Goal: Task Accomplishment & Management: Manage account settings

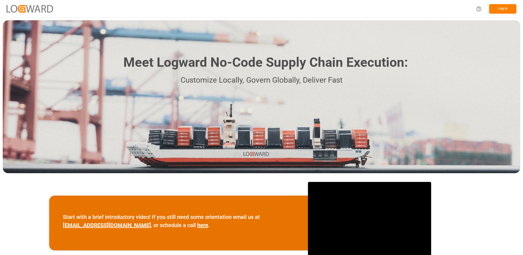
click at [502, 9] on button "Log In" at bounding box center [502, 9] width 27 height 10
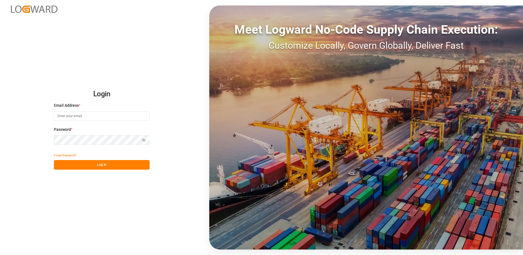
click at [80, 115] on input at bounding box center [102, 116] width 96 height 10
type input "[PERSON_NAME][EMAIL_ADDRESS][DOMAIN_NAME]"
click at [58, 163] on button "Log In" at bounding box center [102, 165] width 96 height 10
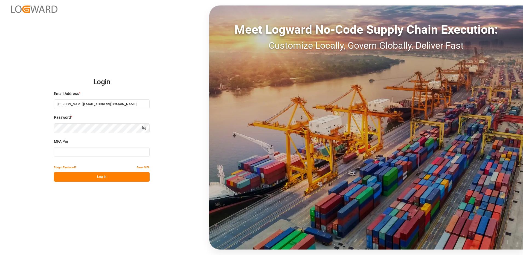
click at [68, 152] on input at bounding box center [102, 152] width 96 height 10
type input "651675"
click at [98, 175] on button "Log In" at bounding box center [102, 177] width 96 height 10
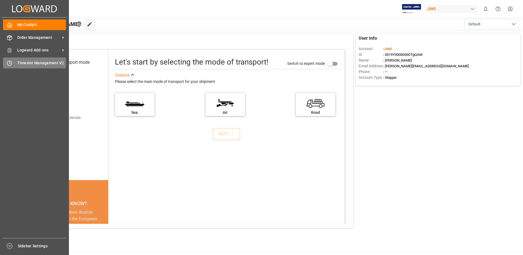
click at [21, 62] on span "Timeslot Management V2" at bounding box center [41, 63] width 49 height 6
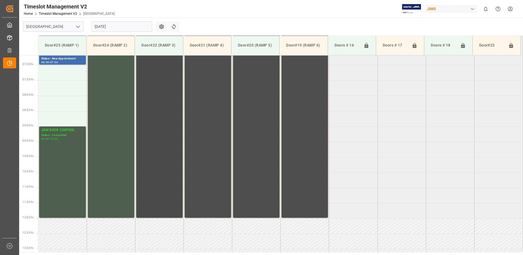
scroll to position [177, 0]
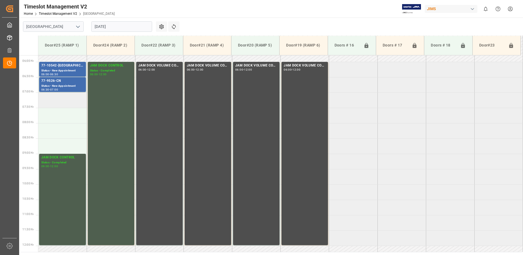
click at [58, 100] on td at bounding box center [62, 99] width 48 height 15
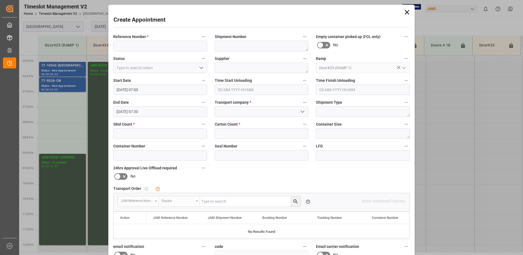
type input "[DATE] 07:00"
type input "[DATE] 07:30"
click at [130, 44] on input at bounding box center [160, 46] width 94 height 10
type input "NO SAMEDAY APPOINTMENT"
click at [201, 68] on icon "open menu" at bounding box center [201, 68] width 7 height 7
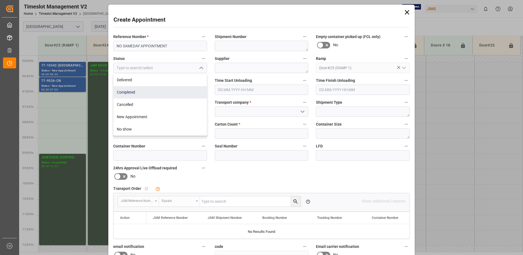
click at [164, 91] on div "Completed" at bounding box center [160, 92] width 93 height 12
type input "Completed"
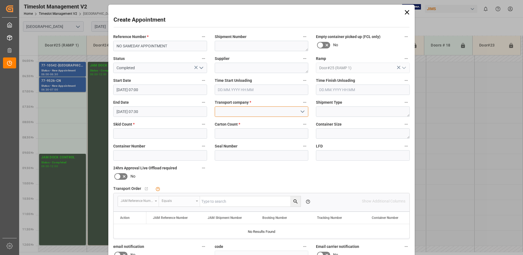
click at [237, 112] on input at bounding box center [262, 111] width 94 height 10
click at [241, 123] on div "JAM RESERVATION (NOT A CARRIER)" at bounding box center [261, 124] width 93 height 12
type input "JAM RESERVATION (NOT A CARRIER)"
click at [185, 134] on input "text" at bounding box center [160, 133] width 94 height 10
type input "0"
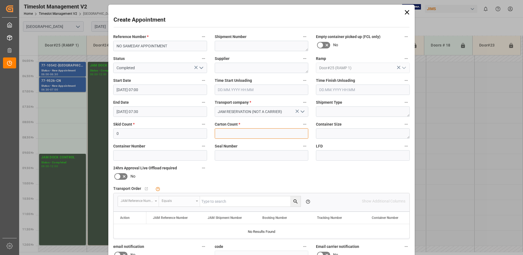
click at [220, 132] on input "text" at bounding box center [262, 133] width 94 height 10
type input "0"
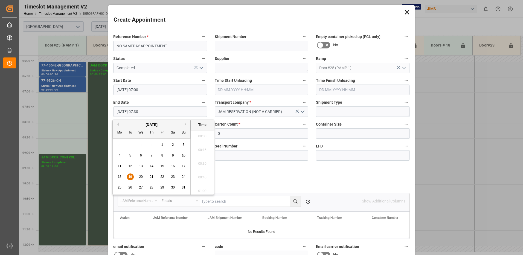
click at [151, 112] on input "[DATE] 07:30" at bounding box center [160, 111] width 94 height 10
click at [130, 176] on span "19" at bounding box center [130, 177] width 4 height 4
click at [201, 188] on li "09:00" at bounding box center [202, 189] width 23 height 14
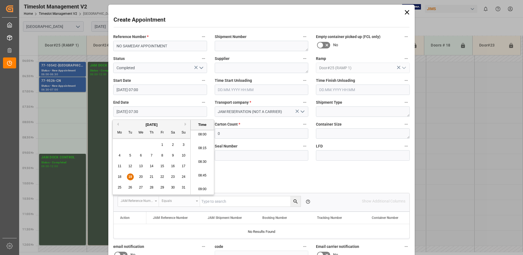
type input "[DATE] 09:00"
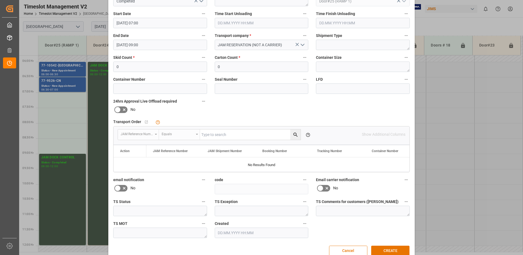
scroll to position [78, 0]
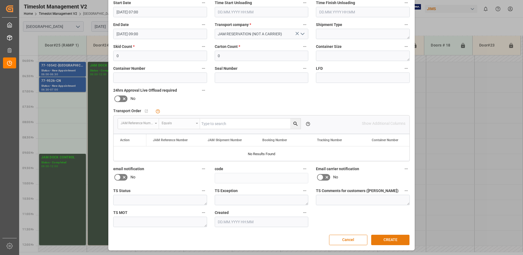
click at [395, 240] on button "CREATE" at bounding box center [390, 240] width 38 height 10
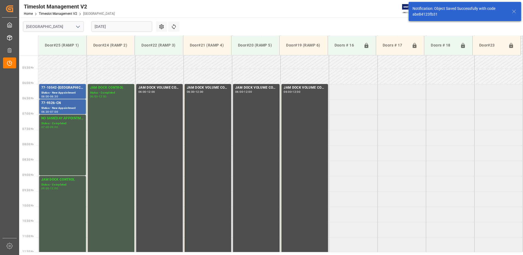
scroll to position [181, 0]
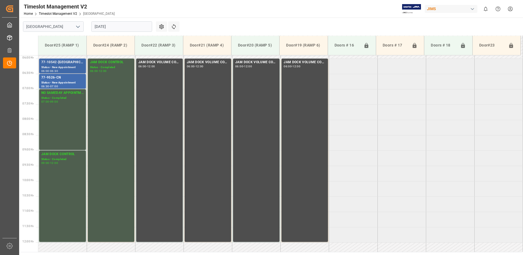
click at [54, 66] on div "Status - New Appointment" at bounding box center [62, 67] width 42 height 5
click at [56, 79] on div "77-9526-CN" at bounding box center [62, 77] width 42 height 5
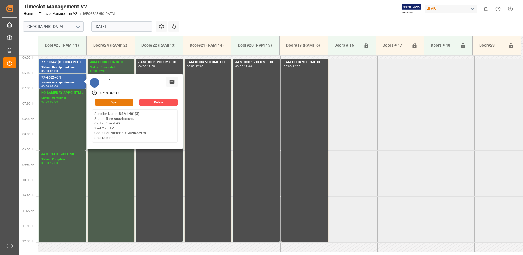
click at [118, 101] on button "Open" at bounding box center [114, 102] width 38 height 7
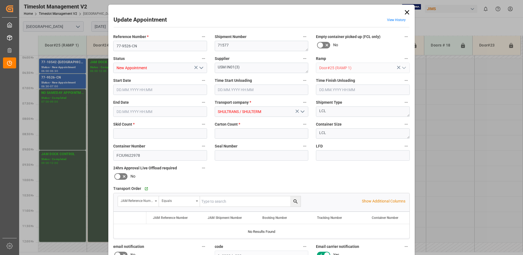
type input "1"
type input "27"
type input "[DATE] 06:30"
type input "[DATE] 07:00"
type input "[DATE] 19:27"
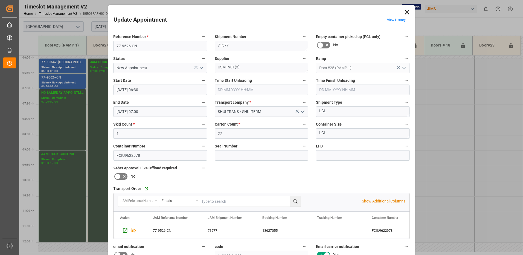
click at [406, 12] on icon at bounding box center [407, 12] width 4 height 4
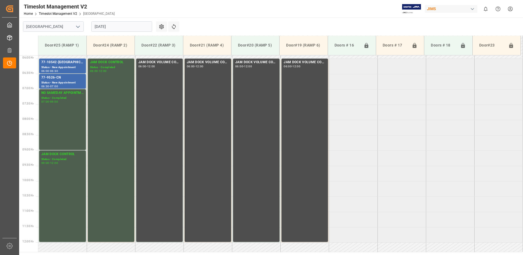
click at [123, 28] on input "[DATE]" at bounding box center [121, 26] width 61 height 10
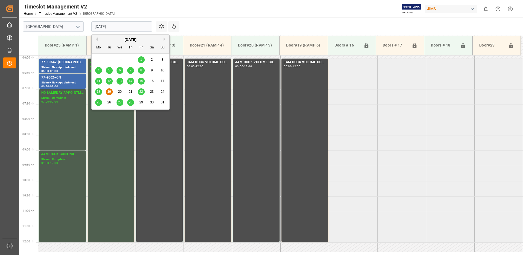
click at [110, 81] on span "12" at bounding box center [109, 81] width 4 height 4
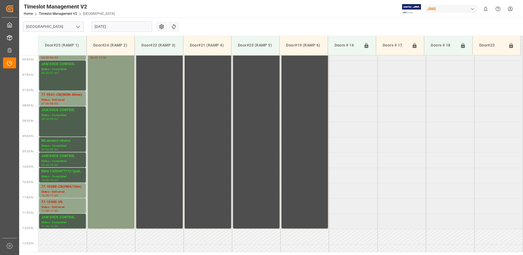
scroll to position [177, 0]
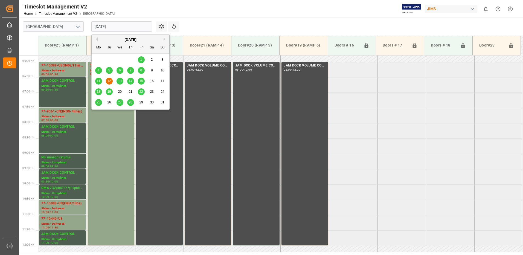
click at [127, 27] on input "[DATE]" at bounding box center [121, 26] width 61 height 10
click at [97, 81] on span "11" at bounding box center [99, 81] width 4 height 4
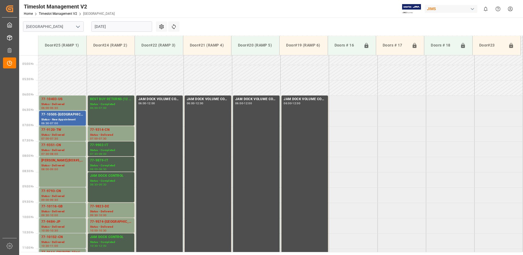
scroll to position [150, 0]
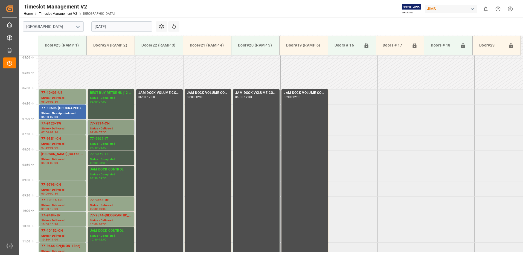
click at [101, 129] on div "Status - Delivered" at bounding box center [111, 128] width 42 height 5
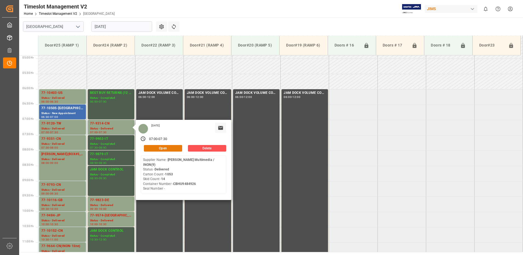
click at [170, 148] on button "Open" at bounding box center [163, 148] width 38 height 7
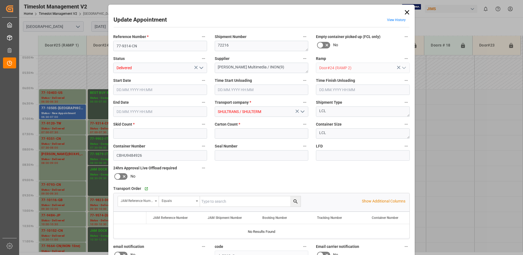
type input "14"
type input "1053"
type input "[DATE] 07:00"
type input "[DATE] 07:30"
type input "[DATE] 13:06"
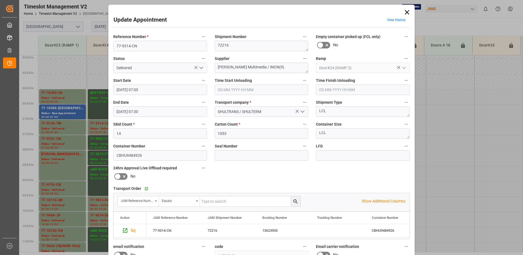
click at [200, 67] on icon "open menu" at bounding box center [201, 68] width 7 height 7
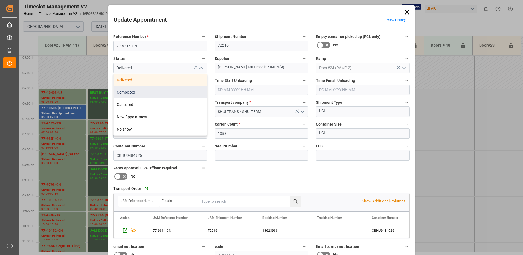
click at [166, 91] on div "Completed" at bounding box center [160, 92] width 93 height 12
type input "Completed"
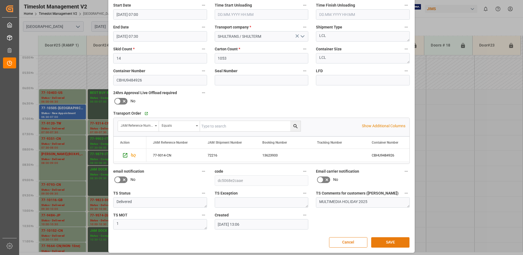
scroll to position [78, 0]
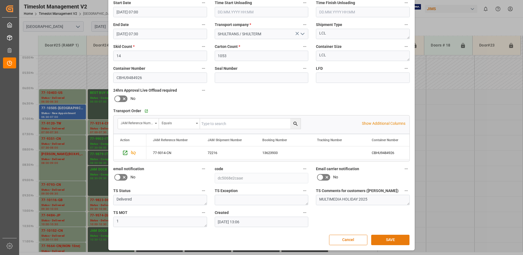
click at [393, 240] on button "SAVE" at bounding box center [390, 240] width 38 height 10
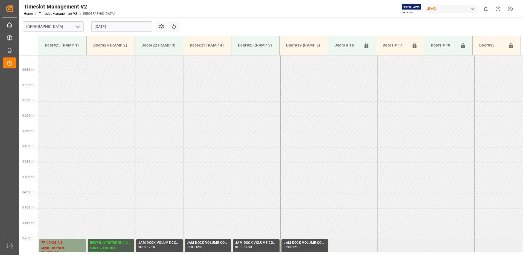
scroll to position [161, 0]
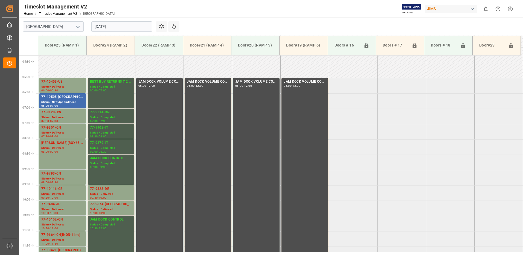
click at [119, 27] on input "[DATE]" at bounding box center [121, 26] width 61 height 10
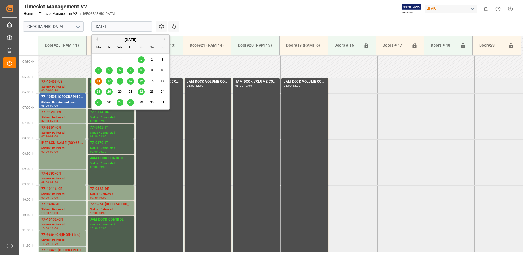
click at [109, 92] on span "19" at bounding box center [109, 92] width 4 height 4
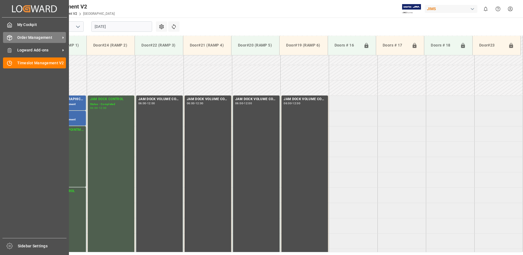
scroll to position [150, 0]
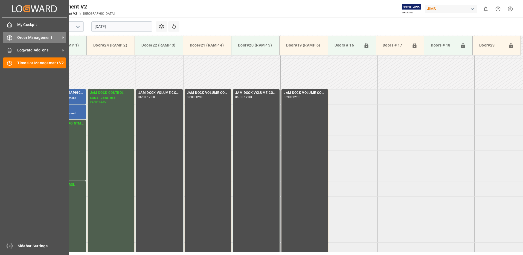
click at [28, 38] on span "Order Management" at bounding box center [38, 38] width 43 height 6
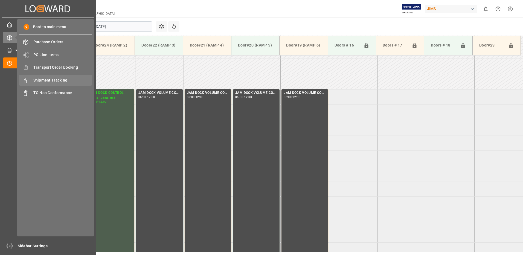
click at [65, 79] on span "Shipment Tracking" at bounding box center [62, 80] width 59 height 6
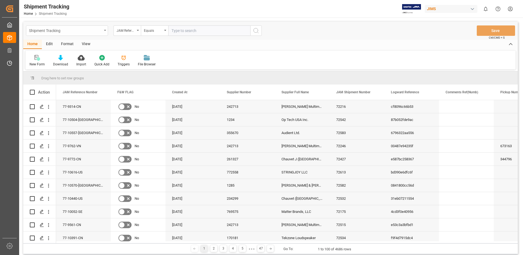
click at [105, 31] on icon "open menu" at bounding box center [105, 30] width 2 height 1
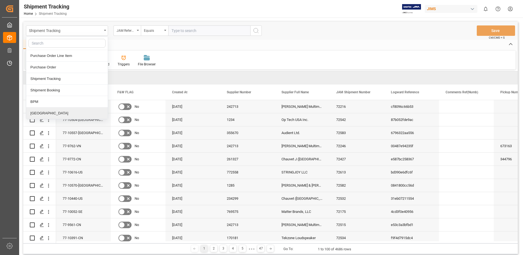
click at [41, 114] on div "[GEOGRAPHIC_DATA]" at bounding box center [67, 112] width 82 height 11
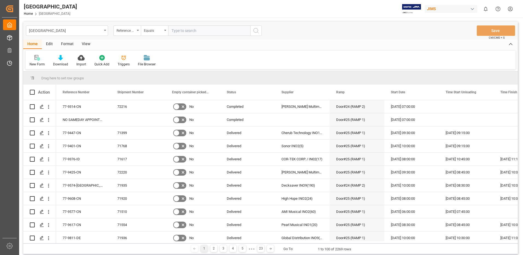
click at [85, 43] on div "View" at bounding box center [86, 44] width 17 height 9
click at [34, 63] on div "Default" at bounding box center [35, 64] width 11 height 5
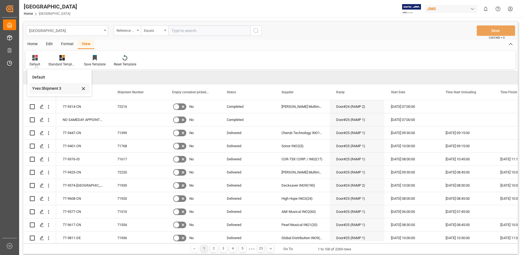
click at [41, 88] on div "Yves Shipment 3" at bounding box center [56, 89] width 48 height 6
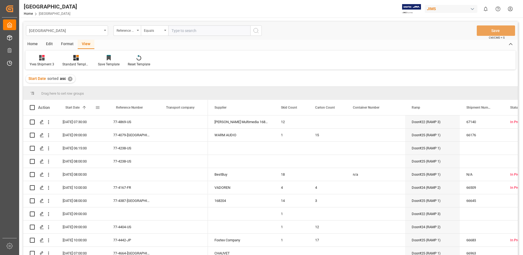
click at [97, 107] on span at bounding box center [97, 107] width 5 height 5
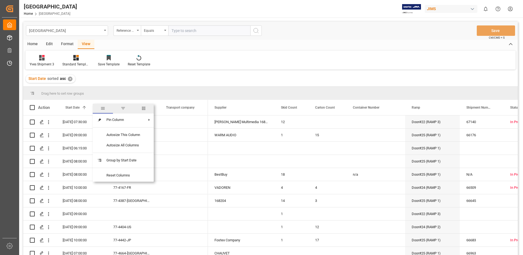
click at [124, 108] on span "filter" at bounding box center [123, 108] width 5 height 5
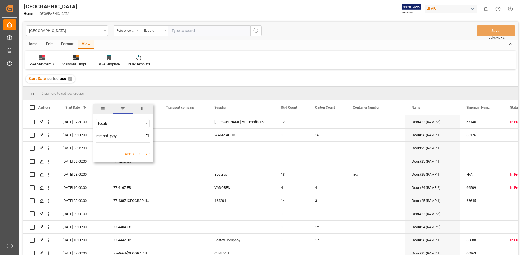
click at [147, 135] on input "date" at bounding box center [123, 137] width 54 height 11
type input "[DATE]"
click at [130, 154] on button "Apply" at bounding box center [130, 153] width 10 height 5
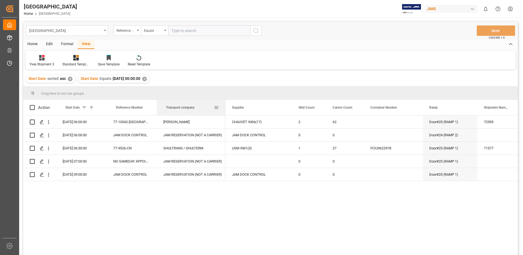
drag, startPoint x: 207, startPoint y: 104, endPoint x: 225, endPoint y: 107, distance: 17.9
click at [225, 107] on div at bounding box center [225, 107] width 2 height 15
click at [292, 106] on div "Skid Count" at bounding box center [309, 107] width 34 height 15
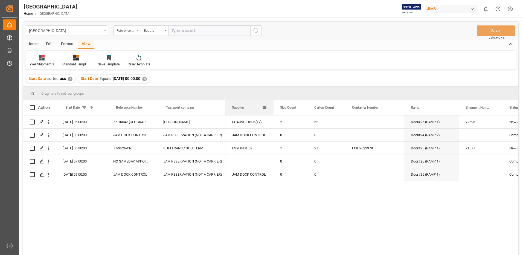
drag, startPoint x: 291, startPoint y: 106, endPoint x: 273, endPoint y: 106, distance: 18.3
click at [273, 106] on div at bounding box center [273, 107] width 2 height 15
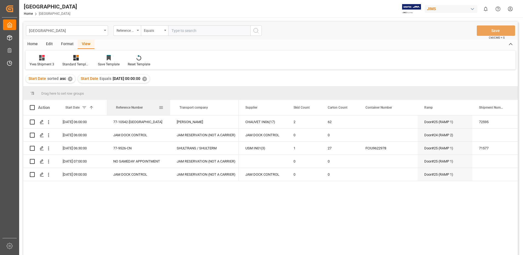
drag, startPoint x: 156, startPoint y: 108, endPoint x: 169, endPoint y: 110, distance: 13.6
click at [169, 110] on div at bounding box center [170, 107] width 2 height 15
click at [32, 108] on span at bounding box center [32, 107] width 5 height 5
click at [34, 105] on input "checkbox" at bounding box center [34, 105] width 0 height 0
checkbox input "true"
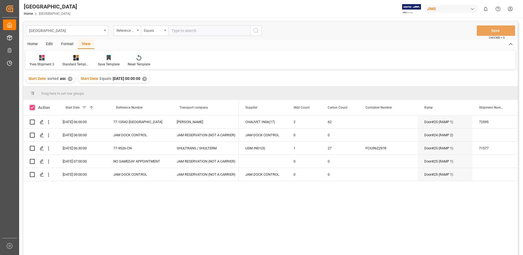
checkbox input "true"
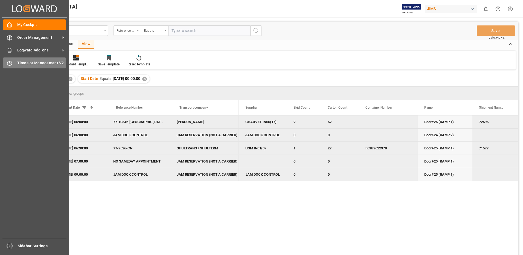
click at [25, 62] on span "Timeslot Management V2" at bounding box center [41, 63] width 49 height 6
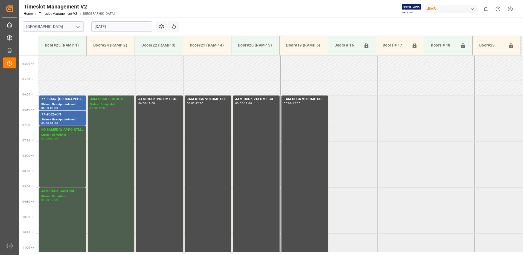
scroll to position [150, 0]
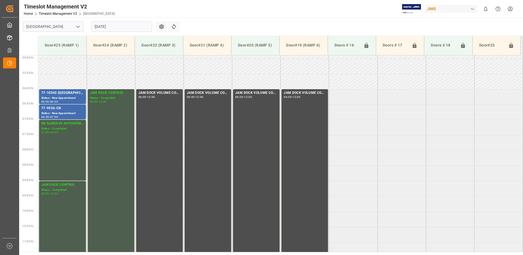
click at [116, 26] on input "[DATE]" at bounding box center [121, 26] width 61 height 10
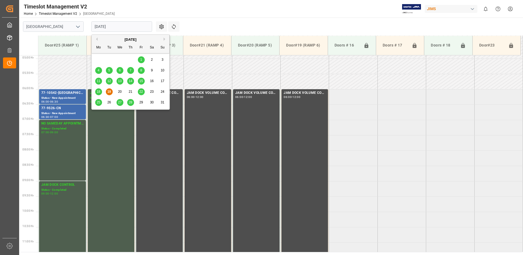
click at [142, 92] on span "22" at bounding box center [141, 92] width 4 height 4
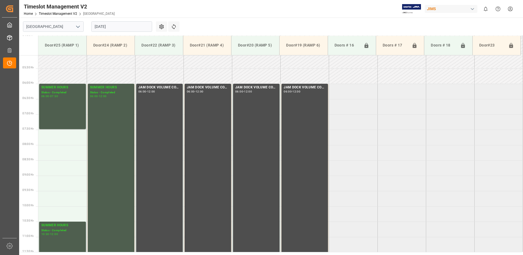
scroll to position [181, 0]
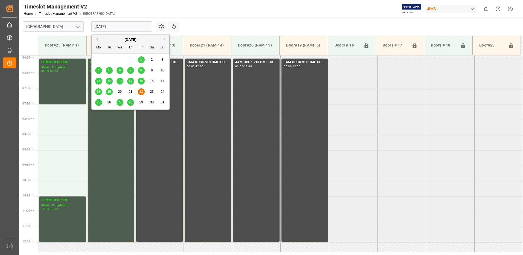
click at [121, 28] on input "[DATE]" at bounding box center [121, 26] width 61 height 10
click at [121, 102] on span "27" at bounding box center [120, 102] width 4 height 4
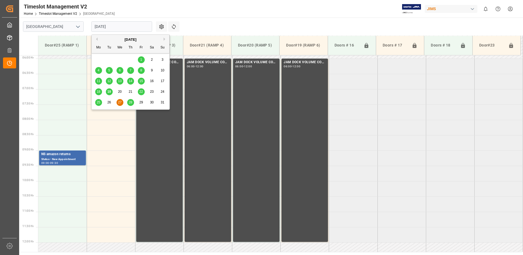
click at [130, 29] on input "[DATE]" at bounding box center [121, 26] width 61 height 10
click at [109, 91] on span "19" at bounding box center [109, 92] width 4 height 4
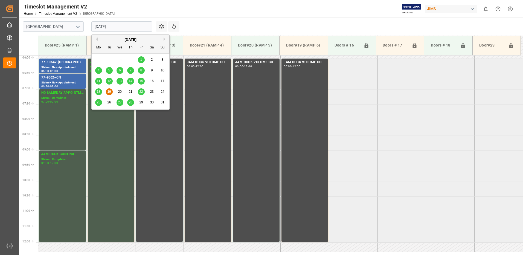
click at [127, 28] on input "[DATE]" at bounding box center [121, 26] width 61 height 10
click at [98, 92] on span "18" at bounding box center [99, 92] width 4 height 4
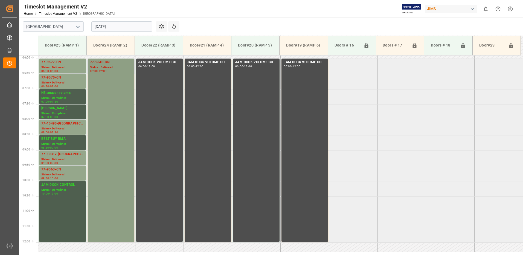
click at [109, 101] on div "77-9540-CN Status - Delivered 06:00 - 12:00" at bounding box center [111, 150] width 42 height 181
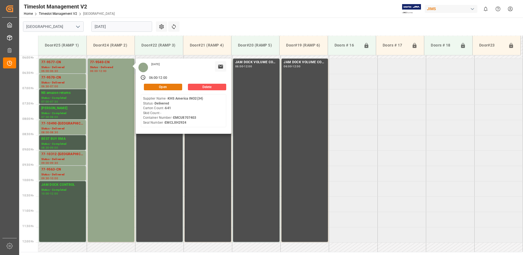
click at [167, 86] on button "Open" at bounding box center [163, 87] width 38 height 7
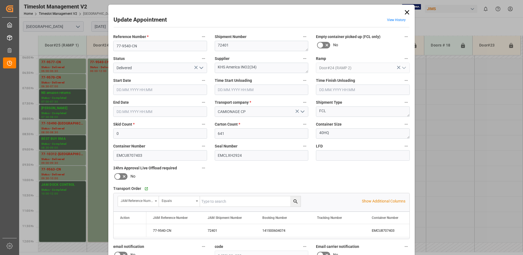
type input "0"
type input "641"
type input "[DATE] 06:00"
type input "[DATE] 06:45"
type input "[DATE] 12:00"
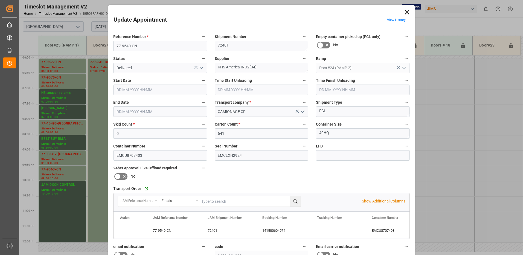
type input "[DATE] 13:13"
click at [201, 68] on polyline "open menu" at bounding box center [201, 68] width 3 height 2
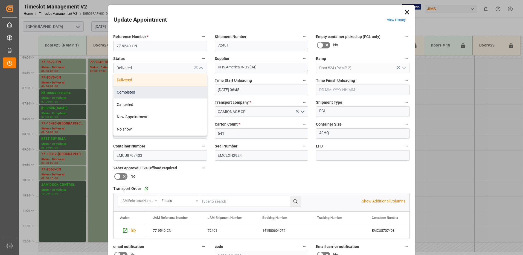
click at [154, 92] on div "Completed" at bounding box center [160, 92] width 93 height 12
type input "Completed"
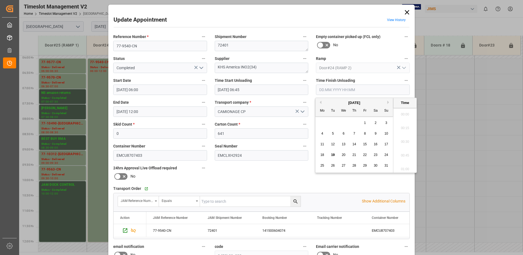
click at [338, 89] on input "text" at bounding box center [363, 90] width 94 height 10
click at [322, 154] on span "18" at bounding box center [322, 155] width 4 height 4
click at [402, 113] on li "12:00" at bounding box center [404, 113] width 23 height 14
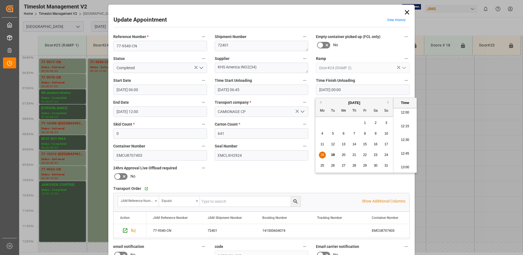
type input "[DATE] 12:00"
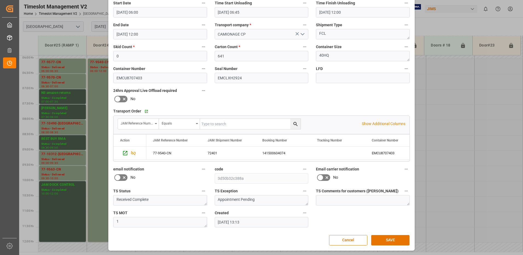
scroll to position [78, 0]
click at [388, 240] on button "SAVE" at bounding box center [390, 240] width 38 height 10
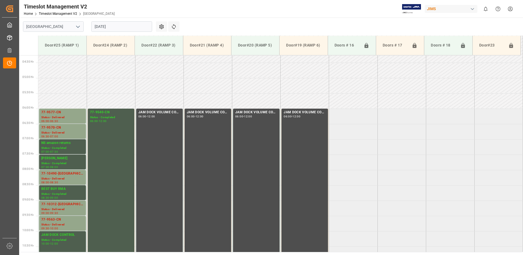
scroll to position [158, 0]
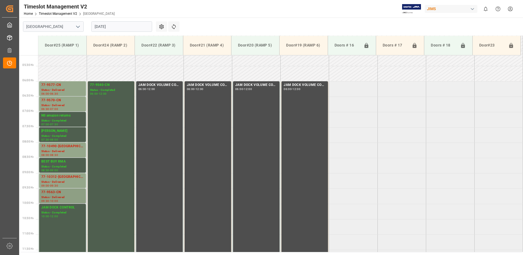
click at [60, 195] on div "Status - Delivered" at bounding box center [62, 197] width 42 height 5
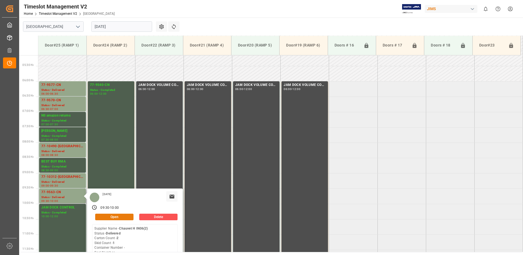
click at [128, 217] on button "Open" at bounding box center [114, 217] width 38 height 7
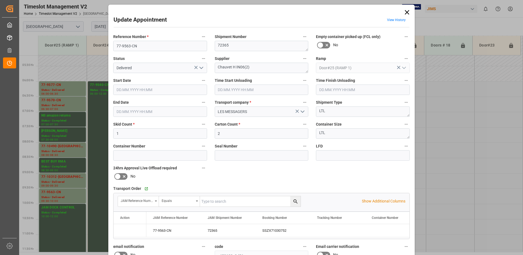
type input "1"
type input "2"
type input "[DATE] 09:30"
type input "[DATE] 10:00"
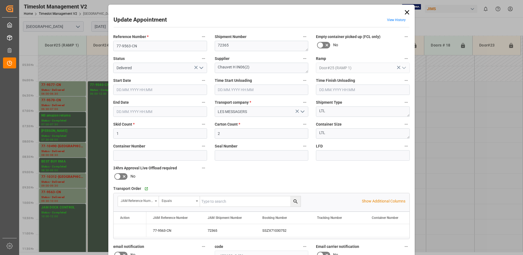
type input "[DATE] 17:45"
click at [200, 68] on polyline "open menu" at bounding box center [201, 68] width 3 height 2
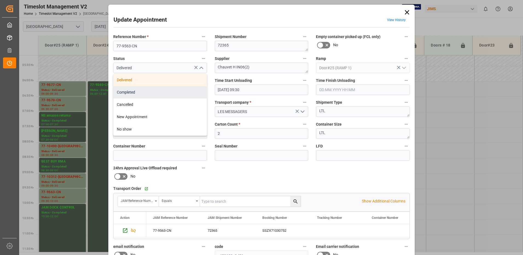
click at [135, 92] on div "Completed" at bounding box center [160, 92] width 93 height 12
type input "Completed"
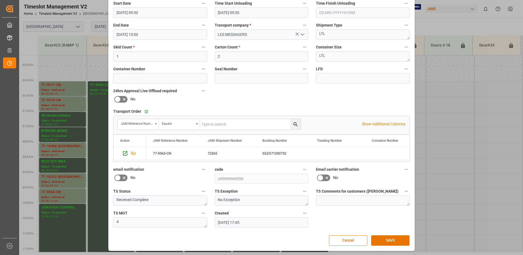
scroll to position [78, 0]
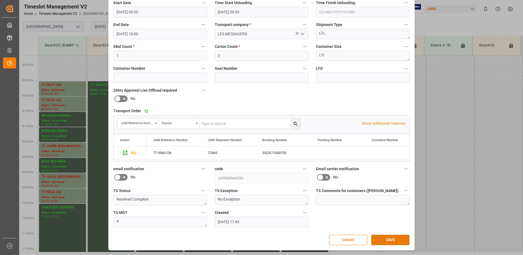
click at [389, 240] on button "SAVE" at bounding box center [390, 240] width 38 height 10
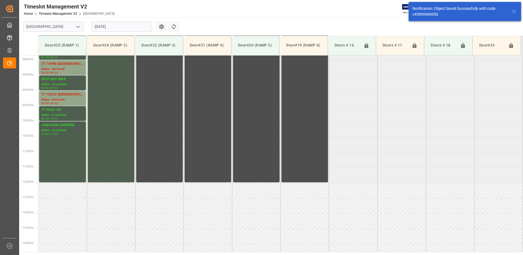
scroll to position [242, 0]
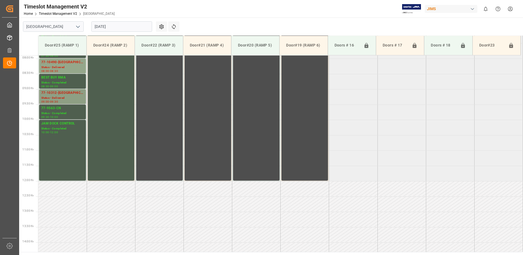
click at [56, 93] on div "77-10312-[GEOGRAPHIC_DATA]" at bounding box center [62, 92] width 42 height 5
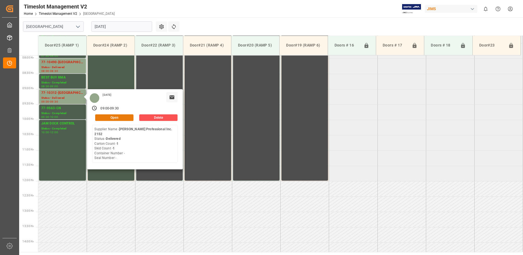
click at [120, 117] on button "Open" at bounding box center [114, 117] width 38 height 7
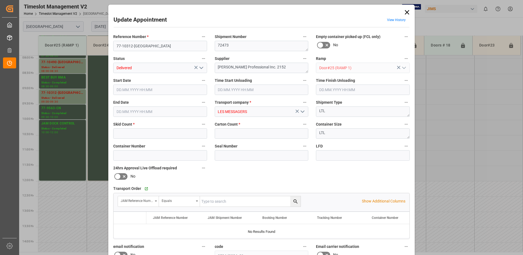
type input "1"
type input "[DATE] 09:00"
type input "[DATE] 09:30"
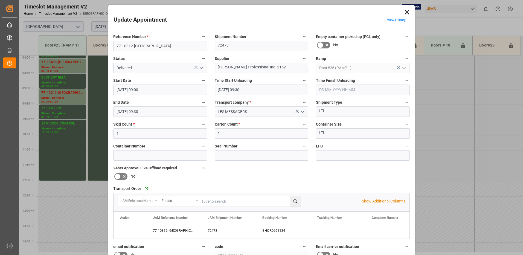
type input "[DATE] 17:42"
click at [200, 67] on icon "open menu" at bounding box center [201, 68] width 7 height 7
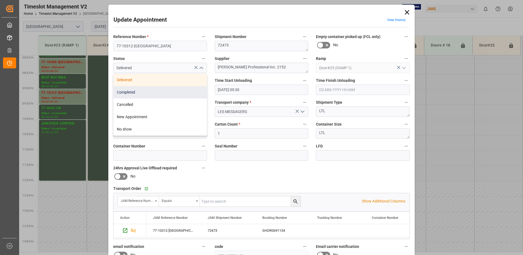
click at [140, 91] on div "Completed" at bounding box center [160, 92] width 93 height 12
type input "Completed"
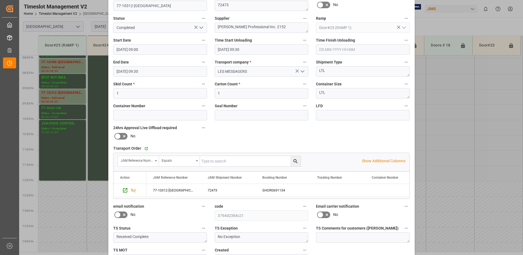
scroll to position [78, 0]
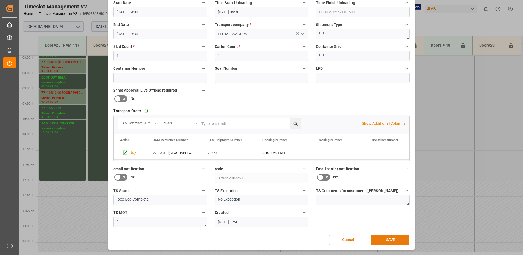
click at [394, 241] on button "SAVE" at bounding box center [390, 240] width 38 height 10
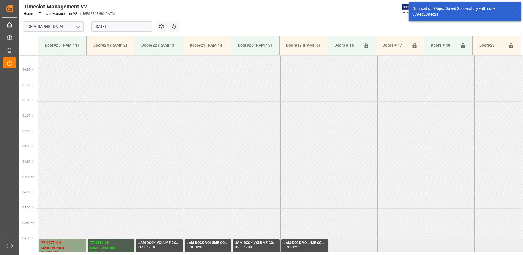
scroll to position [222, 0]
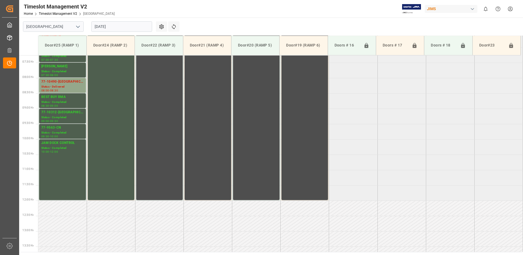
click at [125, 23] on input "[DATE]" at bounding box center [121, 26] width 61 height 10
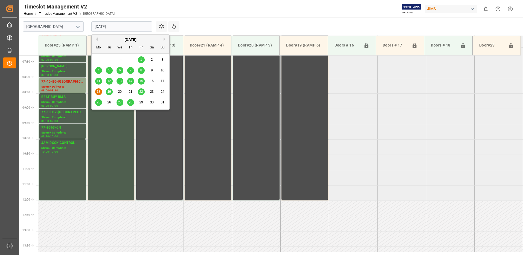
click at [110, 80] on span "12" at bounding box center [109, 81] width 4 height 4
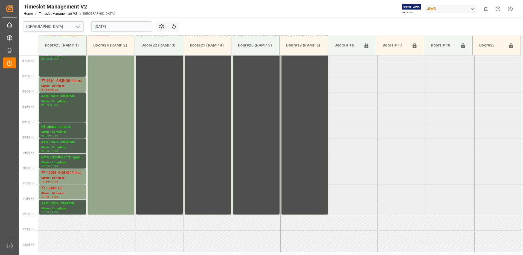
scroll to position [181, 0]
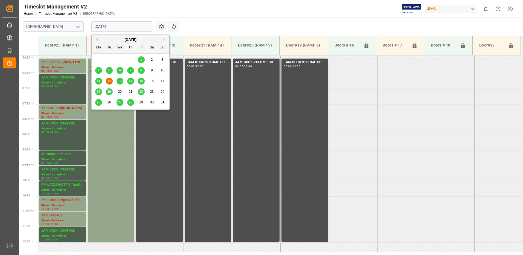
click at [125, 30] on input "[DATE]" at bounding box center [121, 26] width 61 height 10
click at [98, 81] on span "11" at bounding box center [99, 81] width 4 height 4
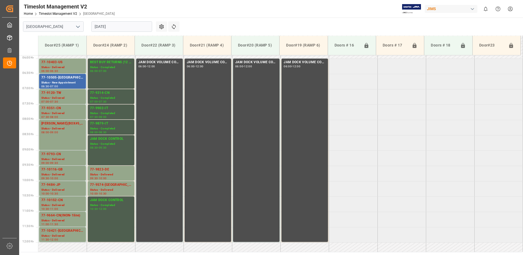
click at [125, 26] on input "[DATE]" at bounding box center [121, 26] width 61 height 10
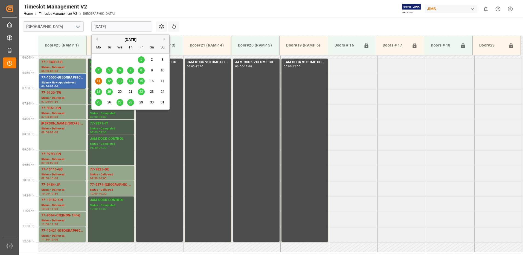
click at [109, 81] on span "12" at bounding box center [109, 81] width 4 height 4
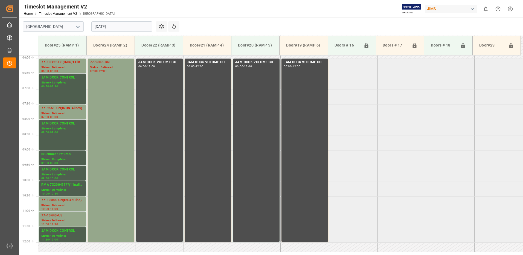
click at [124, 26] on input "[DATE]" at bounding box center [121, 26] width 61 height 10
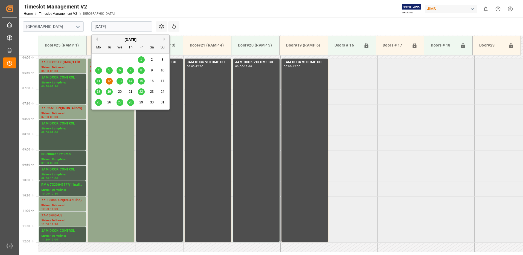
click at [99, 80] on span "11" at bounding box center [99, 81] width 4 height 4
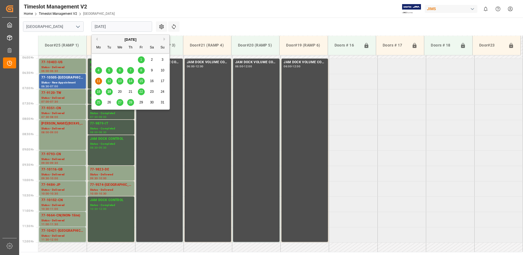
click at [119, 27] on input "[DATE]" at bounding box center [121, 26] width 61 height 10
click at [142, 82] on span "15" at bounding box center [141, 81] width 4 height 4
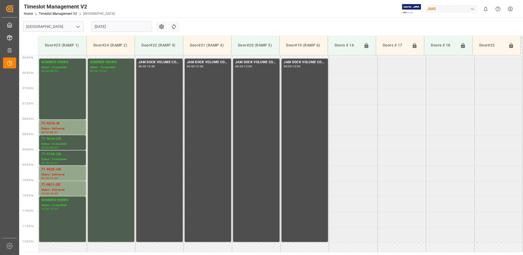
click at [126, 26] on input "[DATE]" at bounding box center [121, 26] width 61 height 10
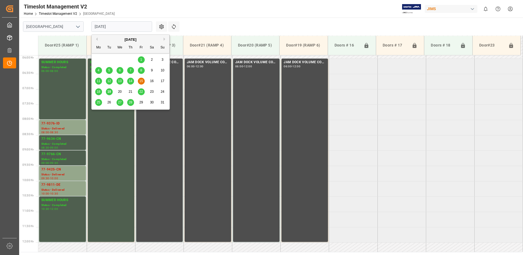
click at [131, 81] on span "14" at bounding box center [131, 81] width 4 height 4
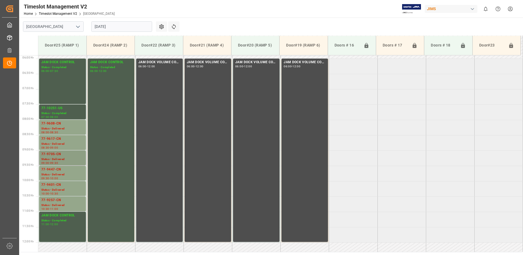
click at [55, 156] on div "77-9705-CN" at bounding box center [62, 154] width 42 height 5
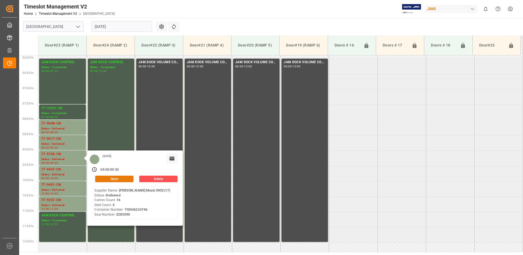
click at [121, 177] on button "Open" at bounding box center [114, 179] width 38 height 7
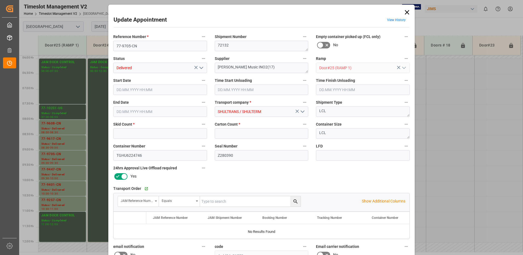
type input "2"
type input "16"
type input "[DATE] 09:00"
type input "[DATE] 08:45"
type input "[DATE] 09:00"
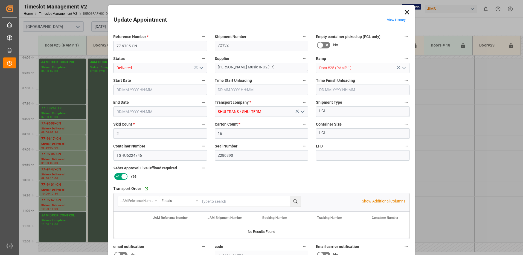
type input "[DATE] 09:30"
type input "[DATE] 11:54"
click at [200, 69] on polyline "open menu" at bounding box center [201, 68] width 3 height 2
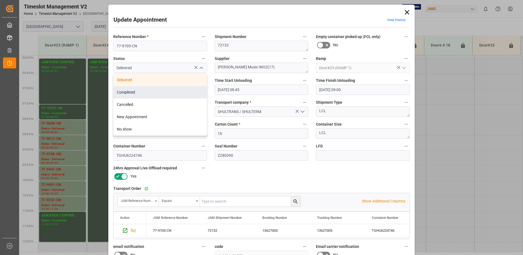
click at [143, 92] on div "Completed" at bounding box center [160, 92] width 93 height 12
type input "Completed"
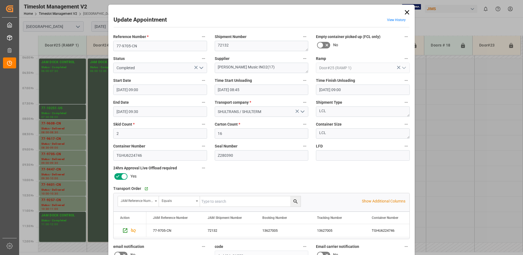
scroll to position [78, 0]
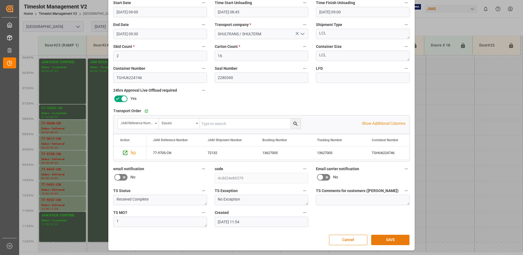
click at [397, 238] on button "SAVE" at bounding box center [390, 240] width 38 height 10
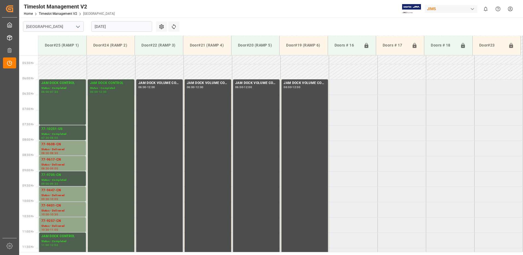
scroll to position [187, 0]
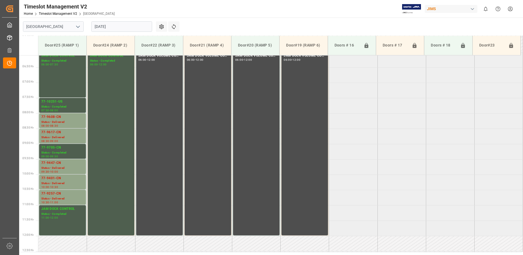
click at [124, 27] on input "[DATE]" at bounding box center [121, 26] width 61 height 10
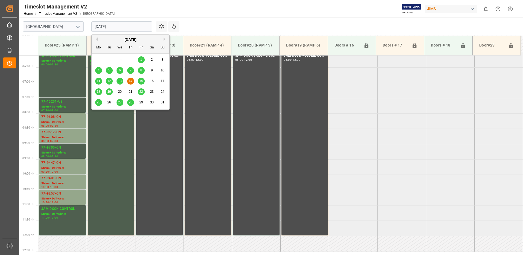
click at [119, 82] on span "13" at bounding box center [120, 81] width 4 height 4
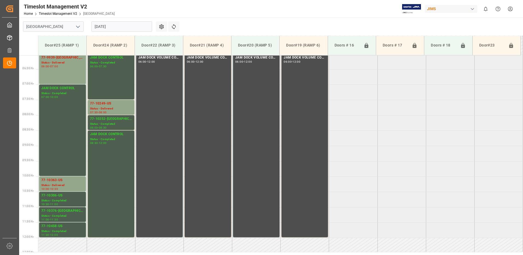
scroll to position [211, 0]
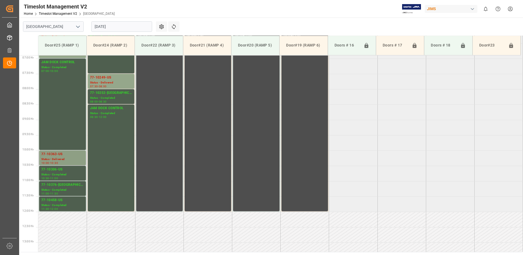
click at [70, 155] on div "77-10363-US" at bounding box center [62, 154] width 42 height 5
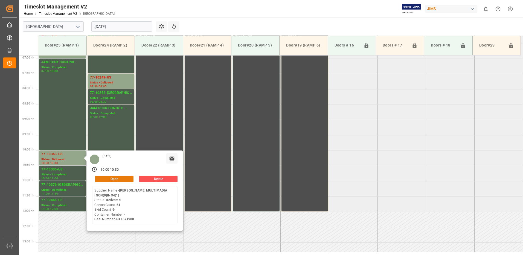
click at [123, 178] on button "Open" at bounding box center [114, 179] width 38 height 7
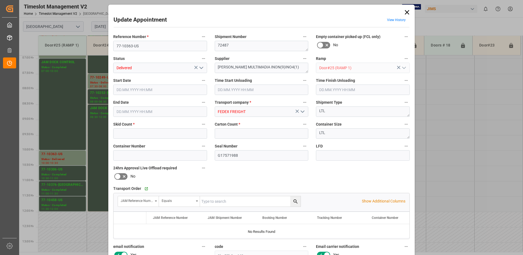
type input "6"
type input "61"
type input "[DATE] 10:00"
type input "[DATE] 09:15"
type input "[DATE] 10:30"
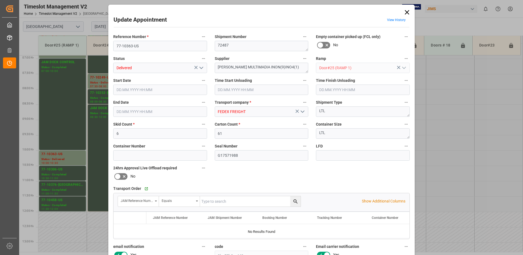
type input "[DATE] 12:47"
click at [201, 66] on icon "open menu" at bounding box center [201, 68] width 7 height 7
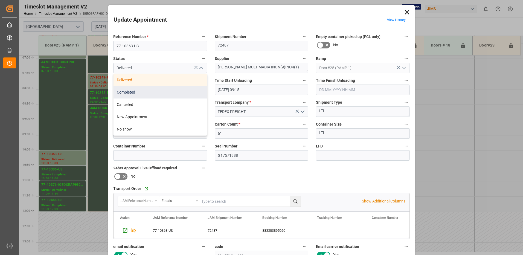
click at [160, 90] on div "Completed" at bounding box center [160, 92] width 93 height 12
type input "Completed"
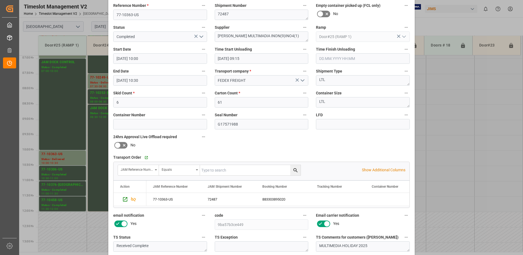
scroll to position [78, 0]
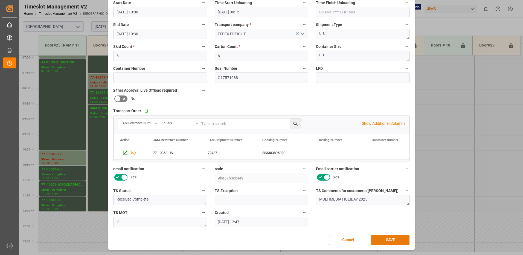
click at [389, 239] on button "SAVE" at bounding box center [390, 240] width 38 height 10
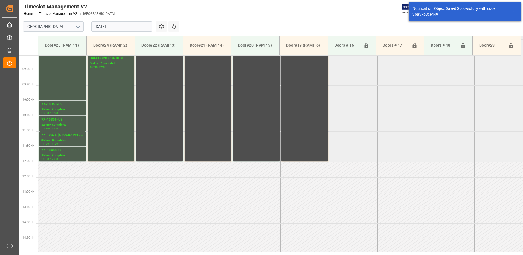
scroll to position [272, 0]
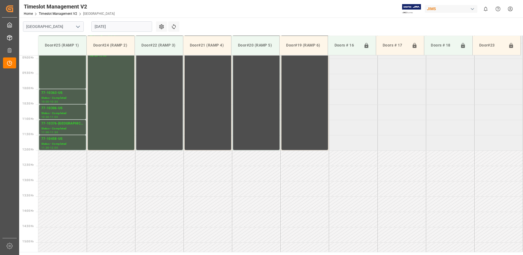
click at [124, 28] on input "[DATE]" at bounding box center [121, 26] width 61 height 10
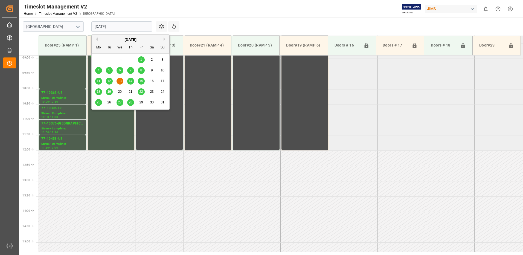
click at [111, 80] on span "12" at bounding box center [109, 81] width 4 height 4
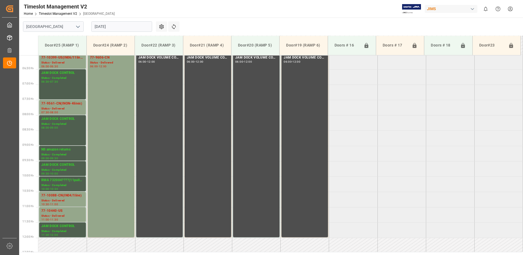
scroll to position [211, 0]
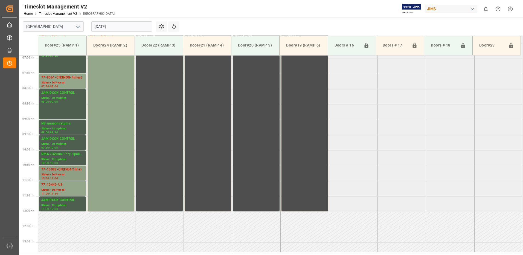
click at [57, 171] on div "77-10088-CN(IN04/1line)" at bounding box center [62, 169] width 42 height 5
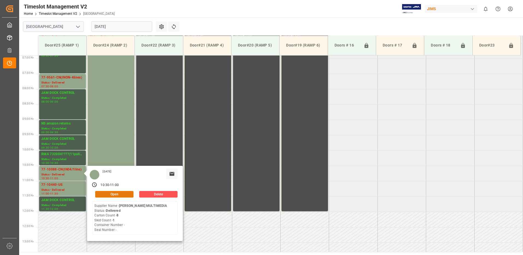
click at [125, 192] on button "Open" at bounding box center [114, 194] width 38 height 7
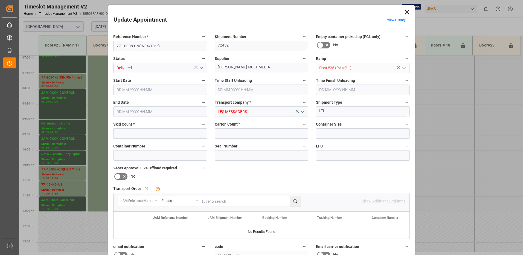
type input "1"
type input "8"
type input "[DATE] 10:30"
type input "[DATE] 09:15"
type input "[DATE] 11:00"
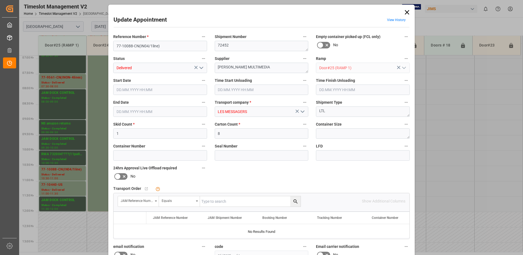
type input "[DATE] 17:56"
click at [201, 68] on icon "open menu" at bounding box center [201, 68] width 7 height 7
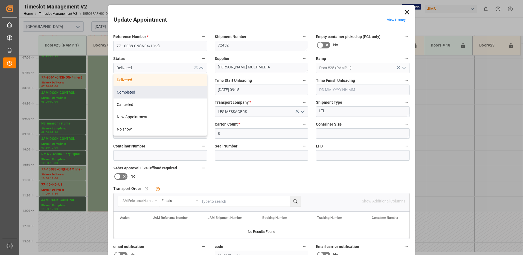
click at [153, 92] on div "Completed" at bounding box center [160, 92] width 93 height 12
type input "Completed"
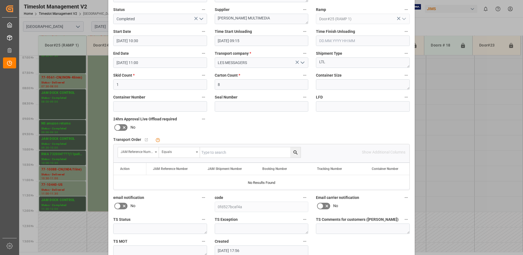
scroll to position [78, 0]
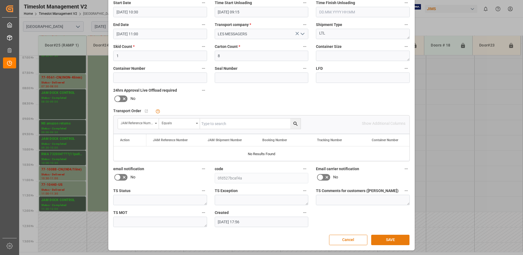
click at [392, 243] on button "SAVE" at bounding box center [390, 240] width 38 height 10
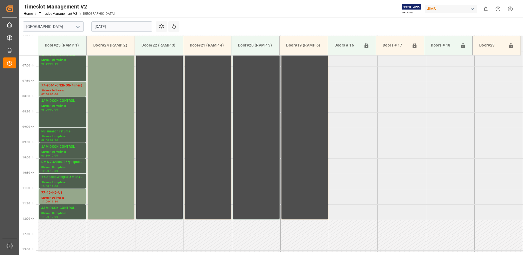
scroll to position [163, 0]
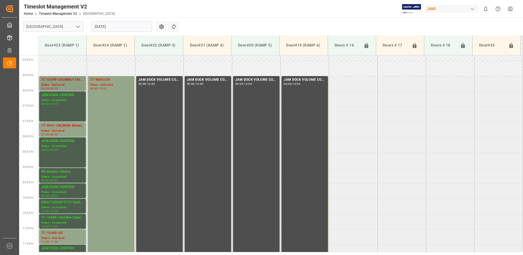
click at [66, 83] on div "Status - Delivered" at bounding box center [62, 85] width 42 height 5
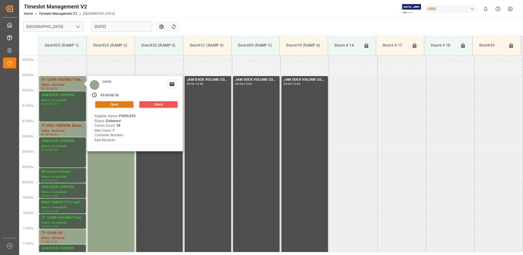
click at [126, 103] on button "Open" at bounding box center [114, 104] width 38 height 7
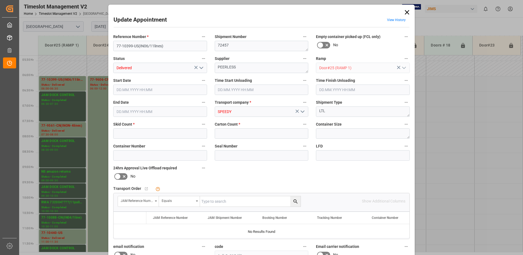
type input "1"
type input "38"
type input "[DATE] 06:00"
type input "[DATE] 08:30"
type input "[DATE] 06:30"
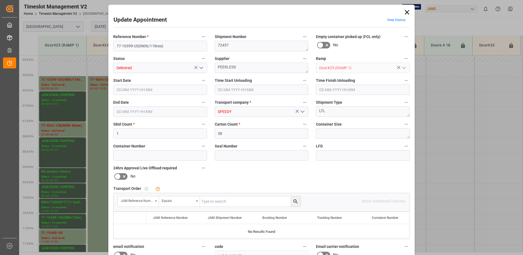
type input "[DATE] 18:06"
click at [201, 67] on icon "open menu" at bounding box center [201, 68] width 7 height 7
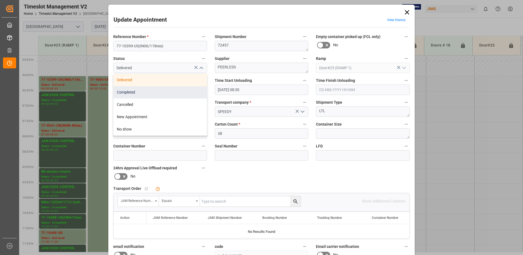
click at [162, 93] on div "Completed" at bounding box center [160, 92] width 93 height 12
type input "Completed"
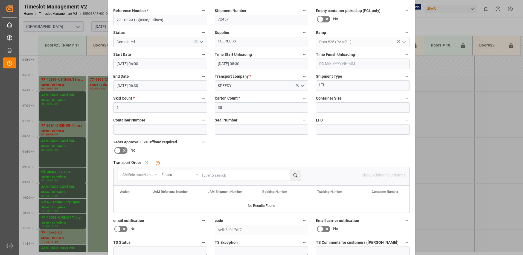
scroll to position [78, 0]
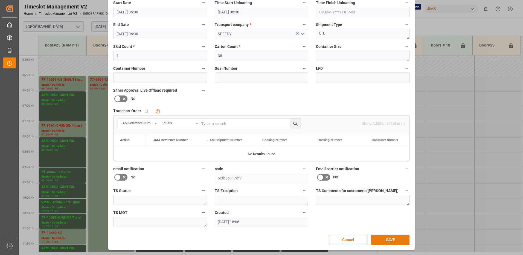
click at [391, 242] on button "SAVE" at bounding box center [390, 240] width 38 height 10
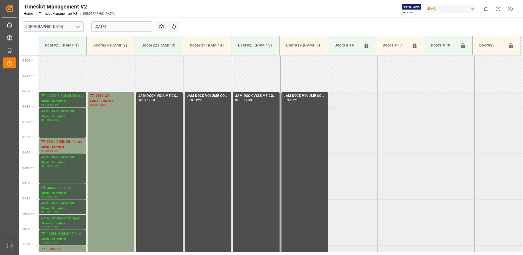
scroll to position [150, 0]
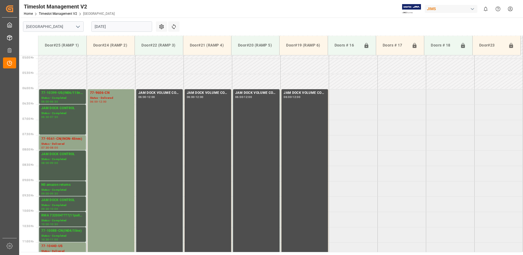
click at [117, 27] on input "[DATE]" at bounding box center [121, 26] width 61 height 10
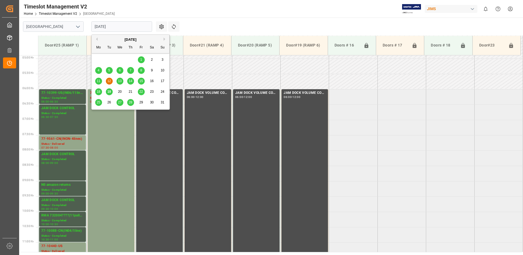
click at [143, 82] on span "15" at bounding box center [141, 81] width 4 height 4
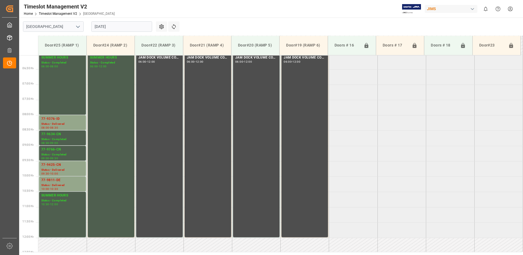
scroll to position [211, 0]
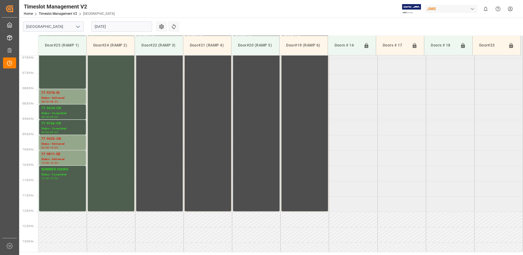
click at [126, 25] on input "[DATE]" at bounding box center [121, 26] width 61 height 10
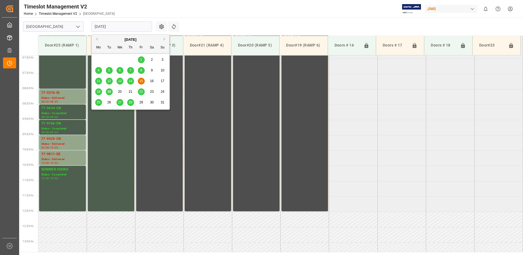
click at [131, 81] on span "14" at bounding box center [131, 81] width 4 height 4
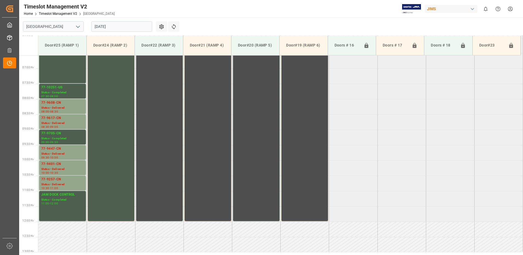
scroll to position [184, 0]
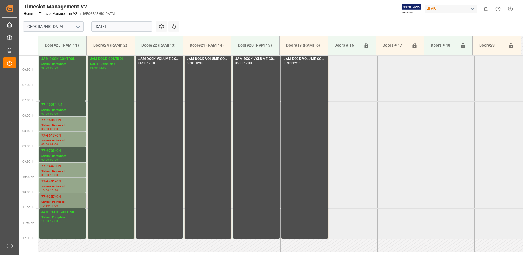
click at [56, 199] on div "77-9257-CN" at bounding box center [62, 196] width 42 height 5
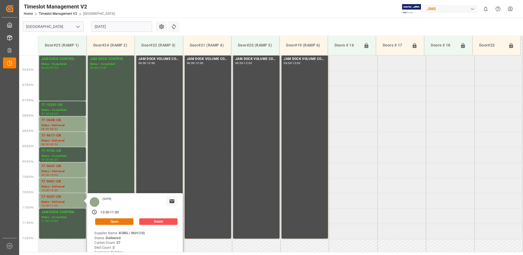
click at [118, 220] on button "Open" at bounding box center [114, 221] width 38 height 7
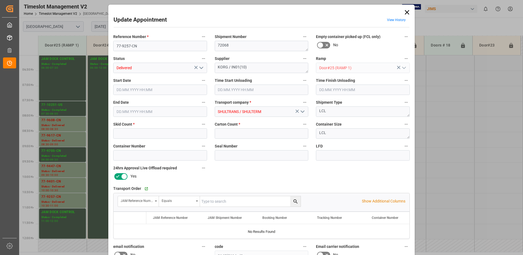
type input "2"
type input "27"
type input "[DATE] 10:30"
type input "[DATE] 09:15"
type input "[DATE] 11:00"
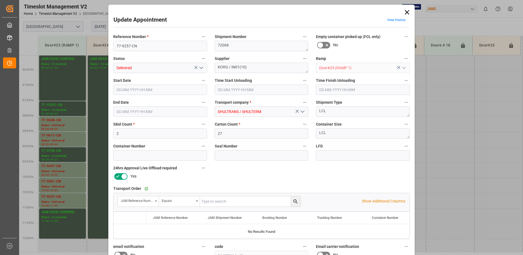
type input "[DATE] 11:56"
click at [201, 68] on polyline "open menu" at bounding box center [201, 68] width 3 height 2
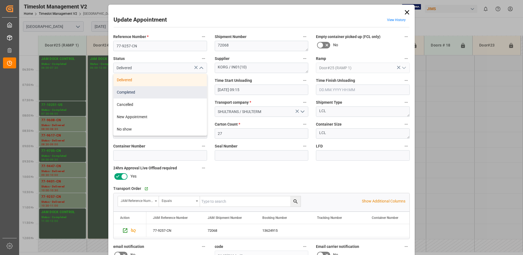
click at [140, 93] on div "Completed" at bounding box center [160, 92] width 93 height 12
type input "Completed"
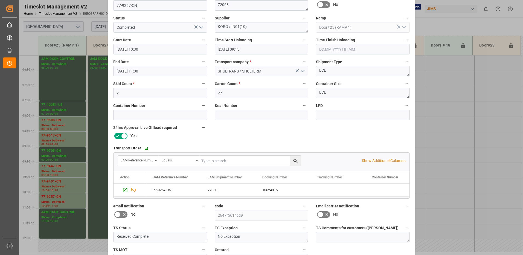
scroll to position [78, 0]
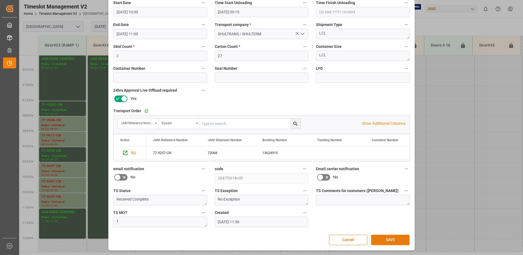
click at [387, 239] on button "SAVE" at bounding box center [390, 240] width 38 height 10
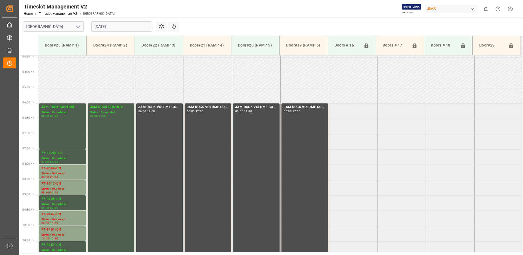
scroll to position [163, 0]
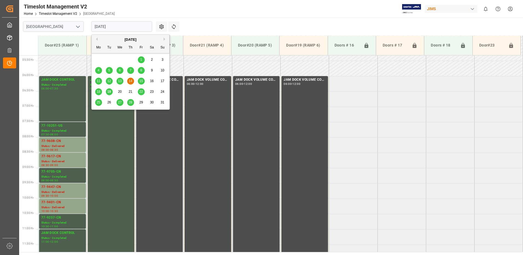
click at [121, 29] on input "[DATE]" at bounding box center [121, 26] width 61 height 10
click at [141, 70] on span "8" at bounding box center [141, 70] width 2 height 4
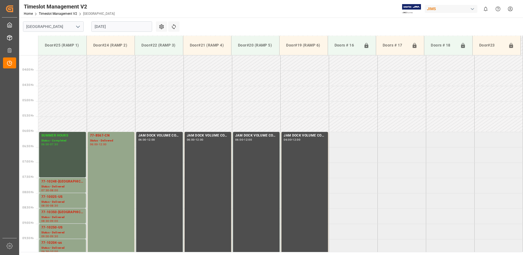
scroll to position [211, 0]
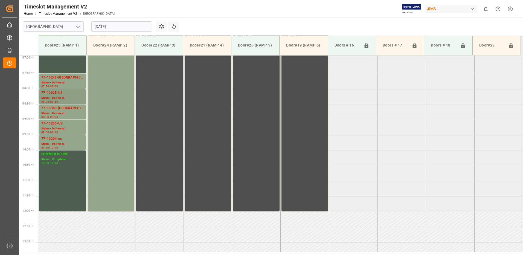
click at [52, 95] on div "77-10025-US" at bounding box center [62, 92] width 42 height 5
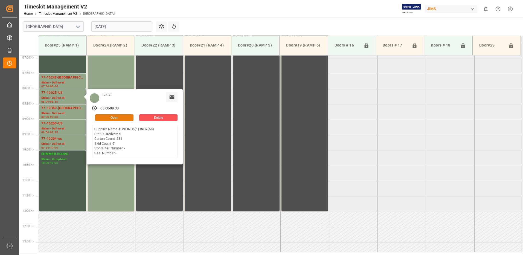
click at [123, 118] on button "Open" at bounding box center [114, 117] width 38 height 7
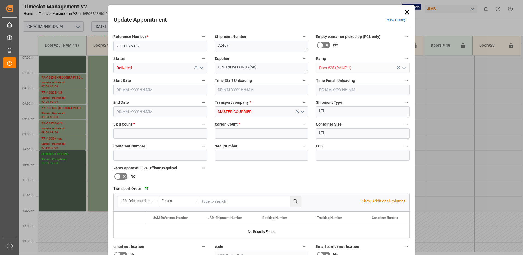
type input "7"
type input "231"
type input "[DATE] 08:00"
type input "[DATE] 08:15"
type input "[DATE] 08:30"
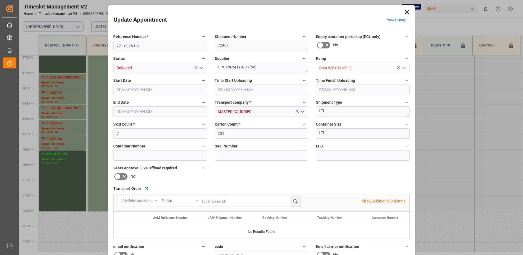
type input "[DATE] 15:38"
click at [200, 68] on icon "open menu" at bounding box center [201, 68] width 7 height 7
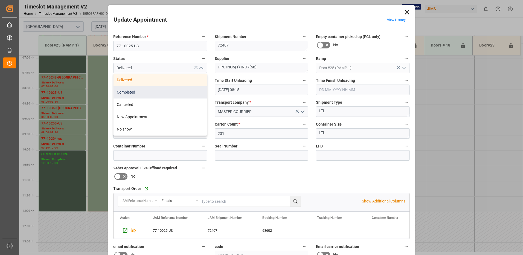
click at [163, 94] on div "Completed" at bounding box center [160, 92] width 93 height 12
type input "Completed"
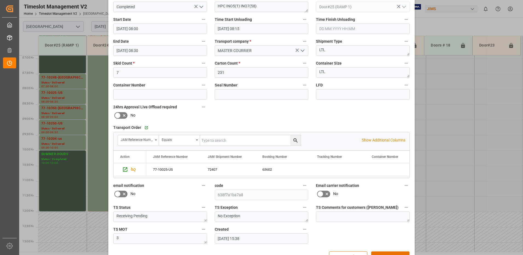
scroll to position [78, 0]
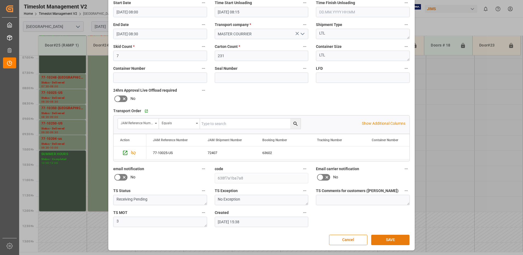
click at [391, 241] on button "SAVE" at bounding box center [390, 240] width 38 height 10
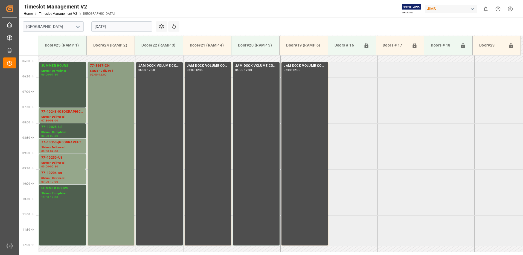
scroll to position [156, 0]
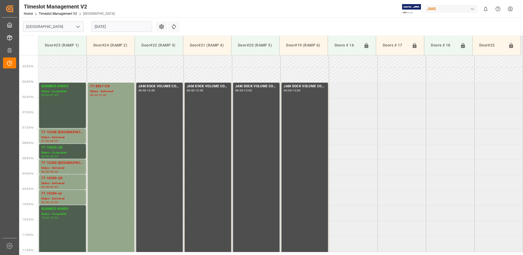
click at [126, 26] on input "[DATE]" at bounding box center [121, 26] width 61 height 10
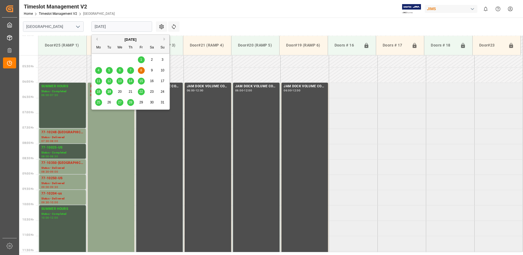
click at [99, 80] on span "11" at bounding box center [99, 81] width 4 height 4
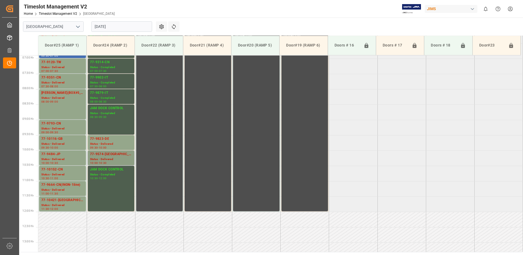
scroll to position [184, 0]
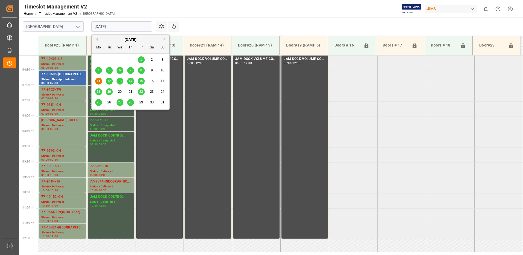
click at [124, 25] on input "[DATE]" at bounding box center [121, 26] width 61 height 10
click at [121, 81] on span "13" at bounding box center [120, 81] width 4 height 4
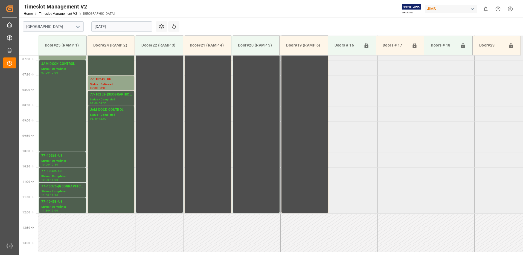
scroll to position [211, 0]
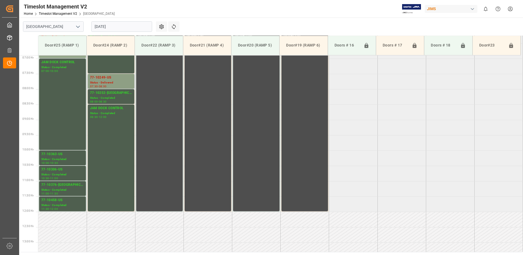
click at [116, 81] on div "Status - Delivered" at bounding box center [111, 82] width 42 height 5
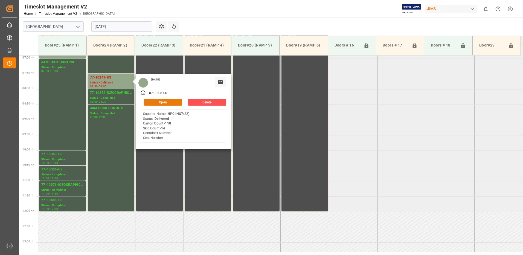
click at [169, 102] on button "Open" at bounding box center [163, 102] width 38 height 7
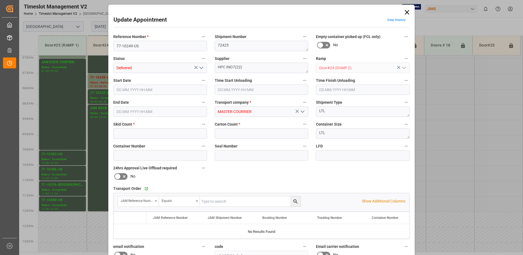
type input "14"
type input "118"
type input "[DATE] 07:30"
type input "[DATE] 08:15"
type input "[DATE] 09:15"
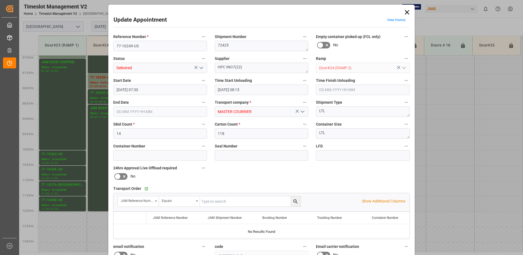
type input "[DATE] 08:00"
type input "[DATE] 14:29"
click at [201, 68] on icon "open menu" at bounding box center [201, 68] width 7 height 7
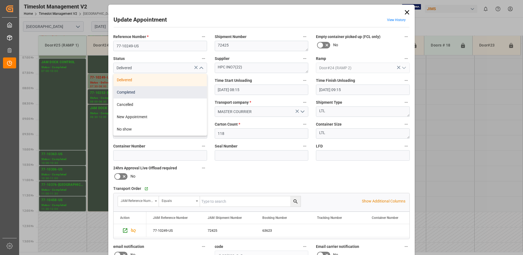
click at [158, 92] on div "Completed" at bounding box center [160, 92] width 93 height 12
type input "Completed"
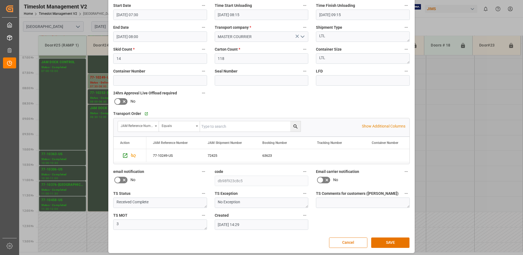
scroll to position [78, 0]
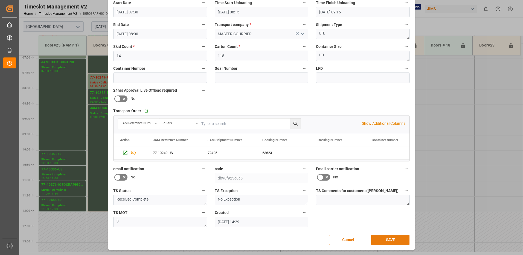
click at [397, 242] on button "SAVE" at bounding box center [390, 240] width 38 height 10
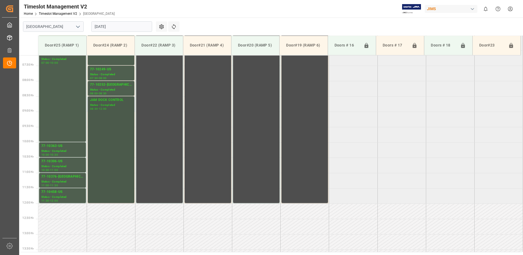
scroll to position [235, 0]
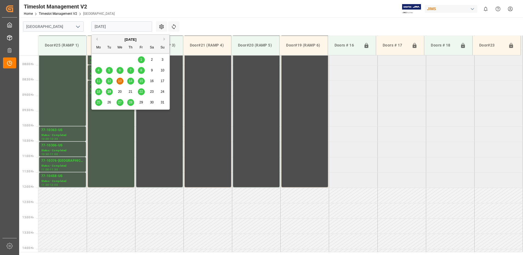
click at [123, 25] on input "[DATE]" at bounding box center [121, 26] width 61 height 10
click at [98, 82] on span "11" at bounding box center [99, 81] width 4 height 4
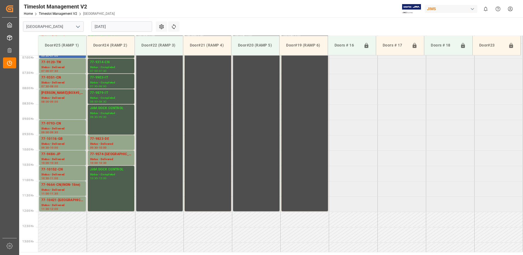
scroll to position [184, 0]
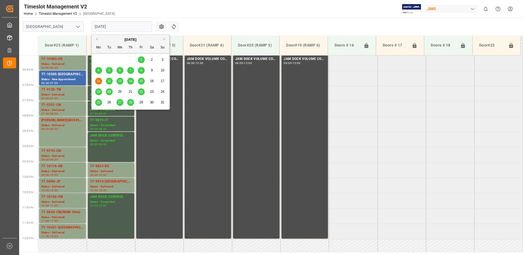
click at [124, 25] on input "[DATE]" at bounding box center [121, 26] width 61 height 10
click at [120, 81] on span "13" at bounding box center [120, 81] width 4 height 4
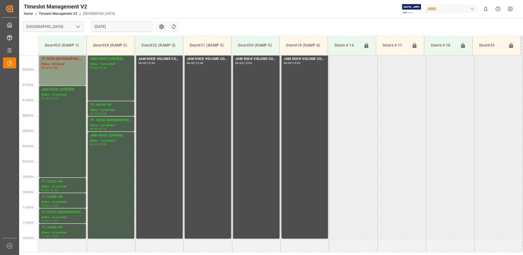
click at [59, 66] on div "Status - Delivered" at bounding box center [62, 64] width 42 height 5
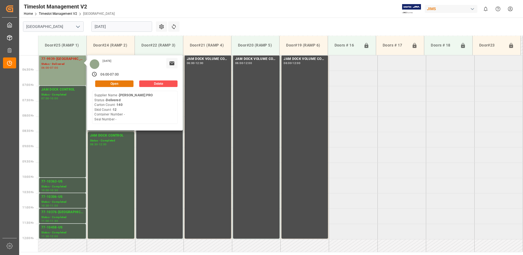
click at [123, 83] on button "Open" at bounding box center [114, 83] width 38 height 7
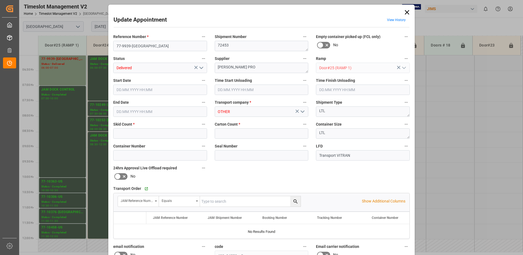
type input "12"
type input "140"
type input "[DATE] 06:00"
type input "[DATE] 06:15"
type input "[DATE] 07:15"
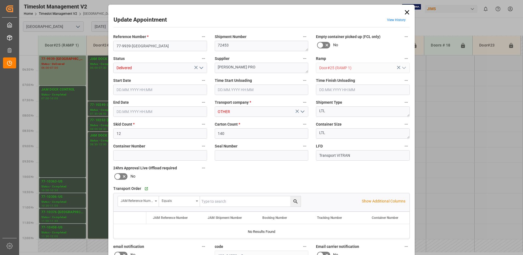
type input "[DATE] 07:00"
type input "[DATE] 11:29"
click at [201, 68] on polyline "open menu" at bounding box center [201, 68] width 3 height 2
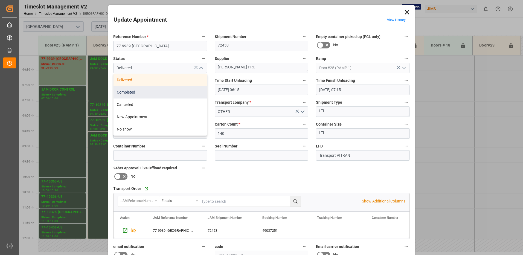
click at [160, 92] on div "Completed" at bounding box center [160, 92] width 93 height 12
type input "Completed"
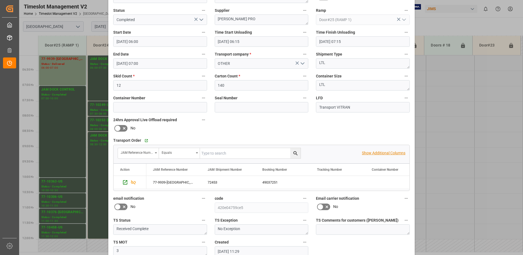
scroll to position [78, 0]
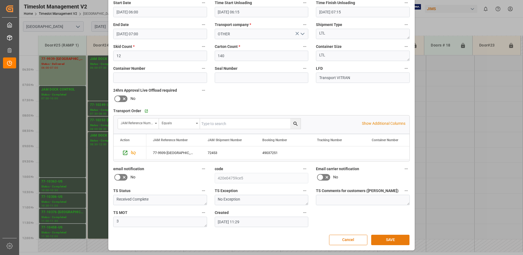
click at [393, 240] on button "SAVE" at bounding box center [390, 240] width 38 height 10
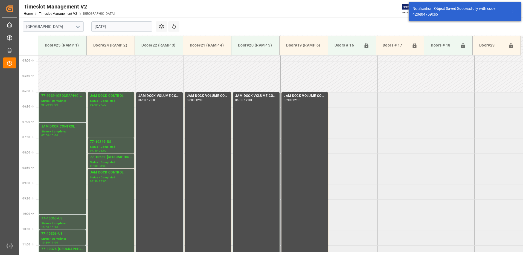
scroll to position [150, 0]
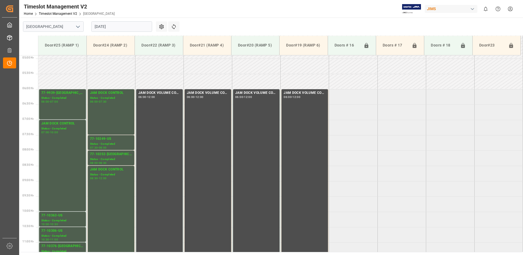
click at [124, 26] on input "[DATE]" at bounding box center [121, 26] width 61 height 10
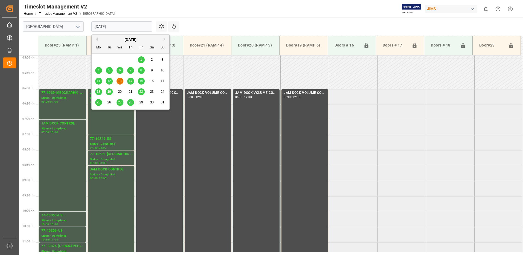
click at [142, 71] on span "8" at bounding box center [141, 70] width 2 height 4
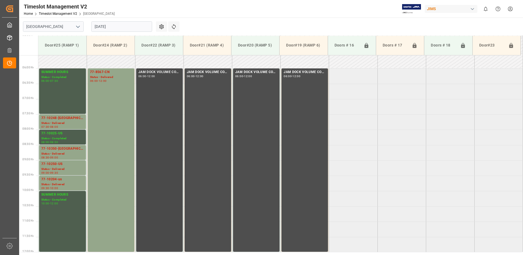
scroll to position [184, 0]
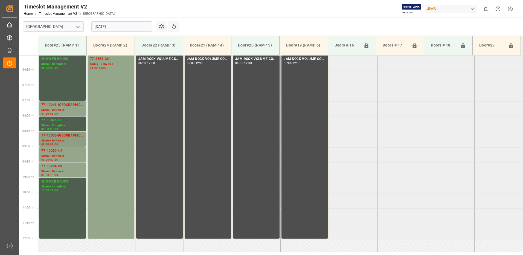
click at [52, 136] on div "77-10350-[GEOGRAPHIC_DATA]" at bounding box center [62, 135] width 42 height 5
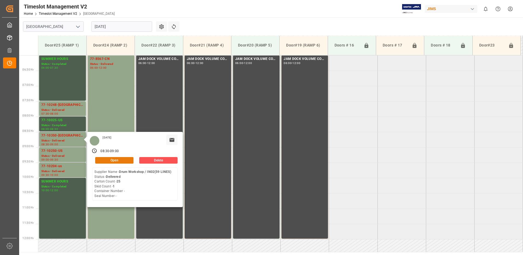
click at [120, 159] on button "Open" at bounding box center [114, 160] width 38 height 7
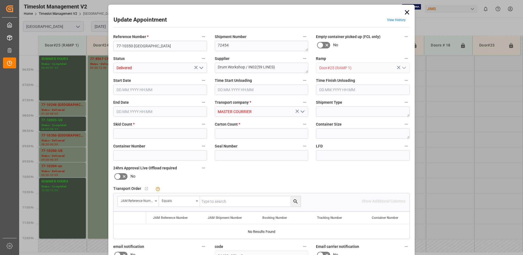
type input "1"
type input "25"
type input "[DATE] 08:30"
type input "[DATE] 08:15"
type input "[DATE] 09:00"
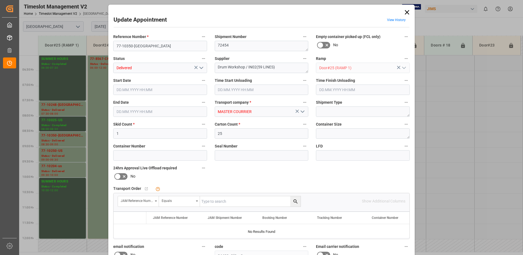
type input "[DATE] 15:38"
click at [200, 67] on icon "open menu" at bounding box center [201, 68] width 7 height 7
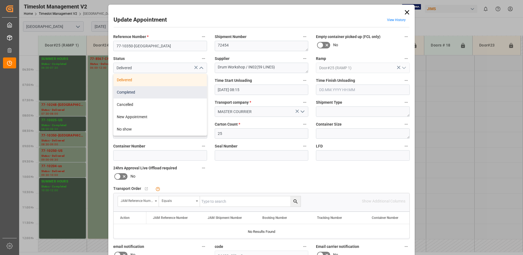
click at [168, 95] on div "Completed" at bounding box center [160, 92] width 93 height 12
type input "Completed"
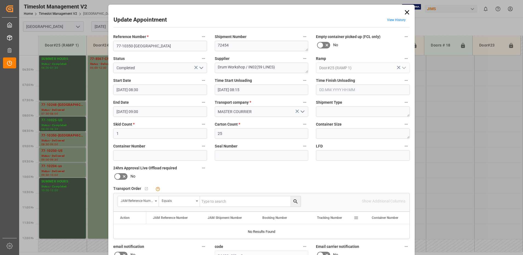
scroll to position [78, 0]
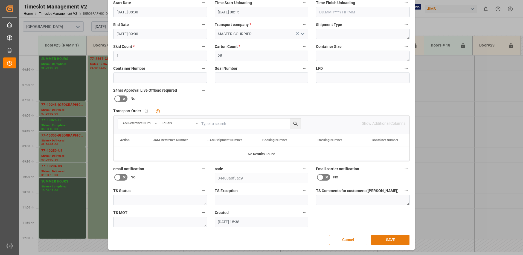
click at [389, 240] on button "SAVE" at bounding box center [390, 240] width 38 height 10
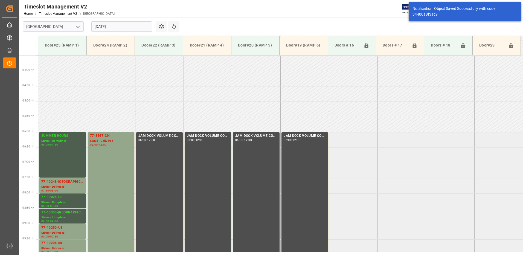
scroll to position [211, 0]
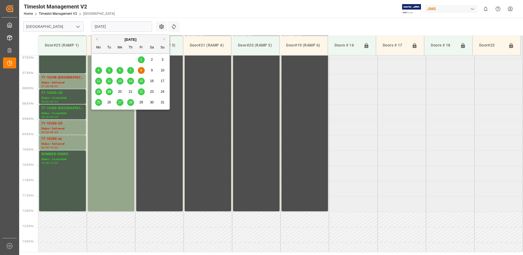
click at [124, 26] on input "[DATE]" at bounding box center [121, 26] width 61 height 10
click at [99, 81] on span "11" at bounding box center [99, 81] width 4 height 4
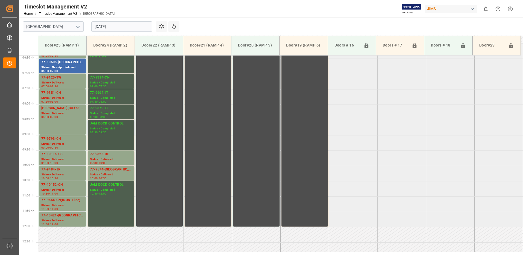
scroll to position [184, 0]
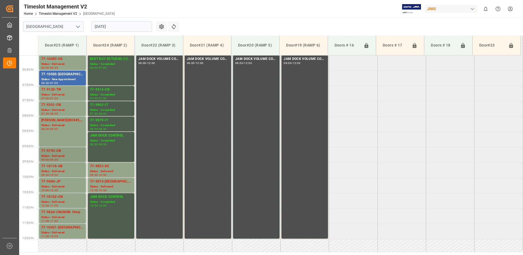
click at [59, 152] on div "77-9793-CN" at bounding box center [62, 150] width 42 height 5
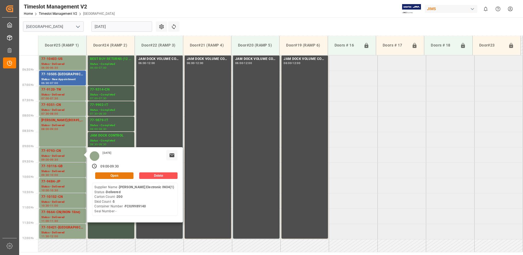
click at [121, 175] on button "Open" at bounding box center [114, 175] width 38 height 7
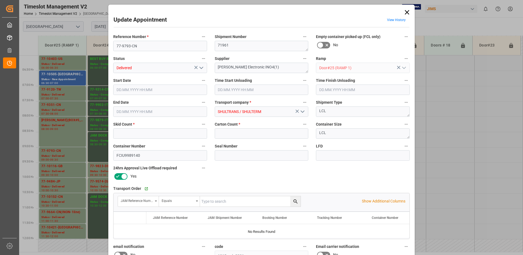
type input "5"
type input "200"
type input "[DATE] 09:00"
type input "[DATE] 08:30"
type input "[DATE] 09:30"
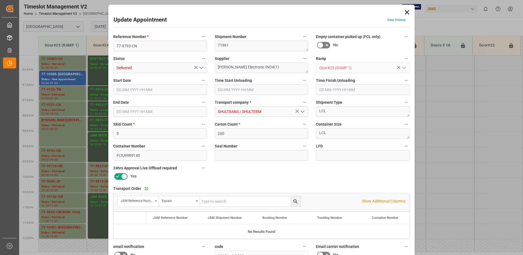
type input "[DATE] 15:21"
click at [199, 67] on icon "open menu" at bounding box center [201, 68] width 7 height 7
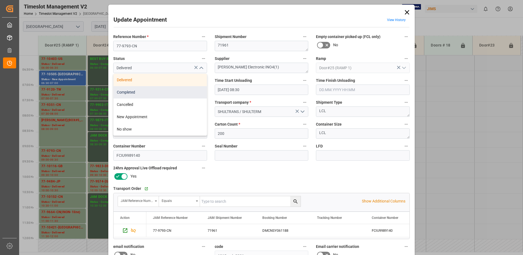
click at [170, 91] on div "Completed" at bounding box center [160, 92] width 93 height 12
type input "Completed"
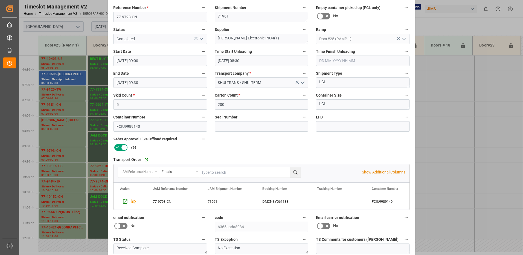
scroll to position [78, 0]
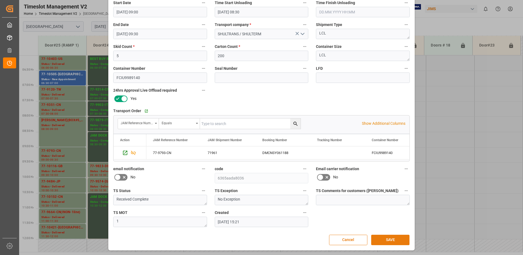
click at [392, 238] on button "SAVE" at bounding box center [390, 240] width 38 height 10
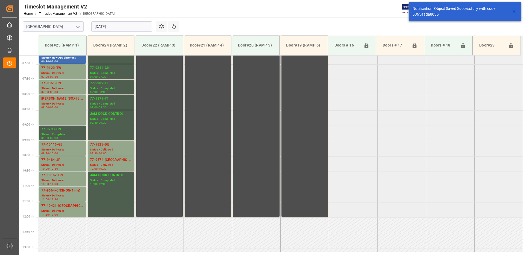
scroll to position [222, 0]
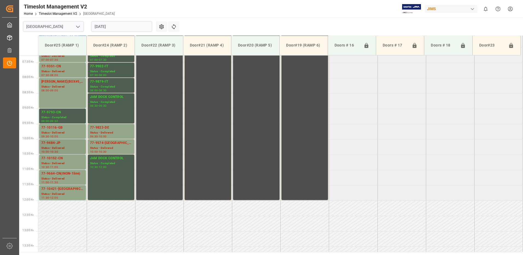
click at [51, 143] on div "77-9484-JP" at bounding box center [62, 142] width 42 height 5
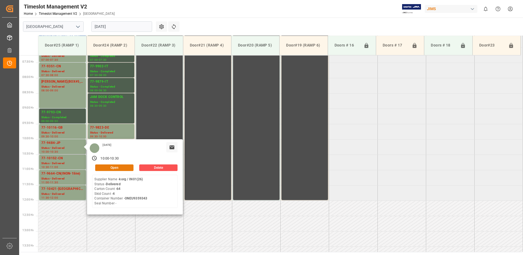
click at [127, 167] on button "Open" at bounding box center [114, 167] width 38 height 7
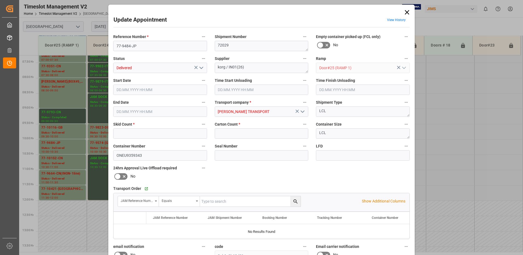
type input "4"
type input "64"
type input "[DATE] 10:00"
type input "[DATE] 14:15"
type input "[DATE] 10:30"
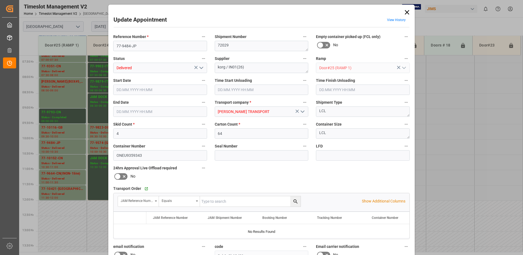
type input "[DATE] 18:23"
click at [200, 68] on polyline "open menu" at bounding box center [201, 68] width 3 height 2
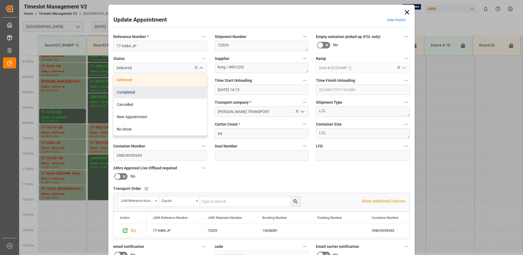
click at [174, 91] on div "Completed" at bounding box center [160, 92] width 93 height 12
type input "Completed"
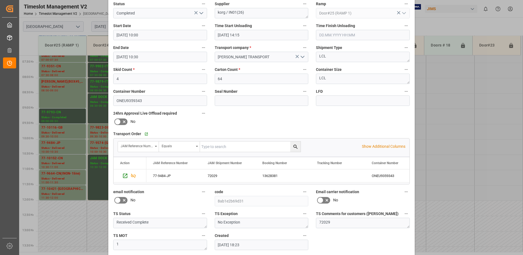
scroll to position [78, 0]
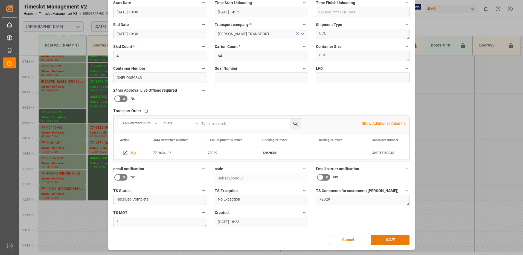
click at [386, 242] on button "SAVE" at bounding box center [390, 240] width 38 height 10
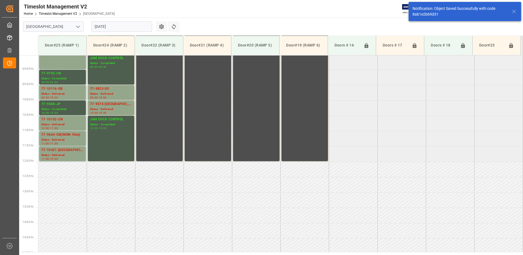
scroll to position [272, 0]
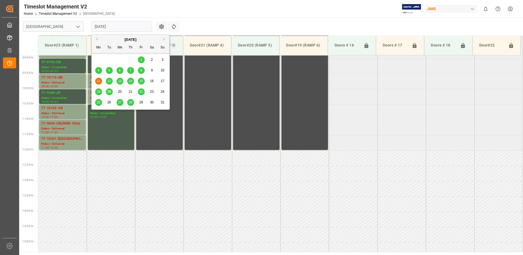
click at [126, 27] on input "[DATE]" at bounding box center [121, 26] width 61 height 10
click at [131, 69] on span "7" at bounding box center [131, 70] width 2 height 4
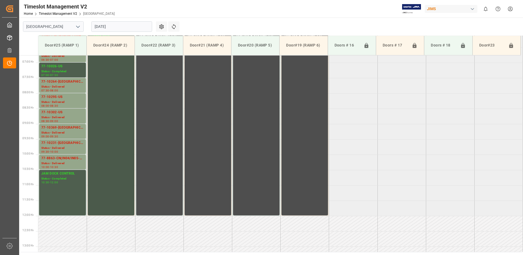
scroll to position [211, 0]
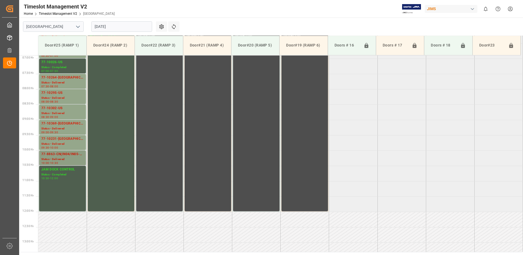
click at [59, 156] on div "77-8863-CN(IN04/IN05-31lines)" at bounding box center [62, 154] width 42 height 5
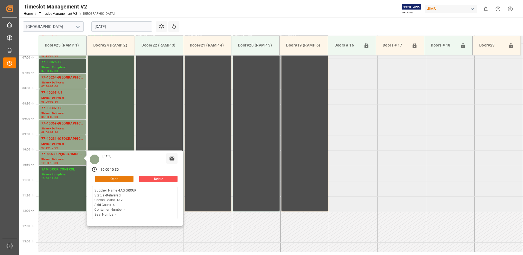
click at [124, 179] on button "Open" at bounding box center [114, 179] width 38 height 7
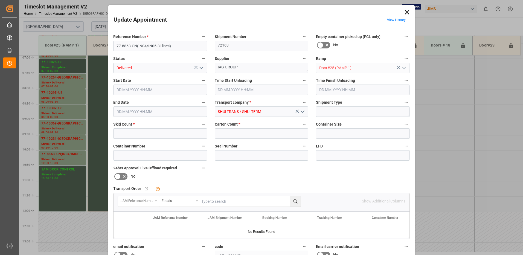
type input "4"
type input "132"
type input "[DATE] 10:00"
type input "[DATE] 09:00"
type input "[DATE] 10:30"
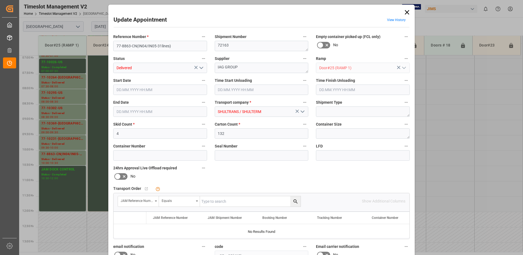
type input "[DATE] 15:22"
click at [200, 68] on polyline "open menu" at bounding box center [201, 68] width 3 height 2
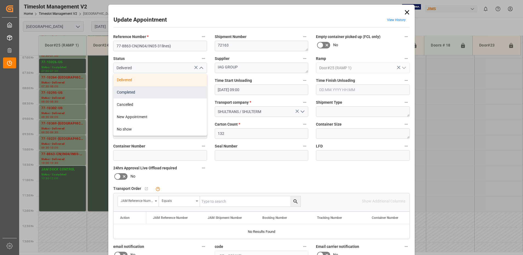
click at [153, 91] on div "Completed" at bounding box center [160, 92] width 93 height 12
type input "Completed"
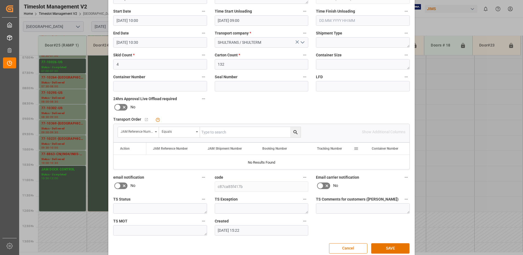
scroll to position [78, 0]
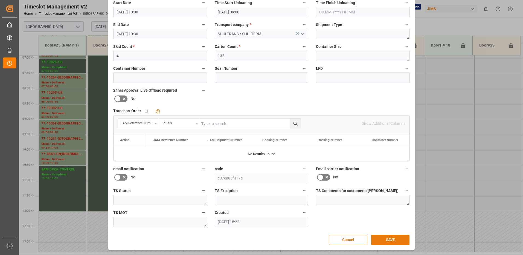
click at [391, 238] on button "SAVE" at bounding box center [390, 240] width 38 height 10
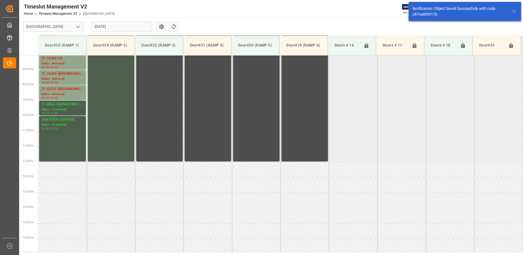
scroll to position [272, 0]
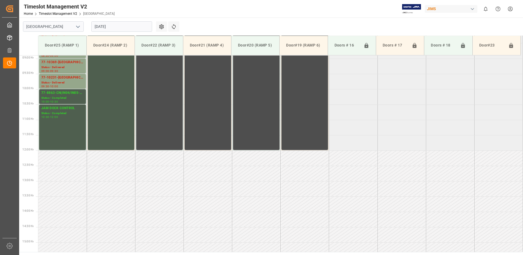
click at [122, 27] on input "[DATE]" at bounding box center [121, 26] width 61 height 10
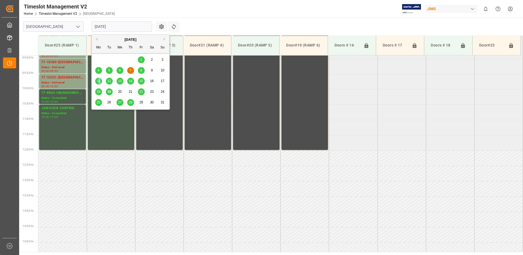
click at [99, 82] on span "11" at bounding box center [99, 81] width 4 height 4
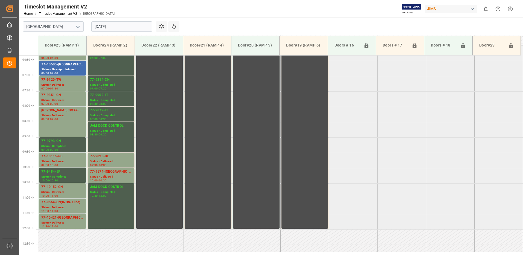
scroll to position [184, 0]
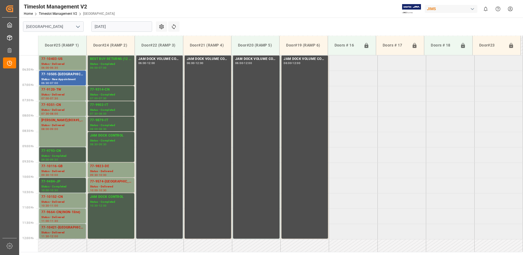
click at [61, 231] on div "Status - Delivered" at bounding box center [62, 232] width 42 height 5
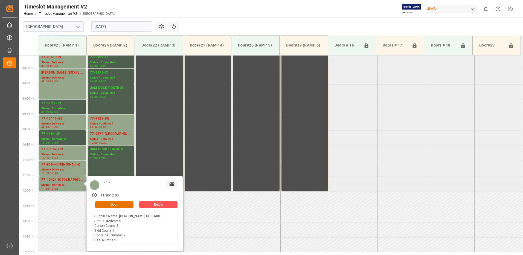
scroll to position [238, 0]
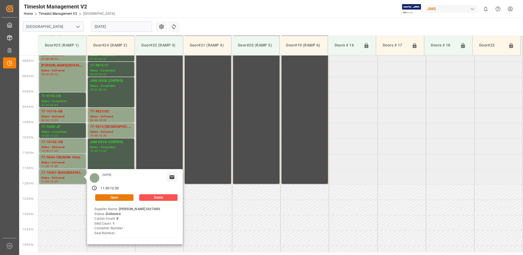
click at [119, 197] on button "Open" at bounding box center [114, 197] width 38 height 7
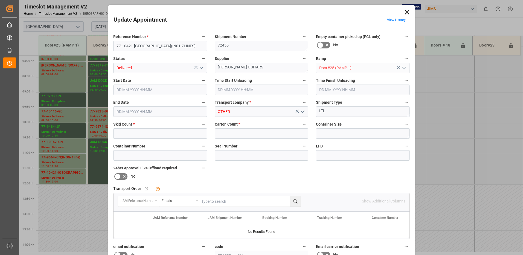
type input "1"
type input "8"
type input "[DATE] 11:30"
type input "[DATE] 13:45"
type input "[DATE] 12:00"
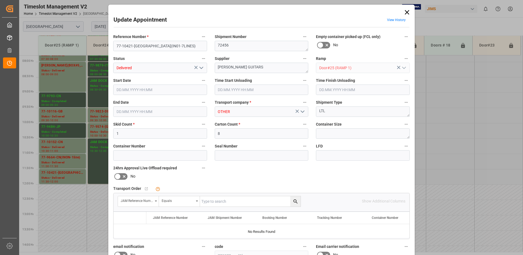
type input "[DATE] 11:34"
click at [201, 68] on icon "open menu" at bounding box center [201, 68] width 7 height 7
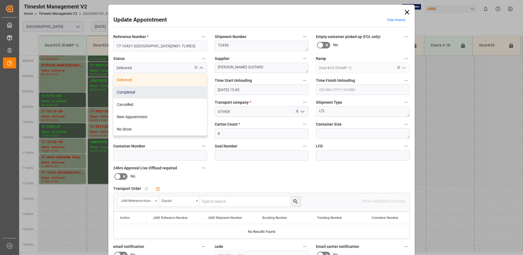
click at [147, 92] on div "Completed" at bounding box center [160, 92] width 93 height 12
type input "Completed"
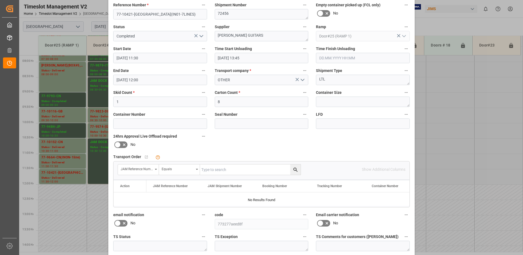
scroll to position [78, 0]
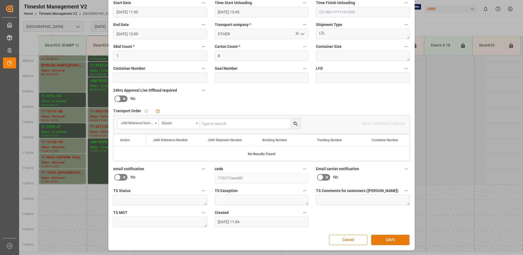
click at [397, 238] on button "SAVE" at bounding box center [390, 240] width 38 height 10
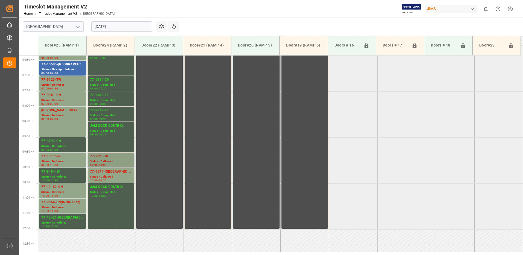
scroll to position [166, 0]
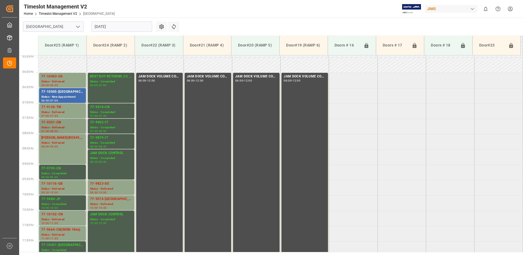
click at [61, 126] on div "Status - Delivered" at bounding box center [62, 127] width 42 height 5
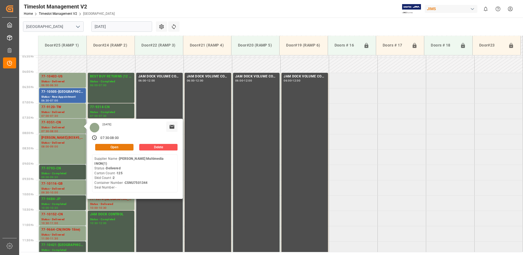
click at [120, 145] on button "Open" at bounding box center [114, 147] width 38 height 7
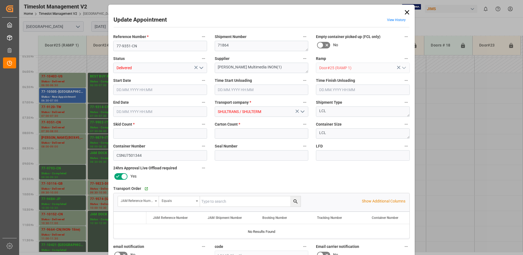
type input "2"
type input "125"
type input "[DATE] 07:30"
type input "[DATE] 08:30"
type input "[DATE] 08:00"
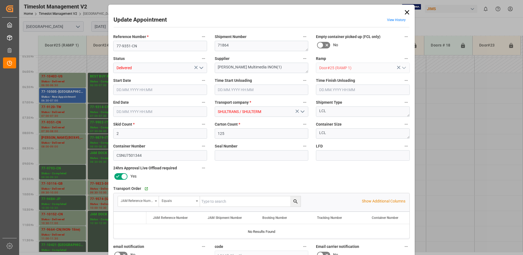
type input "[DATE] 12:47"
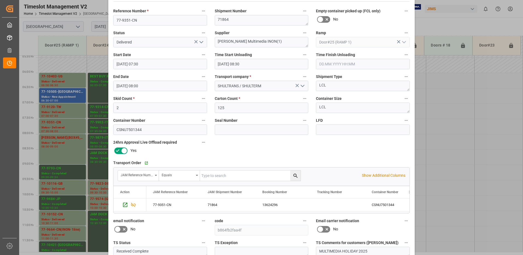
scroll to position [55, 0]
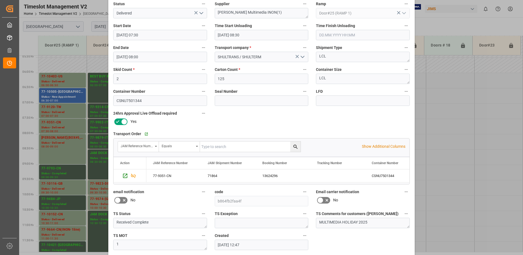
click at [200, 14] on polyline "open menu" at bounding box center [201, 13] width 3 height 2
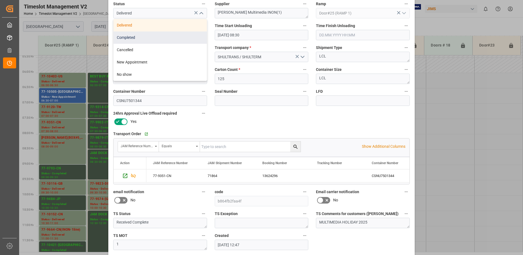
click at [160, 38] on div "Completed" at bounding box center [160, 37] width 93 height 12
type input "Completed"
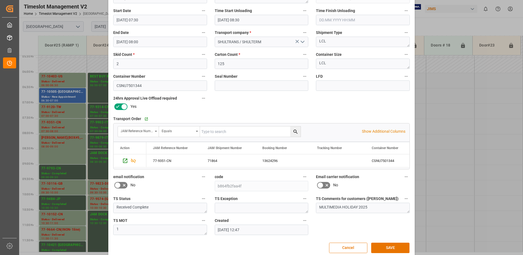
scroll to position [78, 0]
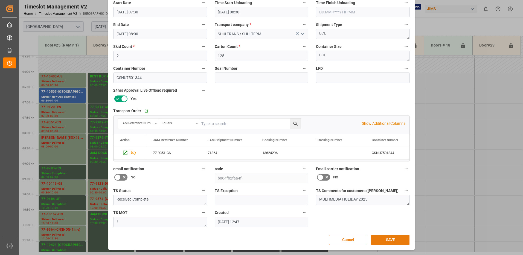
click at [388, 237] on button "SAVE" at bounding box center [390, 240] width 38 height 10
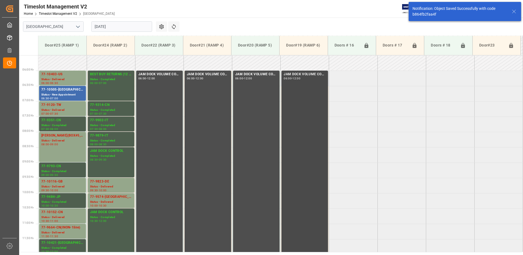
scroll to position [181, 0]
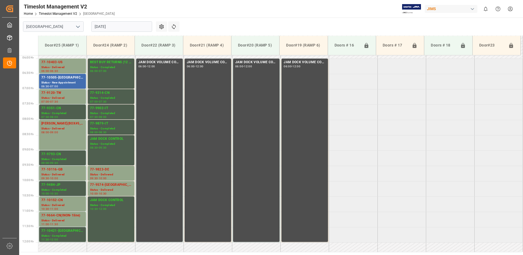
click at [117, 21] on div "[DATE]" at bounding box center [122, 27] width 68 height 18
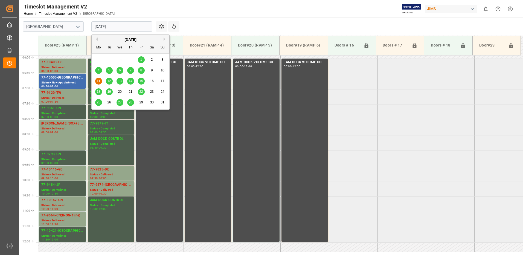
click at [117, 27] on input "[DATE]" at bounding box center [121, 26] width 61 height 10
click at [98, 70] on span "4" at bounding box center [99, 70] width 2 height 4
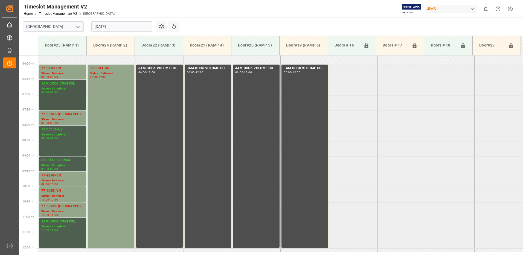
scroll to position [184, 0]
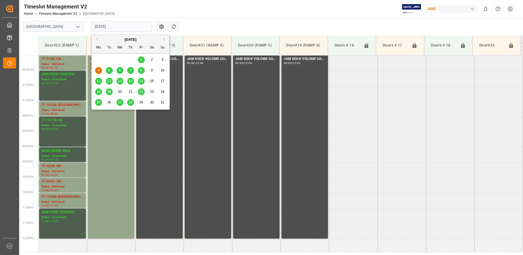
click at [122, 26] on input "[DATE]" at bounding box center [121, 26] width 61 height 10
click at [99, 81] on span "11" at bounding box center [99, 81] width 4 height 4
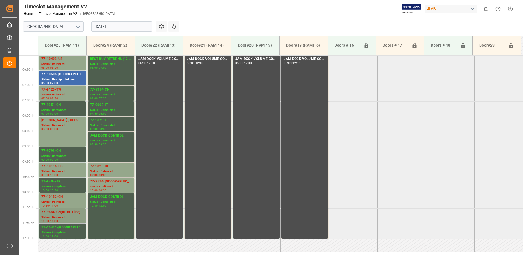
click at [61, 215] on div "Status - Delivered" at bounding box center [62, 217] width 42 height 5
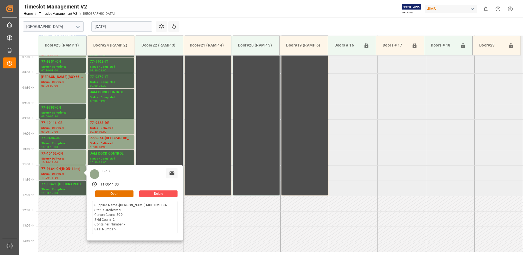
scroll to position [238, 0]
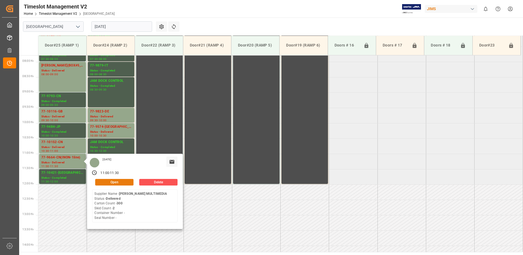
click at [117, 182] on button "Open" at bounding box center [114, 182] width 38 height 7
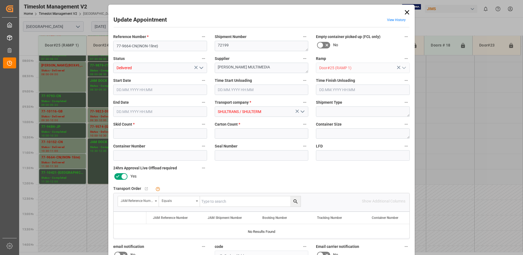
type input "2"
type input "300"
type input "[DATE] 11:00"
type input "[DATE] 13:00"
type input "[DATE] 11:30"
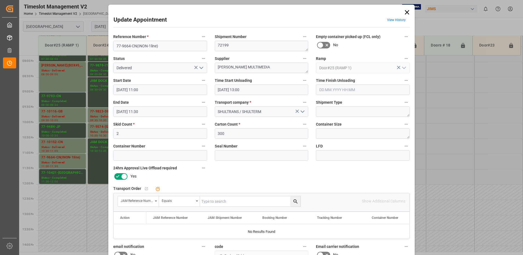
type input "[DATE] 17:07"
click at [200, 67] on icon "open menu" at bounding box center [201, 68] width 7 height 7
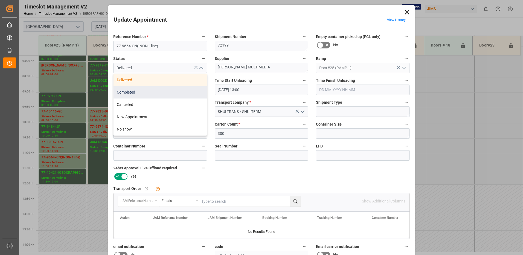
click at [173, 92] on div "Completed" at bounding box center [160, 92] width 93 height 12
type input "Completed"
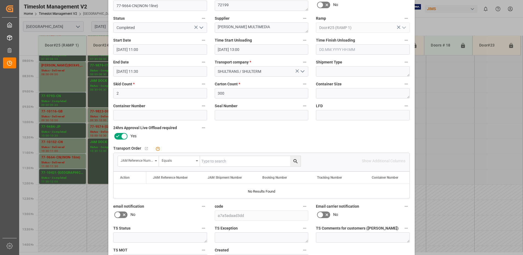
scroll to position [78, 0]
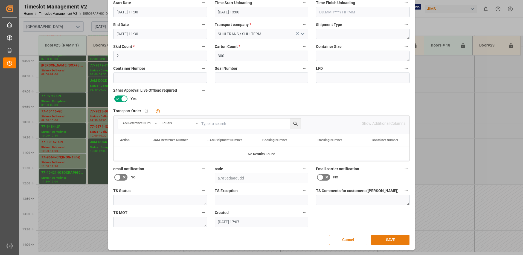
click at [386, 240] on button "SAVE" at bounding box center [390, 240] width 38 height 10
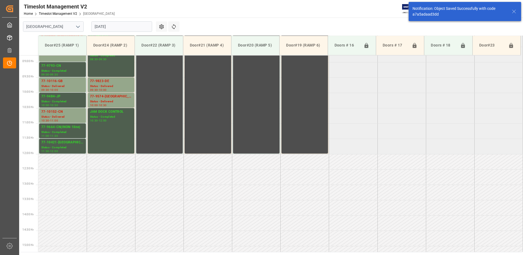
scroll to position [284, 0]
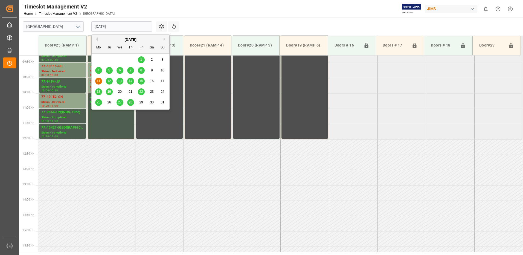
click at [129, 26] on input "[DATE]" at bounding box center [121, 26] width 61 height 10
click at [96, 39] on button "Previous Month" at bounding box center [95, 38] width 3 height 3
click at [130, 102] on span "31" at bounding box center [131, 102] width 4 height 4
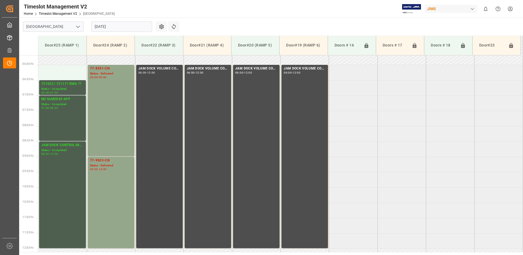
scroll to position [184, 0]
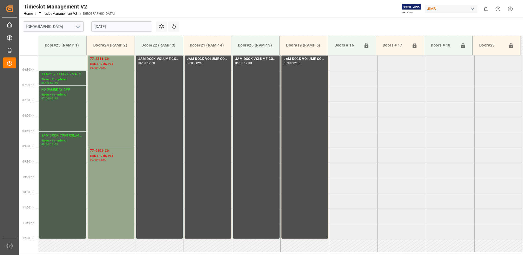
click at [125, 28] on input "[DATE]" at bounding box center [121, 26] width 61 height 10
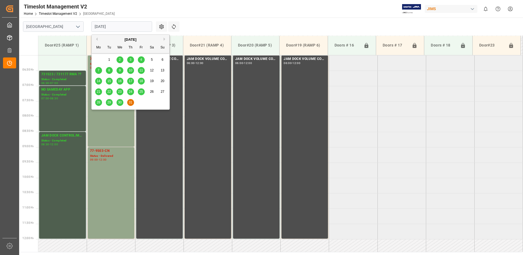
click at [164, 38] on button "Next Month" at bounding box center [165, 38] width 3 height 3
click at [131, 70] on span "7" at bounding box center [131, 70] width 2 height 4
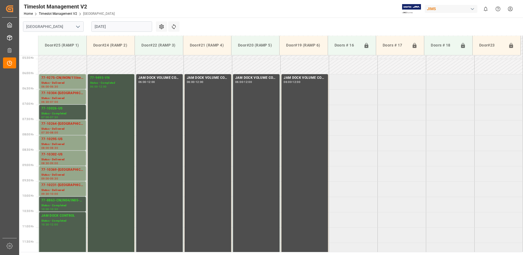
scroll to position [156, 0]
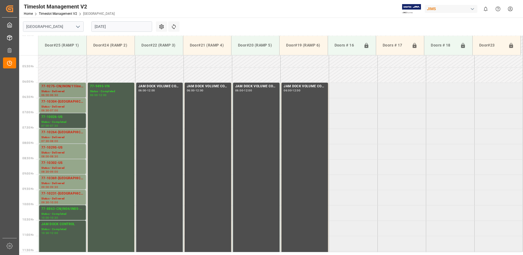
click at [57, 89] on div "77-9275-CN(INON/11lines)" at bounding box center [62, 86] width 42 height 5
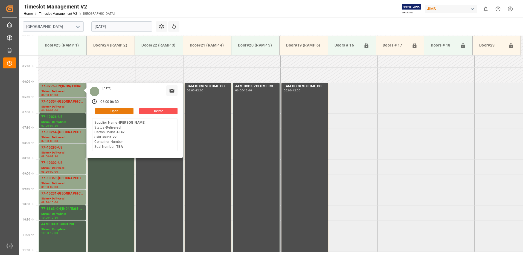
click at [121, 109] on button "Open" at bounding box center [114, 111] width 38 height 7
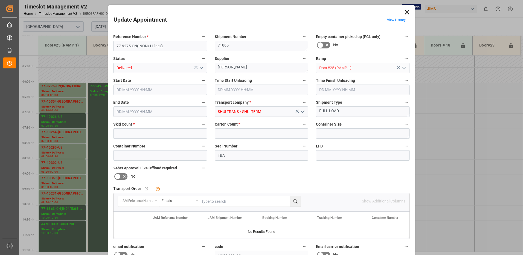
type input "22"
type input "1542"
type input "[DATE] 06:00"
type input "[DATE] 09:00"
type input "[DATE] 06:30"
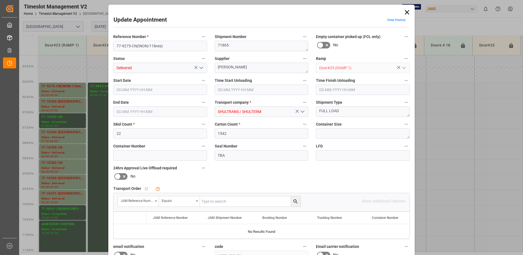
type input "[DATE] 13:16"
click at [200, 68] on icon "open menu" at bounding box center [201, 68] width 7 height 7
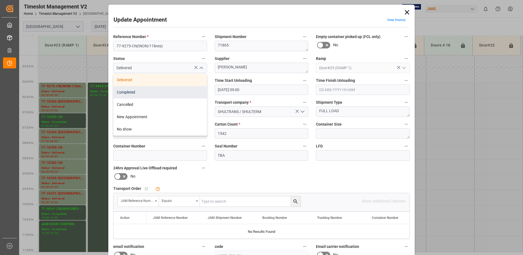
click at [157, 93] on div "Completed" at bounding box center [160, 92] width 93 height 12
type input "Completed"
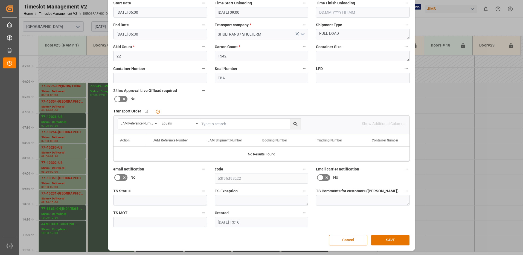
scroll to position [78, 0]
click at [393, 241] on button "SAVE" at bounding box center [390, 240] width 38 height 10
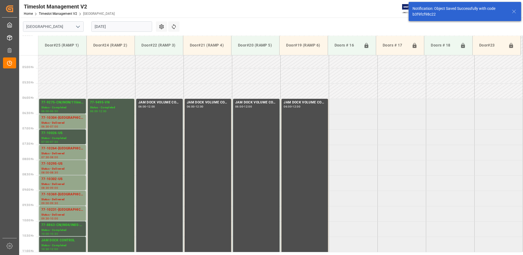
scroll to position [158, 0]
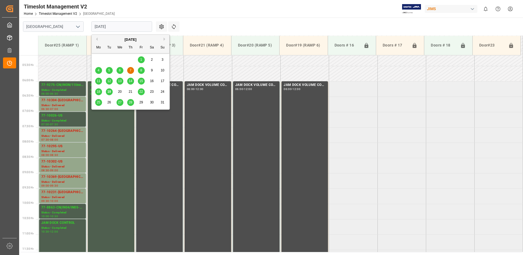
click at [119, 26] on input "[DATE]" at bounding box center [121, 26] width 61 height 10
click at [110, 71] on span "5" at bounding box center [109, 70] width 2 height 4
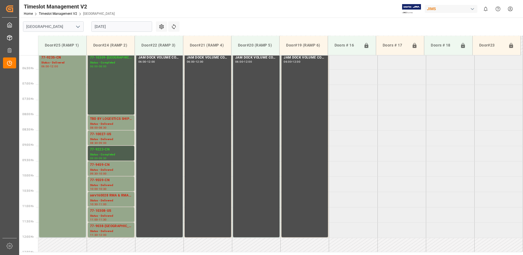
scroll to position [211, 0]
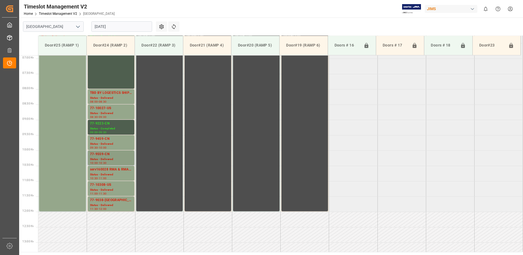
click at [102, 155] on div "77-9559-CN" at bounding box center [111, 154] width 42 height 5
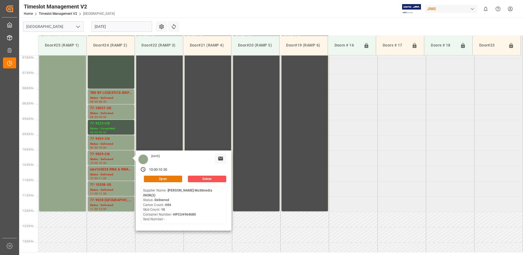
click at [171, 176] on button "Open" at bounding box center [163, 179] width 38 height 7
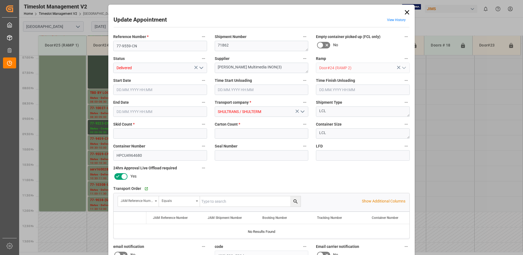
type input "10"
type input "484"
type input "[DATE] 10:00"
type input "[DATE] 09:15"
type input "[DATE] 10:30"
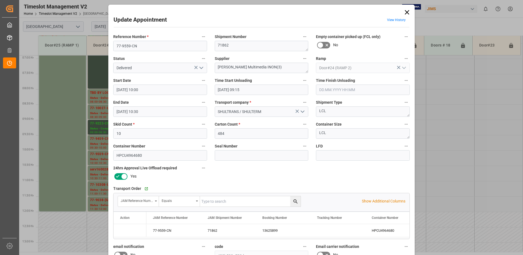
type input "[DATE] 15:00"
click at [200, 68] on icon "open menu" at bounding box center [201, 68] width 7 height 7
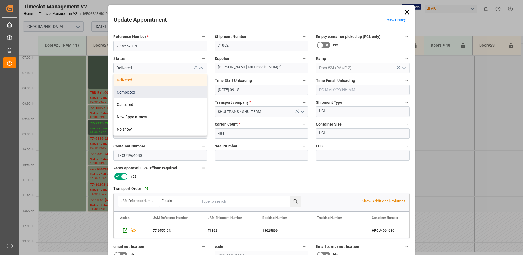
click at [171, 93] on div "Completed" at bounding box center [160, 92] width 93 height 12
type input "Completed"
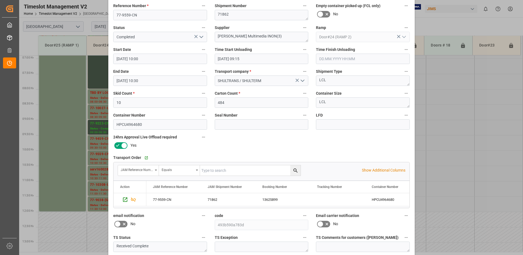
scroll to position [78, 0]
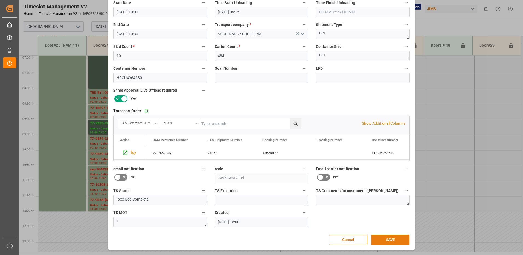
click at [382, 241] on button "SAVE" at bounding box center [390, 240] width 38 height 10
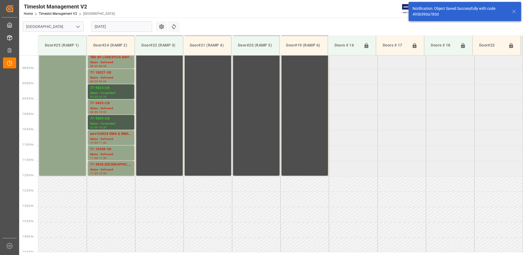
scroll to position [253, 0]
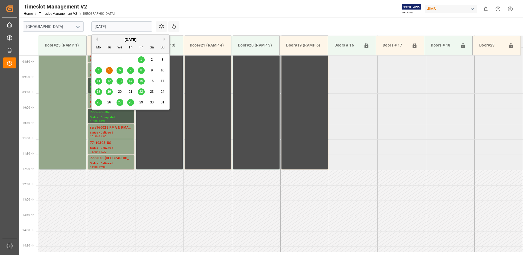
click at [123, 26] on input "[DATE]" at bounding box center [121, 26] width 61 height 10
click at [130, 70] on span "7" at bounding box center [131, 70] width 2 height 4
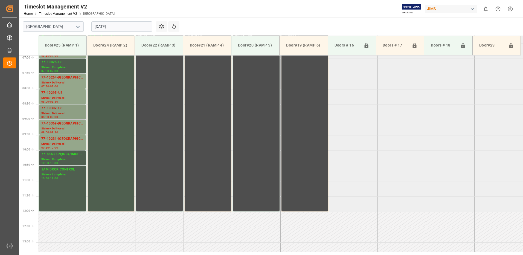
scroll to position [184, 0]
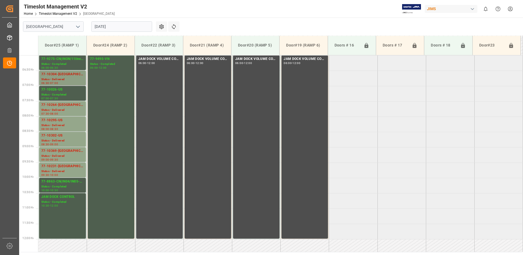
click at [59, 73] on div "77-10304-[GEOGRAPHIC_DATA]" at bounding box center [62, 74] width 42 height 5
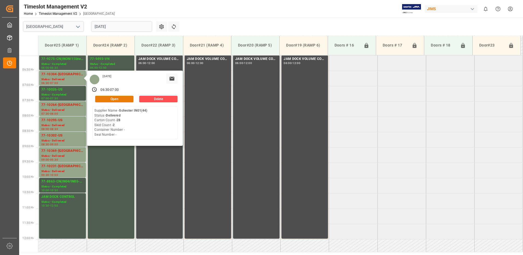
click at [120, 96] on button "Open" at bounding box center [114, 99] width 38 height 7
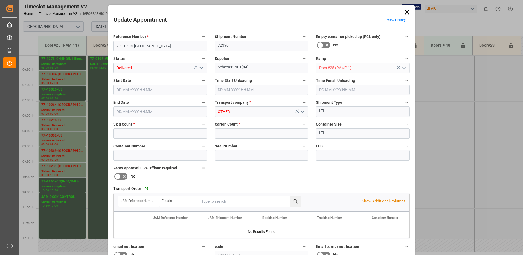
type input "2"
type input "28"
type input "[DATE] 06:30"
type input "[DATE] 10:30"
type input "[DATE] 10:45"
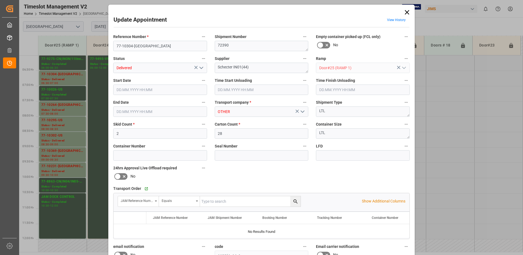
type input "[DATE] 07:00"
type input "[DATE] 13:20"
click at [200, 68] on icon "open menu" at bounding box center [201, 68] width 7 height 7
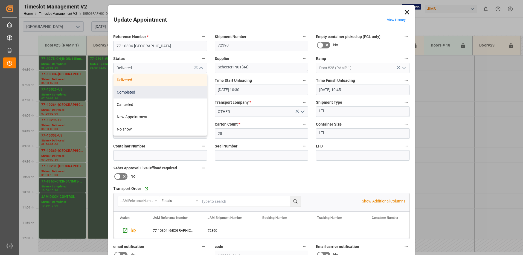
click at [141, 92] on div "Completed" at bounding box center [160, 92] width 93 height 12
type input "Completed"
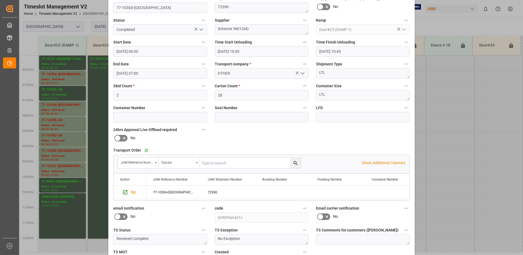
scroll to position [78, 0]
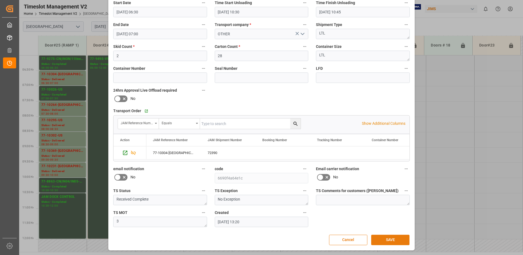
click at [387, 240] on button "SAVE" at bounding box center [390, 240] width 38 height 10
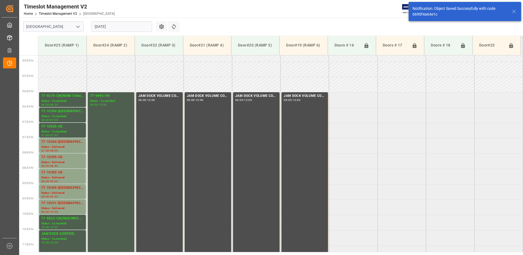
scroll to position [150, 0]
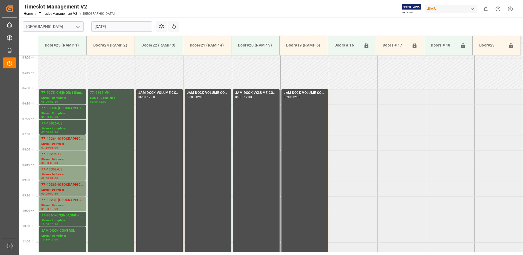
click at [55, 186] on div "77-10369-[GEOGRAPHIC_DATA]" at bounding box center [62, 184] width 42 height 5
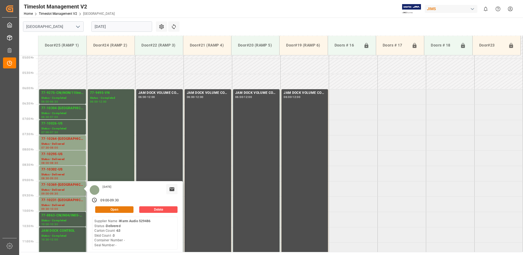
click at [123, 210] on button "Open" at bounding box center [114, 209] width 38 height 7
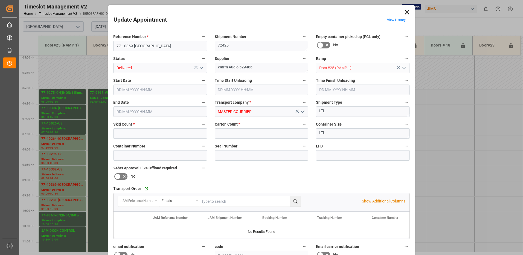
type input "3"
type input "63"
type input "[DATE] 09:00"
type input "[DATE] 08:30"
type input "[DATE] 09:30"
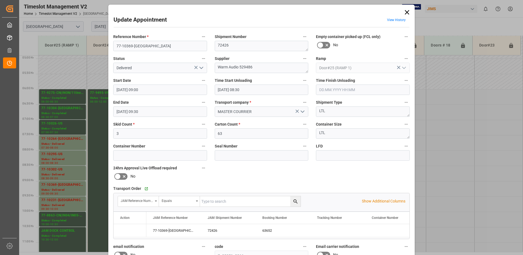
type input "[DATE] 15:34"
click at [201, 68] on polyline "open menu" at bounding box center [201, 68] width 3 height 2
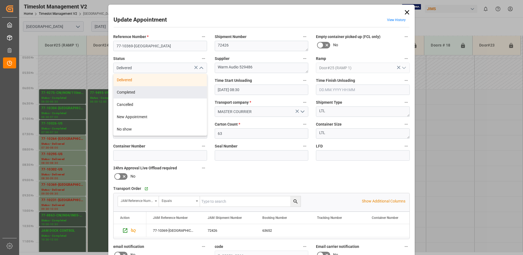
click at [154, 92] on div "Completed" at bounding box center [160, 92] width 93 height 12
type input "Completed"
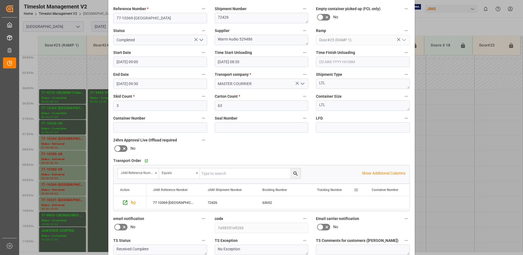
scroll to position [78, 0]
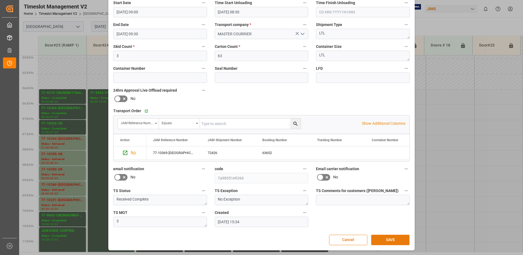
click at [389, 238] on button "SAVE" at bounding box center [390, 240] width 38 height 10
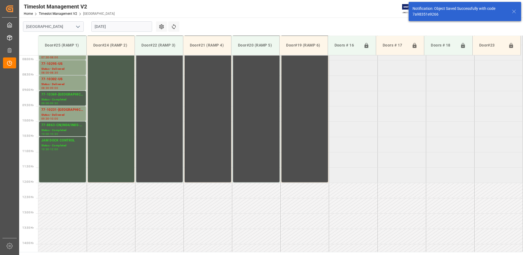
scroll to position [242, 0]
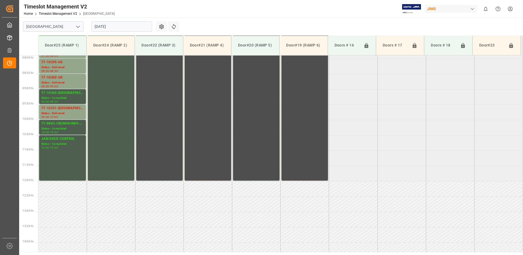
click at [124, 26] on input "[DATE]" at bounding box center [121, 26] width 61 height 10
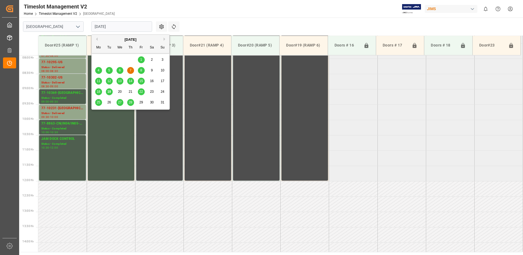
click at [99, 82] on span "11" at bounding box center [99, 81] width 4 height 4
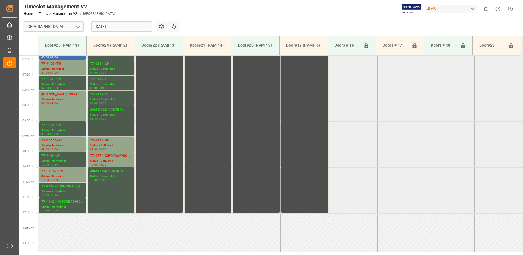
scroll to position [211, 0]
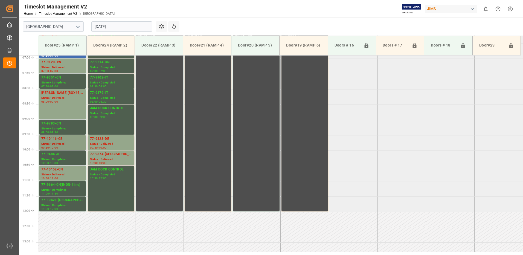
click at [50, 141] on div "77-10116-GB" at bounding box center [62, 138] width 42 height 5
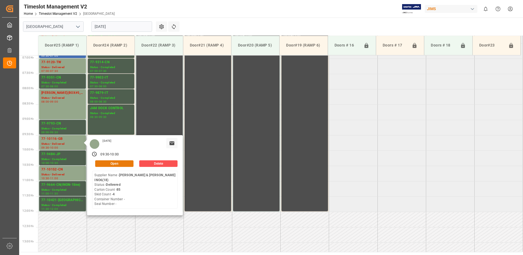
click at [124, 165] on button "Open" at bounding box center [114, 163] width 38 height 7
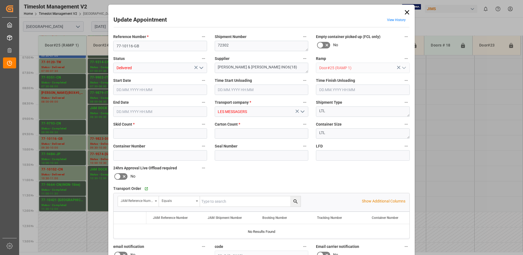
type input "4"
type input "85"
type input "[DATE] 09:30"
type input "[DATE] 09:45"
type input "[DATE] 10:00"
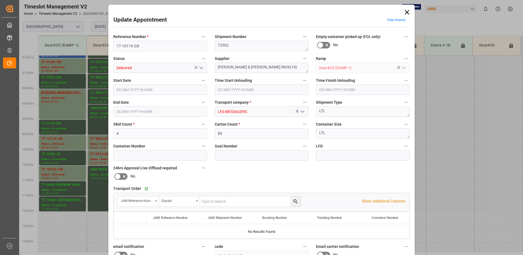
type input "[DATE] 19:25"
click at [201, 67] on icon "open menu" at bounding box center [201, 68] width 7 height 7
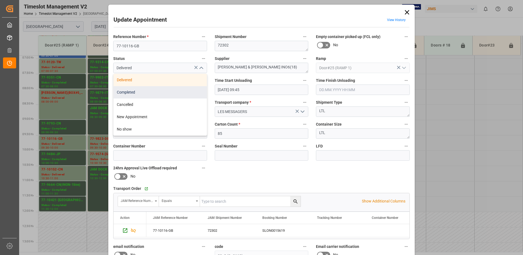
click at [162, 94] on div "Completed" at bounding box center [160, 92] width 93 height 12
type input "Completed"
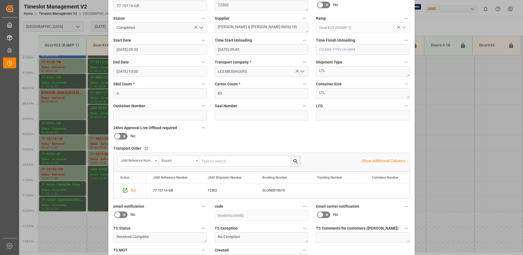
scroll to position [78, 0]
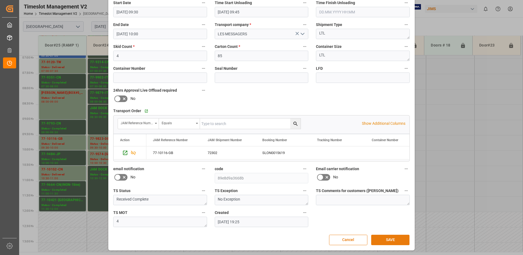
click at [390, 240] on button "SAVE" at bounding box center [390, 240] width 38 height 10
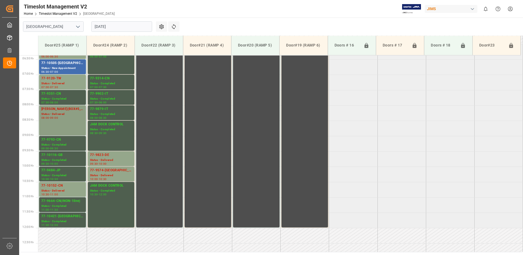
scroll to position [168, 0]
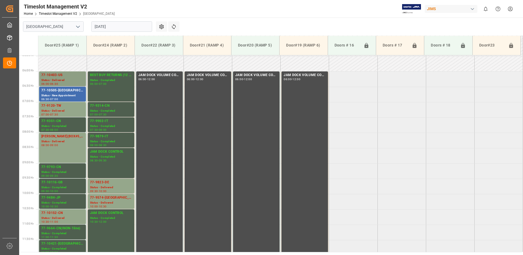
click at [59, 78] on div "Status - Delivered" at bounding box center [62, 80] width 42 height 5
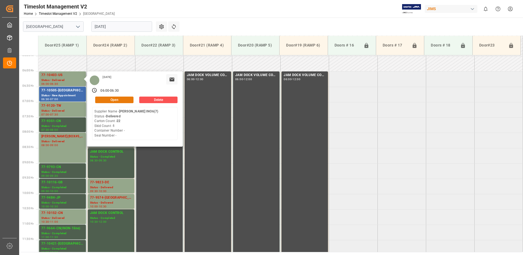
click at [123, 99] on button "Open" at bounding box center [114, 100] width 38 height 7
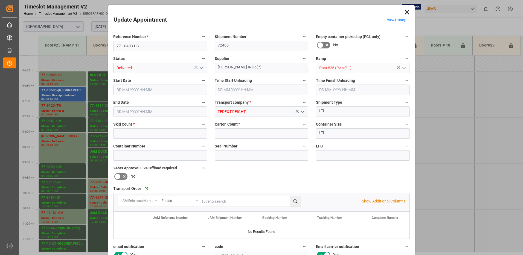
type input "1"
type input "22"
type input "[DATE] 06:00"
type input "[DATE] 10:45"
type input "[DATE] 11:00"
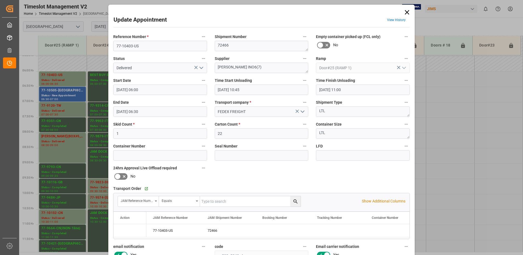
type input "[DATE] 06:30"
type input "[DATE] 12:24"
click at [201, 68] on polyline "open menu" at bounding box center [201, 68] width 3 height 2
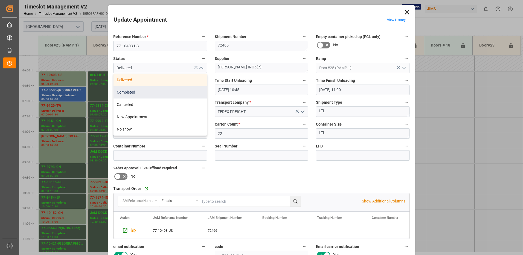
click at [162, 92] on div "Completed" at bounding box center [160, 92] width 93 height 12
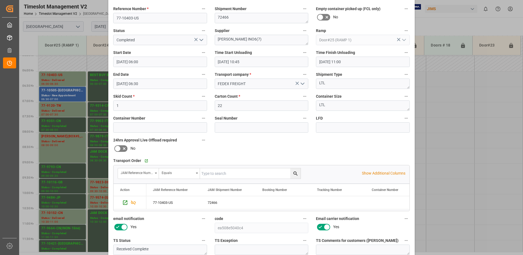
scroll to position [78, 0]
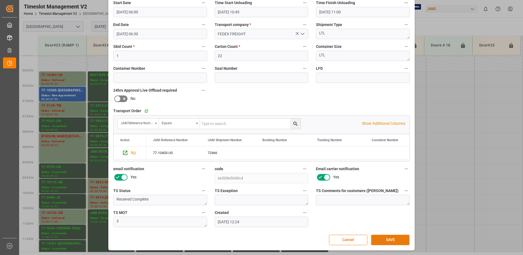
click at [381, 237] on button "SAVE" at bounding box center [390, 240] width 38 height 10
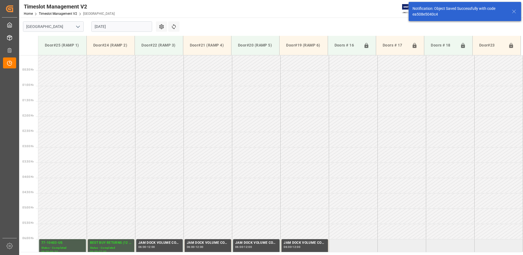
scroll to position [130, 0]
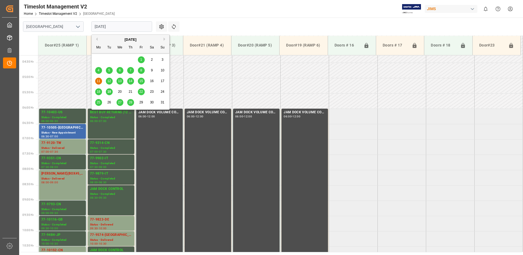
click at [128, 26] on input "[DATE]" at bounding box center [121, 26] width 61 height 10
click at [120, 71] on span "6" at bounding box center [120, 70] width 2 height 4
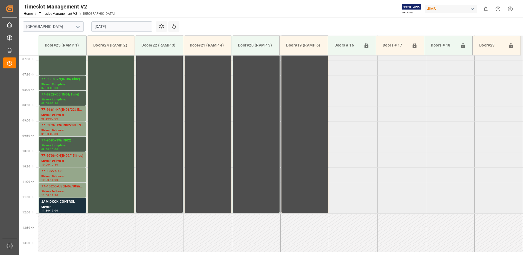
scroll to position [211, 0]
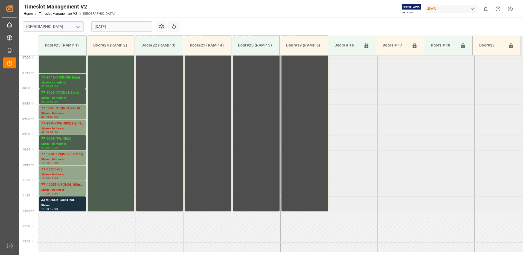
click at [65, 108] on div "77-9661-KR(IN01/22LINES)" at bounding box center [62, 108] width 42 height 5
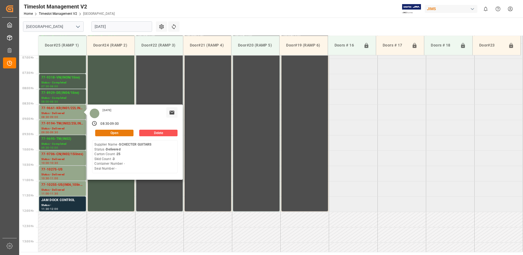
click at [127, 132] on button "Open" at bounding box center [114, 133] width 38 height 7
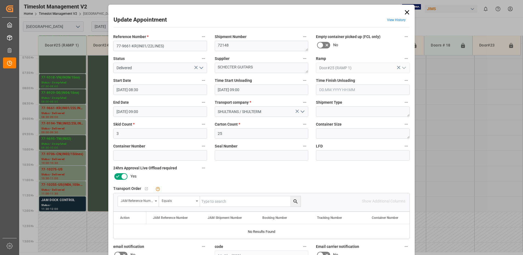
click at [200, 67] on icon "open menu" at bounding box center [201, 68] width 7 height 7
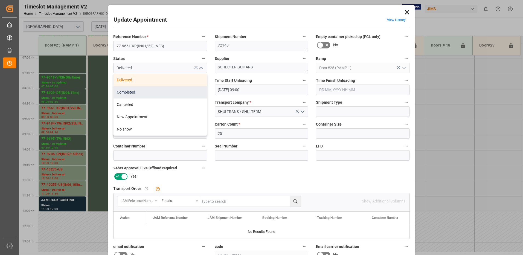
click at [155, 91] on div "Completed" at bounding box center [160, 92] width 93 height 12
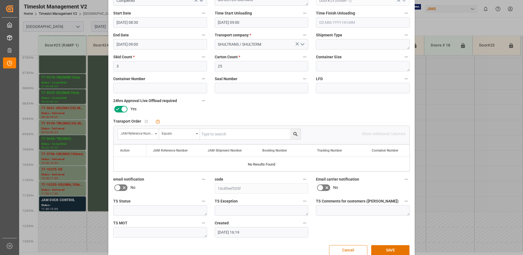
scroll to position [78, 0]
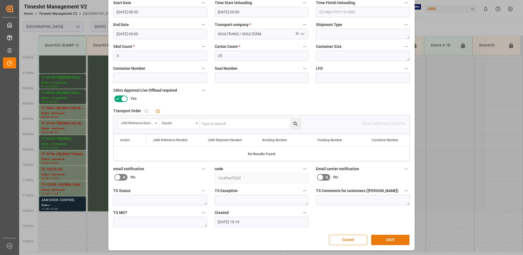
click at [385, 239] on button "SAVE" at bounding box center [390, 240] width 38 height 10
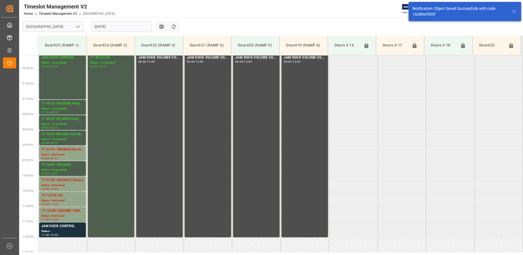
scroll to position [211, 0]
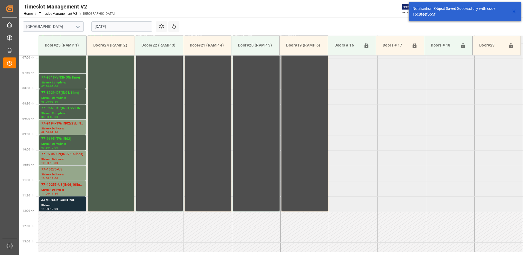
click at [59, 202] on div "JAM DOCK CONTROL" at bounding box center [62, 199] width 42 height 5
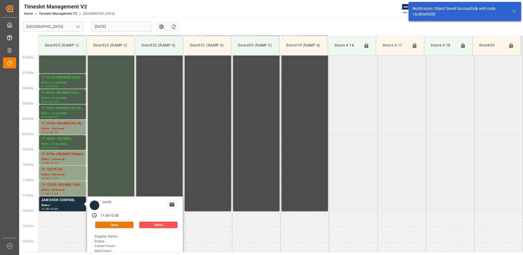
click at [120, 224] on button "Open" at bounding box center [114, 225] width 38 height 7
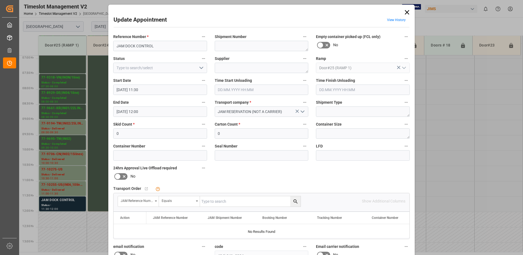
click at [200, 68] on polyline "open menu" at bounding box center [201, 68] width 3 height 2
click at [166, 91] on div "Completed" at bounding box center [160, 92] width 93 height 12
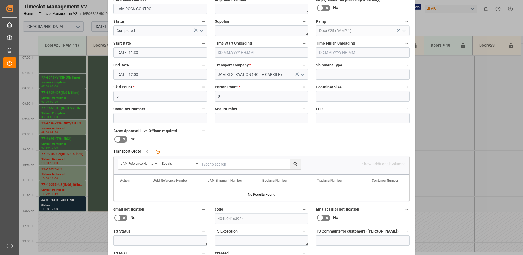
scroll to position [78, 0]
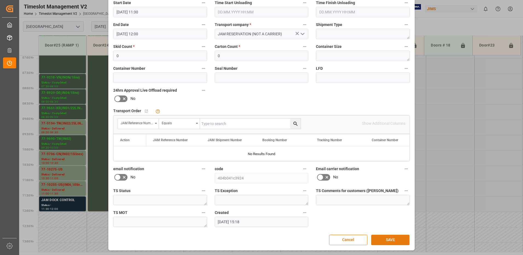
click at [385, 238] on button "SAVE" at bounding box center [390, 240] width 38 height 10
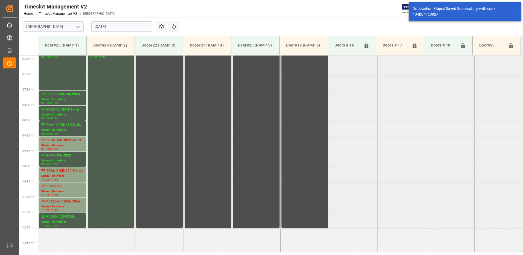
scroll to position [194, 0]
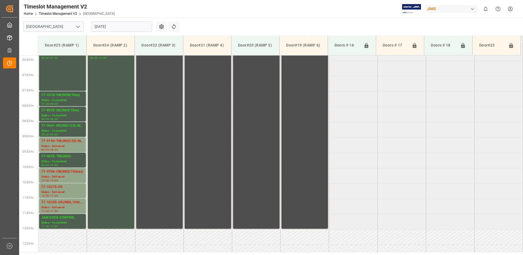
click at [121, 27] on input "[DATE]" at bounding box center [121, 26] width 61 height 10
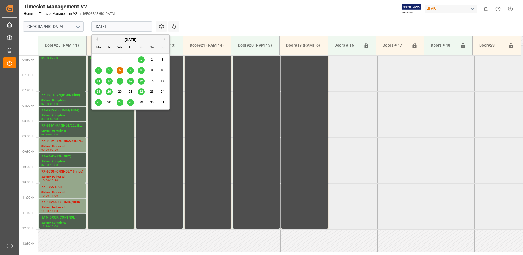
click at [132, 70] on div "7" at bounding box center [130, 70] width 7 height 7
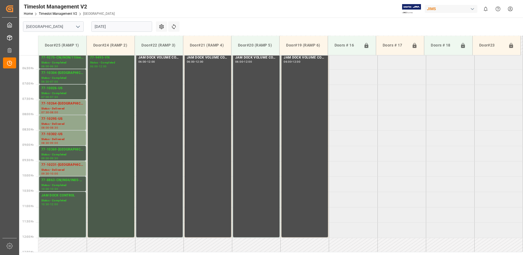
scroll to position [211, 0]
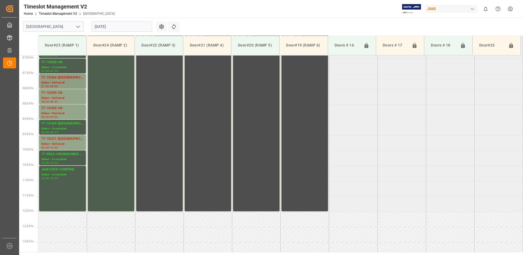
click at [63, 81] on div "Status - Delivered" at bounding box center [62, 82] width 42 height 5
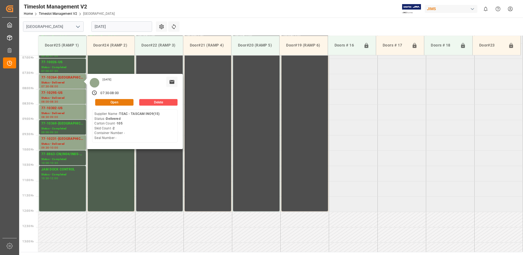
click at [122, 101] on button "Open" at bounding box center [114, 102] width 38 height 7
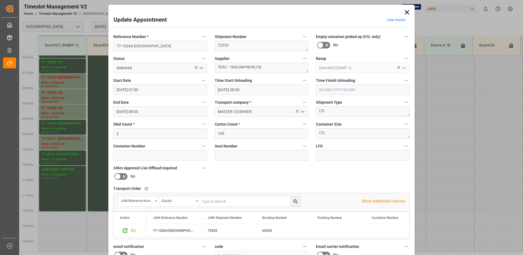
click at [201, 68] on polyline "open menu" at bounding box center [201, 68] width 3 height 2
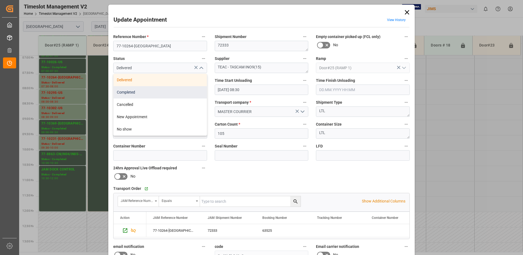
click at [175, 94] on div "Completed" at bounding box center [160, 92] width 93 height 12
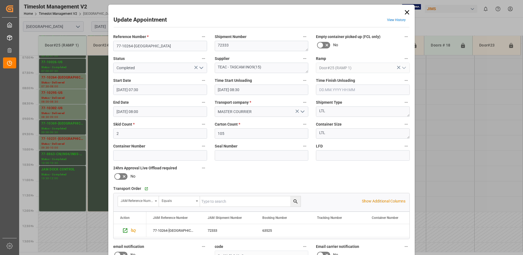
scroll to position [78, 0]
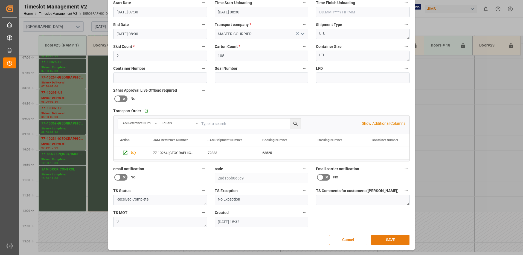
click at [399, 240] on button "SAVE" at bounding box center [390, 240] width 38 height 10
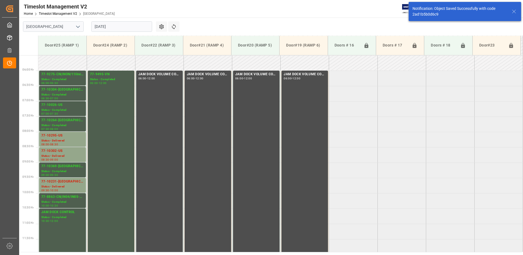
scroll to position [181, 0]
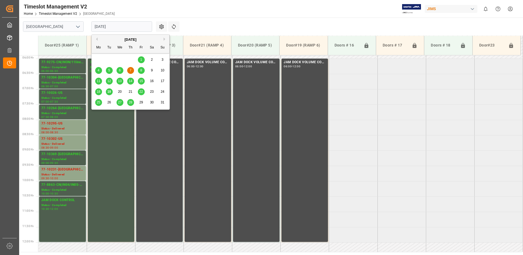
click at [122, 25] on input "[DATE]" at bounding box center [121, 26] width 61 height 10
click at [121, 71] on div "6" at bounding box center [120, 70] width 7 height 7
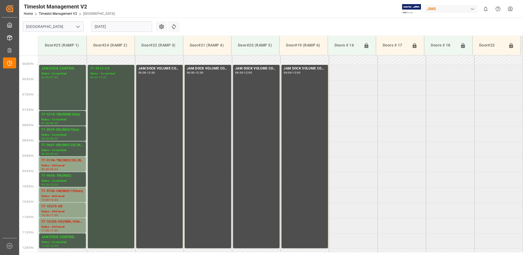
scroll to position [184, 0]
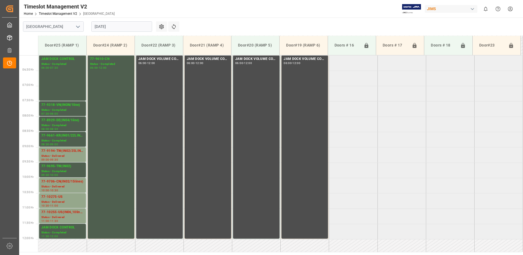
click at [130, 26] on input "[DATE]" at bounding box center [121, 26] width 61 height 10
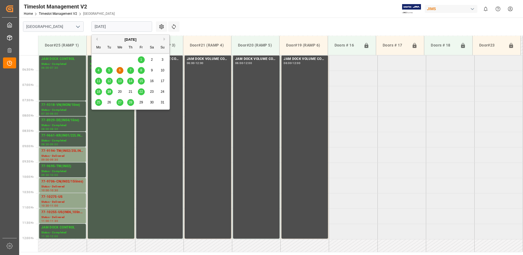
click at [142, 70] on span "8" at bounding box center [141, 70] width 2 height 4
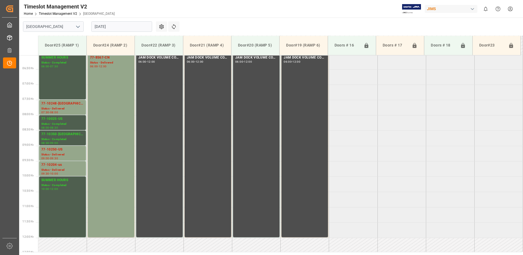
scroll to position [211, 0]
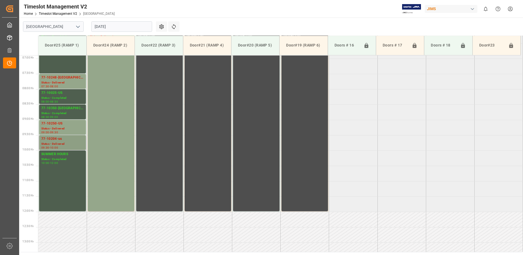
click at [64, 144] on div "Status - Delivered" at bounding box center [62, 144] width 42 height 5
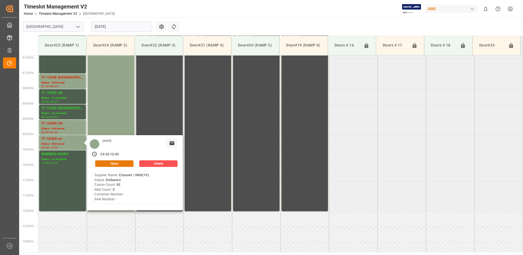
click at [118, 161] on button "Open" at bounding box center [114, 163] width 38 height 7
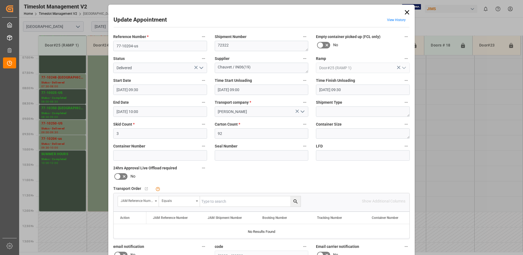
click at [201, 68] on icon "open menu" at bounding box center [201, 68] width 7 height 7
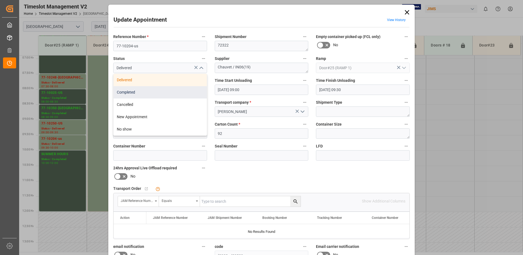
click at [160, 91] on div "Completed" at bounding box center [160, 92] width 93 height 12
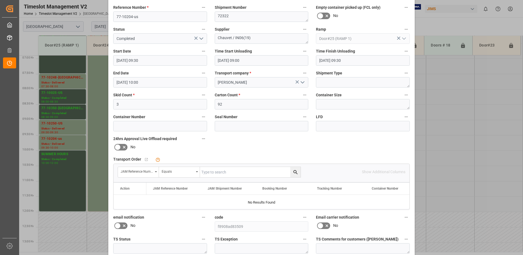
scroll to position [78, 0]
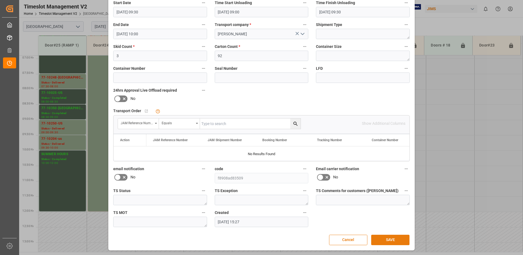
click at [388, 238] on button "SAVE" at bounding box center [390, 240] width 38 height 10
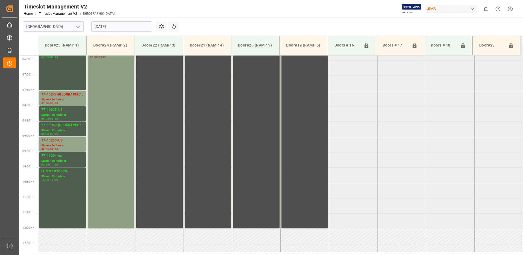
scroll to position [187, 0]
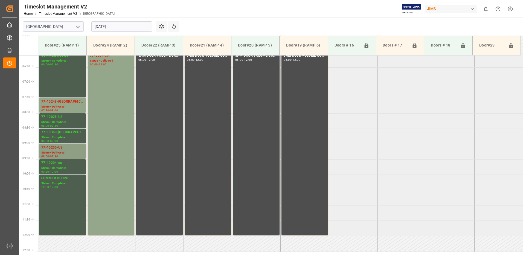
click at [58, 151] on div "Status - Delivered" at bounding box center [62, 152] width 42 height 5
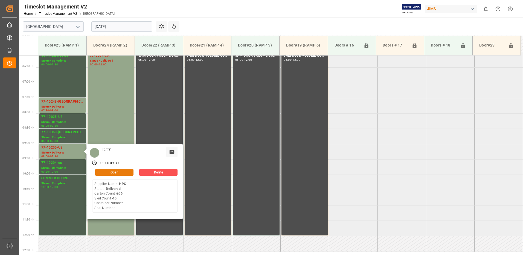
click at [121, 172] on button "Open" at bounding box center [114, 172] width 38 height 7
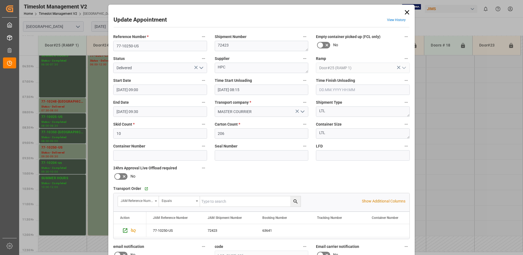
click at [202, 67] on icon "open menu" at bounding box center [201, 68] width 7 height 7
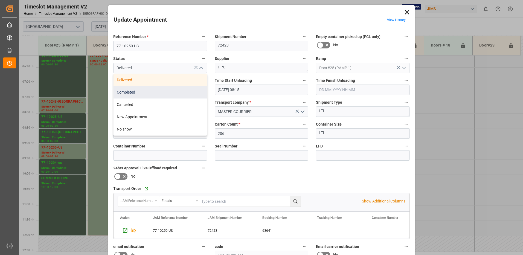
click at [163, 92] on div "Completed" at bounding box center [160, 92] width 93 height 12
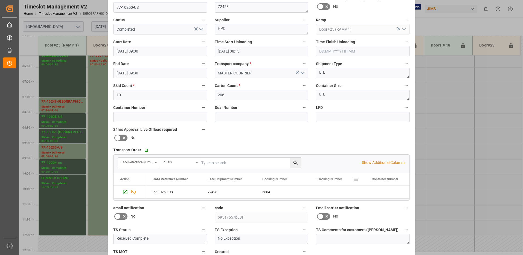
scroll to position [78, 0]
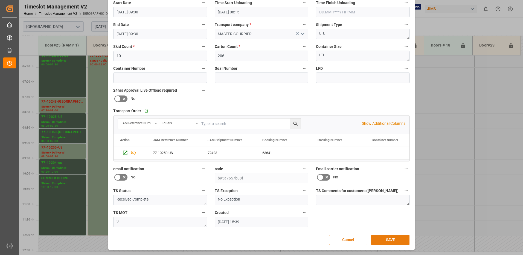
click at [395, 241] on button "SAVE" at bounding box center [390, 240] width 38 height 10
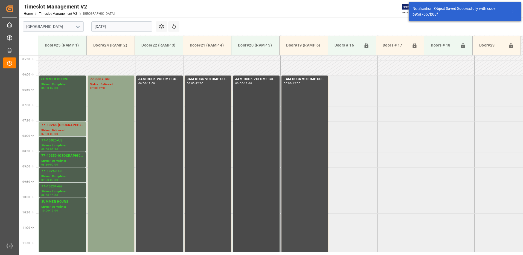
scroll to position [160, 0]
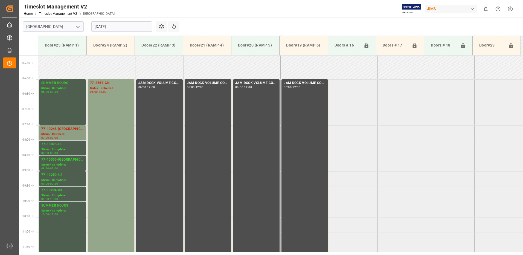
click at [55, 131] on div "77-10248-[GEOGRAPHIC_DATA]" at bounding box center [62, 128] width 42 height 5
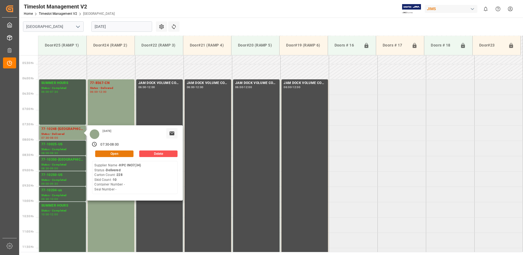
click at [125, 153] on button "Open" at bounding box center [114, 153] width 38 height 7
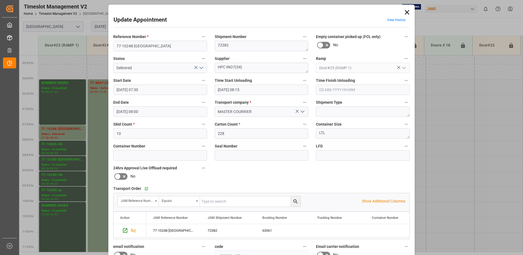
click at [201, 67] on icon "open menu" at bounding box center [201, 68] width 7 height 7
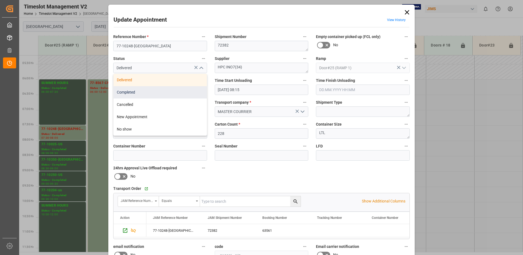
click at [159, 94] on div "Completed" at bounding box center [160, 92] width 93 height 12
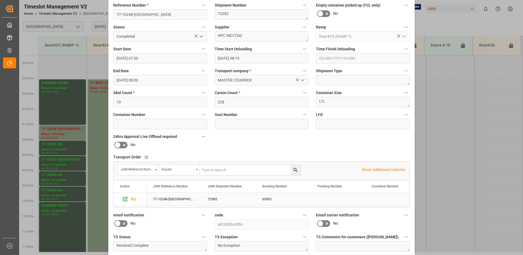
scroll to position [78, 0]
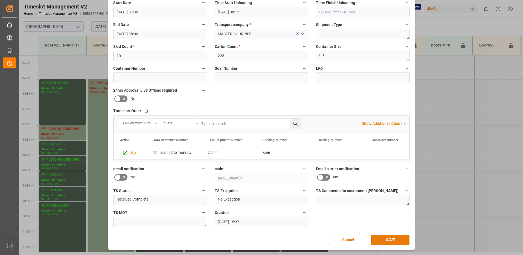
click at [391, 242] on button "SAVE" at bounding box center [390, 240] width 38 height 10
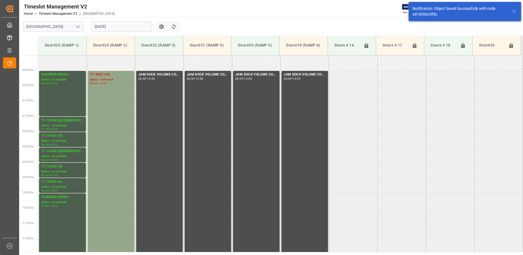
scroll to position [181, 0]
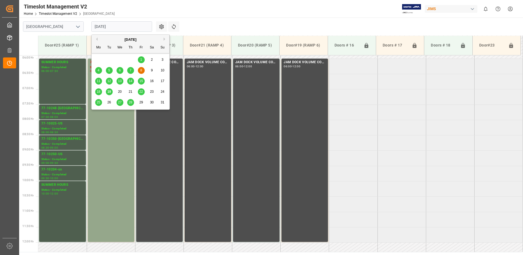
click at [127, 28] on input "[DATE]" at bounding box center [121, 26] width 61 height 10
click at [121, 71] on span "6" at bounding box center [120, 70] width 2 height 4
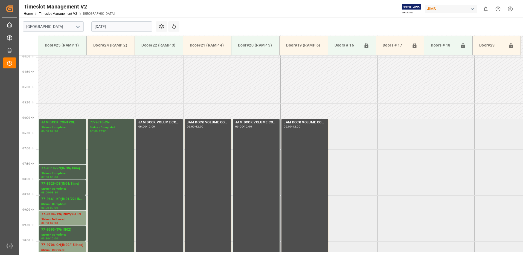
scroll to position [211, 0]
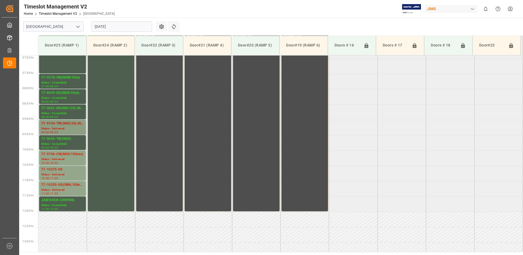
click at [69, 125] on div "77-9194-TW(IN02/25LINES)" at bounding box center [62, 123] width 42 height 5
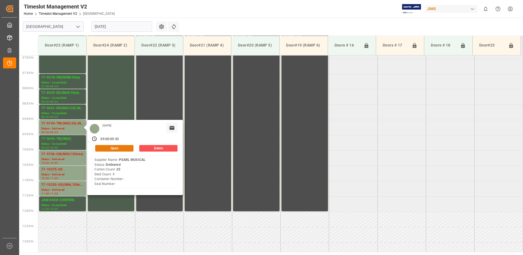
click at [118, 146] on button "Open" at bounding box center [114, 148] width 38 height 7
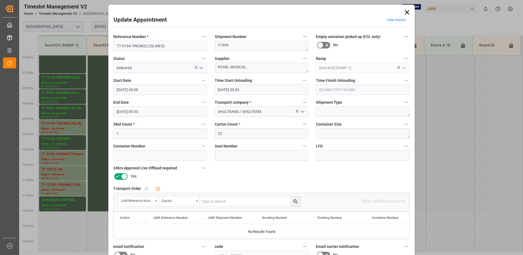
click at [200, 66] on icon "open menu" at bounding box center [201, 68] width 7 height 7
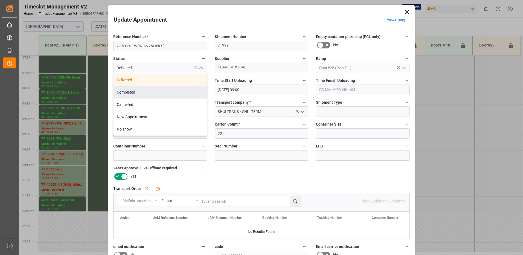
click at [173, 92] on div "Completed" at bounding box center [160, 92] width 93 height 12
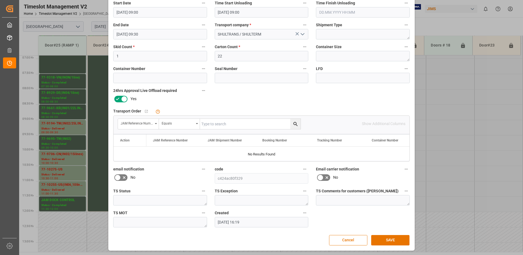
scroll to position [78, 0]
click at [392, 239] on button "SAVE" at bounding box center [390, 240] width 38 height 10
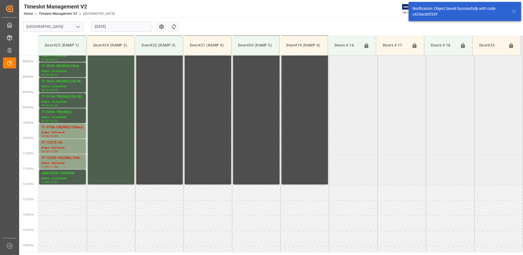
scroll to position [242, 0]
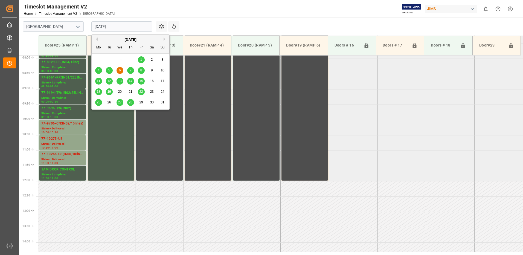
click at [124, 27] on input "[DATE]" at bounding box center [121, 26] width 61 height 10
click at [99, 80] on span "11" at bounding box center [99, 81] width 4 height 4
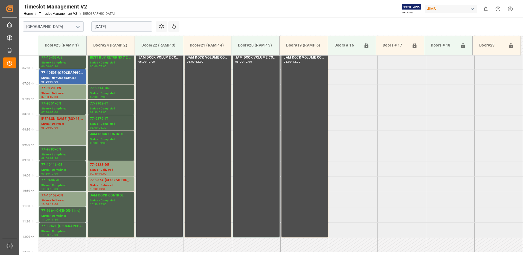
scroll to position [211, 0]
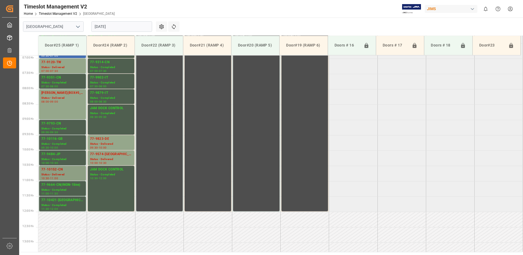
click at [51, 172] on div "Status - Delivered" at bounding box center [62, 174] width 42 height 5
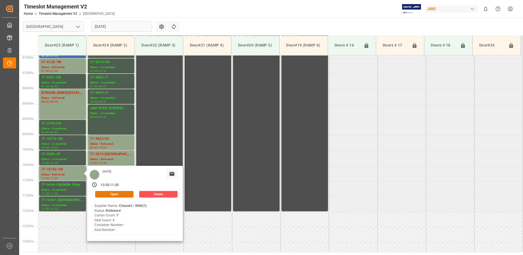
click at [124, 194] on button "Open" at bounding box center [114, 194] width 38 height 7
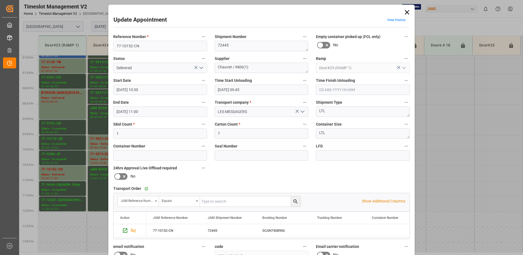
click at [200, 67] on icon "open menu" at bounding box center [201, 68] width 7 height 7
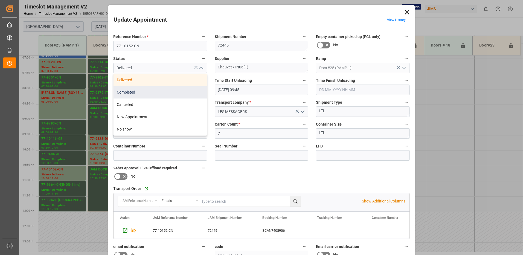
click at [146, 92] on div "Completed" at bounding box center [160, 92] width 93 height 12
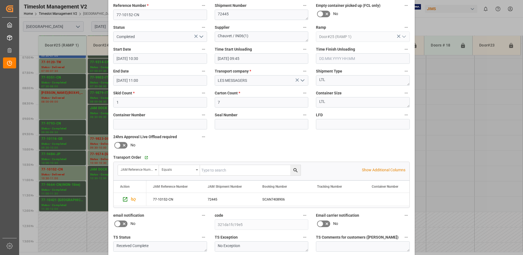
scroll to position [78, 0]
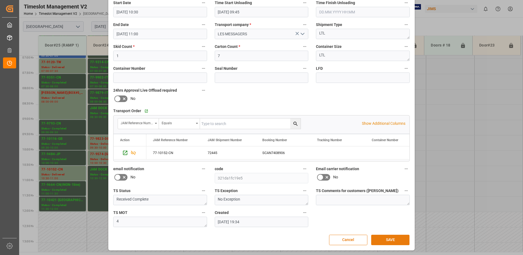
click at [391, 240] on button "SAVE" at bounding box center [390, 240] width 38 height 10
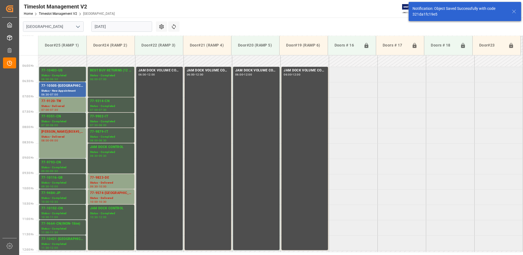
scroll to position [171, 0]
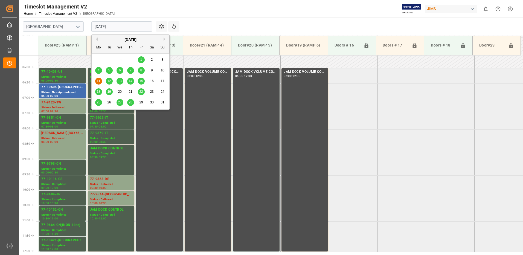
click at [118, 27] on input "[DATE]" at bounding box center [121, 26] width 61 height 10
click at [131, 71] on span "7" at bounding box center [131, 70] width 2 height 4
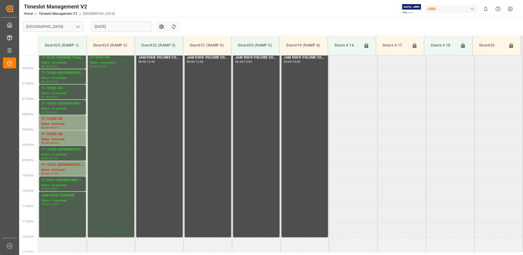
scroll to position [211, 0]
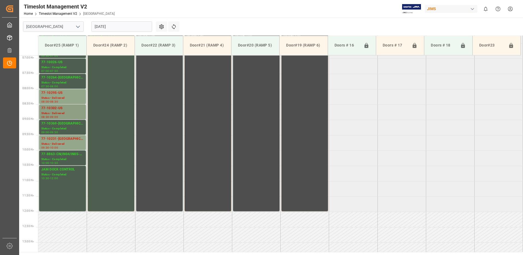
click at [52, 109] on div "77-10302-US" at bounding box center [62, 108] width 42 height 5
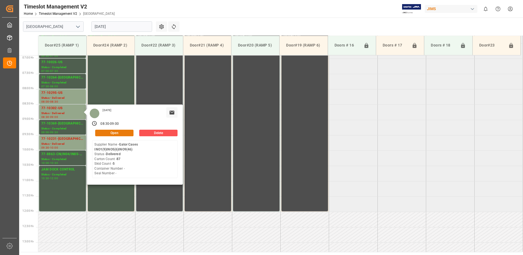
click at [125, 131] on button "Open" at bounding box center [114, 133] width 38 height 7
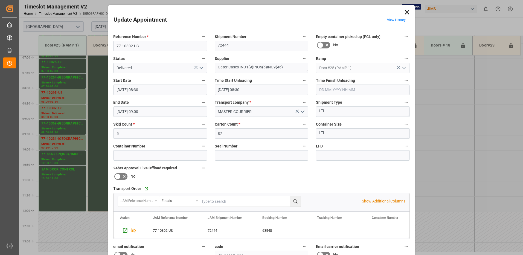
click at [201, 67] on icon "open menu" at bounding box center [201, 68] width 7 height 7
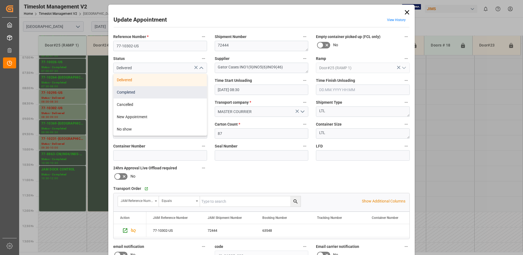
click at [168, 94] on div "Completed" at bounding box center [160, 92] width 93 height 12
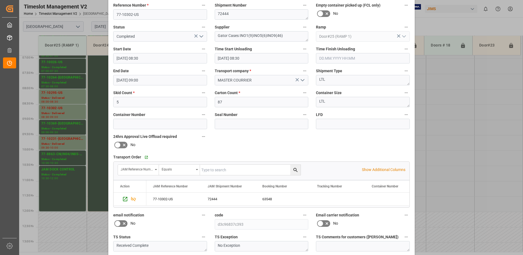
scroll to position [78, 0]
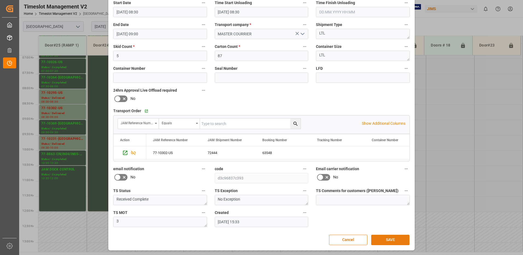
click at [391, 242] on button "SAVE" at bounding box center [390, 240] width 38 height 10
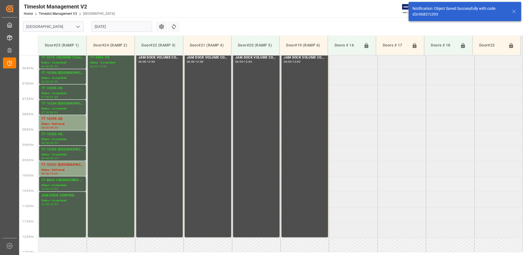
scroll to position [192, 0]
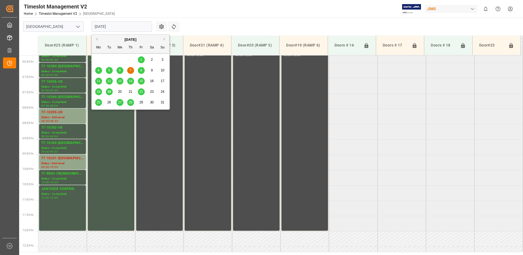
click at [120, 27] on input "[DATE]" at bounding box center [121, 26] width 61 height 10
click at [119, 70] on span "6" at bounding box center [120, 70] width 2 height 4
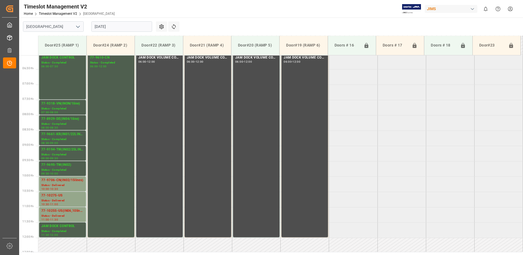
scroll to position [211, 0]
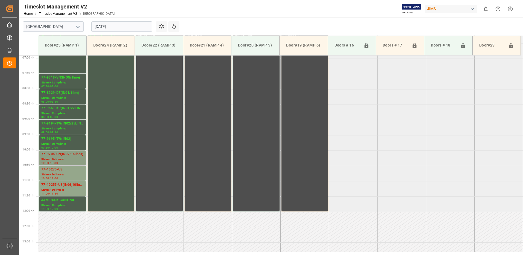
click at [65, 157] on div "Status - Delivered" at bounding box center [62, 159] width 42 height 5
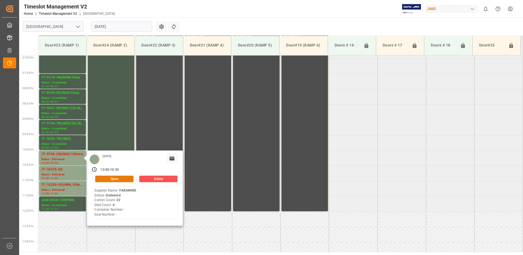
click at [125, 178] on button "Open" at bounding box center [114, 179] width 38 height 7
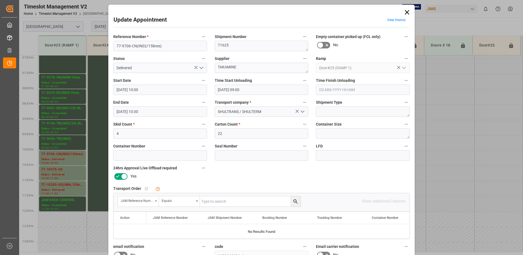
click at [201, 68] on polyline "open menu" at bounding box center [201, 68] width 3 height 2
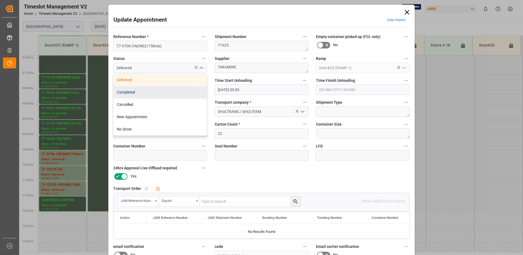
click at [166, 91] on div "Completed" at bounding box center [160, 92] width 93 height 12
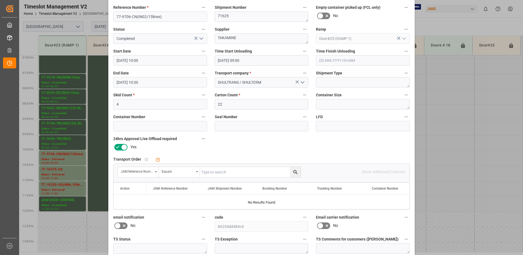
scroll to position [78, 0]
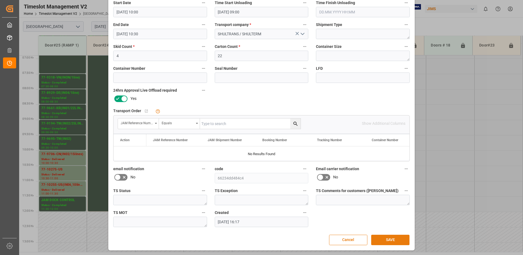
click at [399, 242] on button "SAVE" at bounding box center [390, 240] width 38 height 10
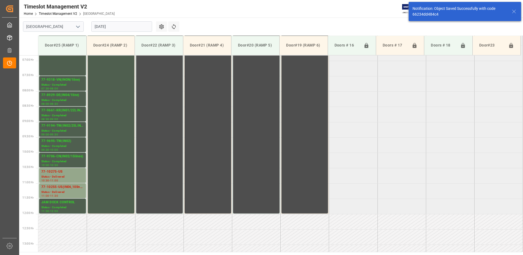
scroll to position [272, 0]
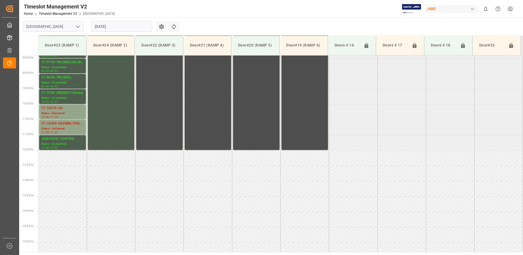
click at [131, 26] on input "[DATE]" at bounding box center [121, 26] width 61 height 10
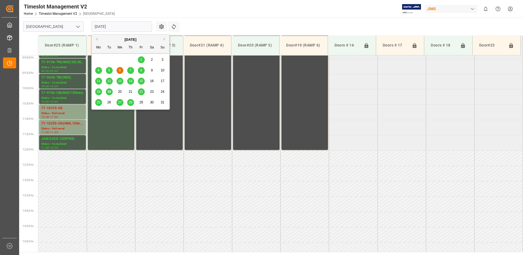
click at [141, 70] on span "8" at bounding box center [141, 70] width 2 height 4
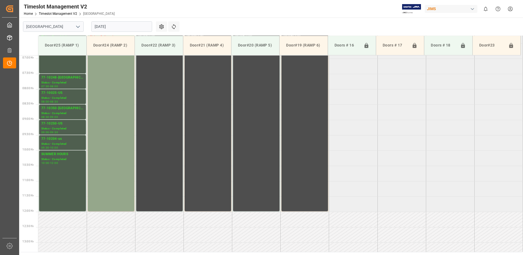
scroll to position [184, 0]
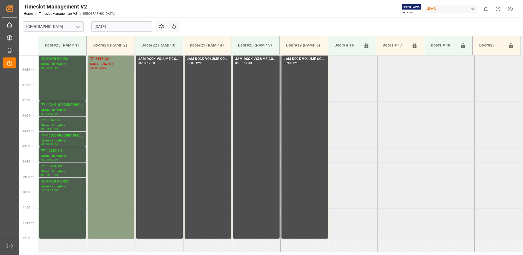
click at [116, 84] on div "77-8567-CN Status - Delivered 06:00 - 12:00" at bounding box center [111, 146] width 42 height 181
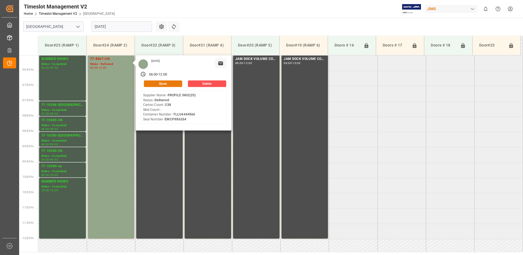
click at [163, 82] on button "Open" at bounding box center [163, 83] width 38 height 7
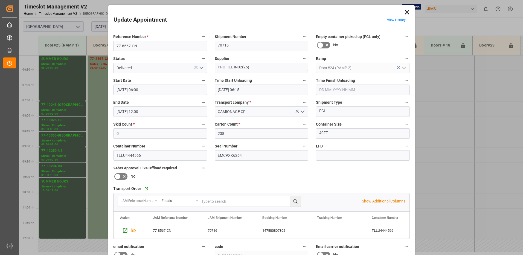
click at [201, 69] on icon "open menu" at bounding box center [201, 68] width 7 height 7
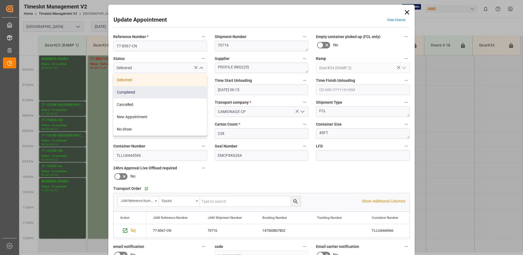
click at [162, 92] on div "Completed" at bounding box center [160, 92] width 93 height 12
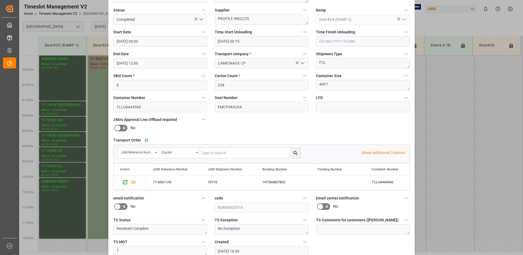
scroll to position [78, 0]
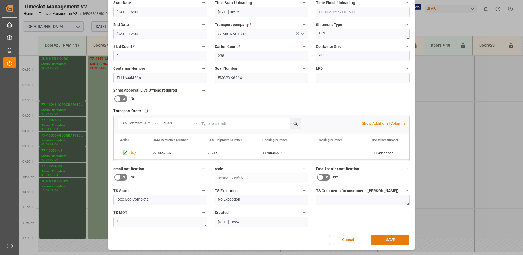
click at [393, 240] on button "SAVE" at bounding box center [390, 240] width 38 height 10
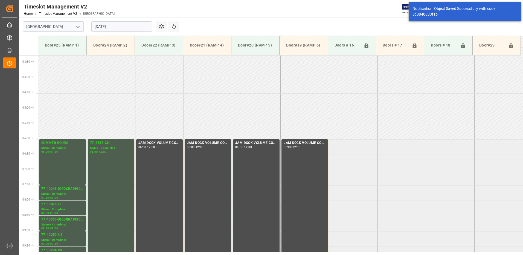
scroll to position [150, 0]
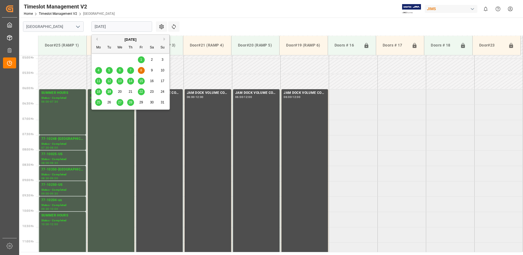
click at [121, 24] on input "[DATE]" at bounding box center [121, 26] width 61 height 10
click at [130, 70] on span "7" at bounding box center [131, 70] width 2 height 4
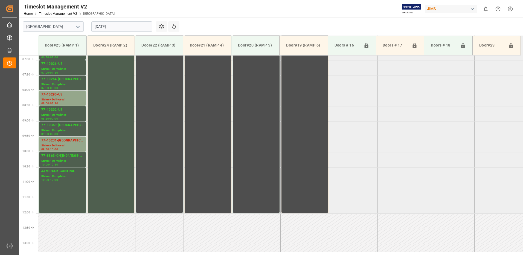
scroll to position [211, 0]
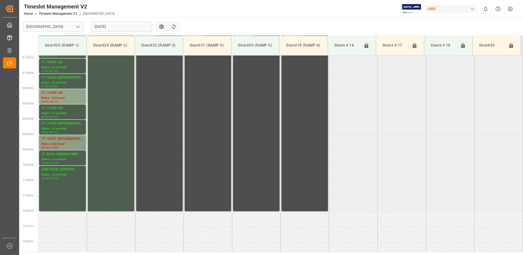
click at [57, 139] on div "77-10231-[GEOGRAPHIC_DATA]" at bounding box center [62, 138] width 42 height 5
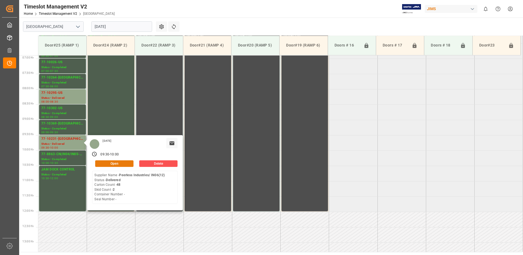
click at [121, 164] on button "Open" at bounding box center [114, 163] width 38 height 7
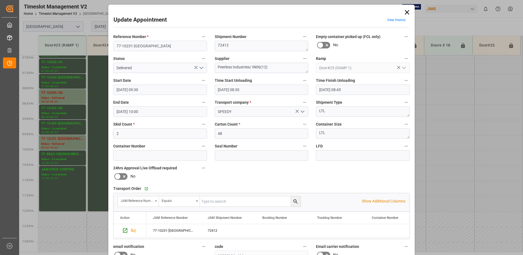
click at [199, 68] on icon "open menu" at bounding box center [201, 68] width 7 height 7
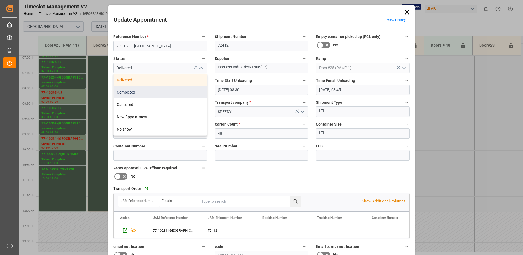
click at [167, 92] on div "Completed" at bounding box center [160, 92] width 93 height 12
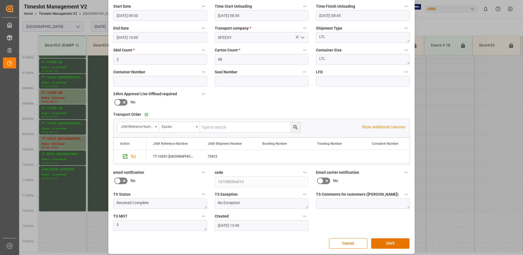
scroll to position [78, 0]
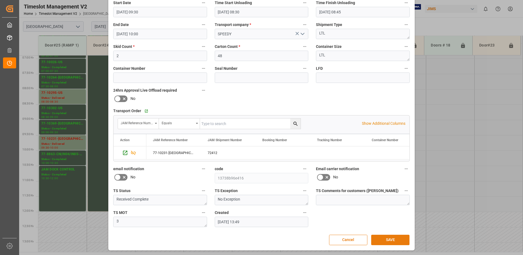
click at [392, 238] on button "SAVE" at bounding box center [390, 240] width 38 height 10
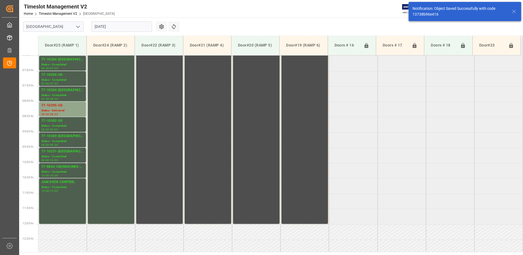
scroll to position [242, 0]
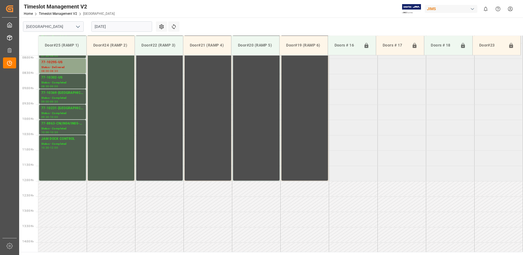
click at [124, 28] on input "[DATE]" at bounding box center [121, 26] width 61 height 10
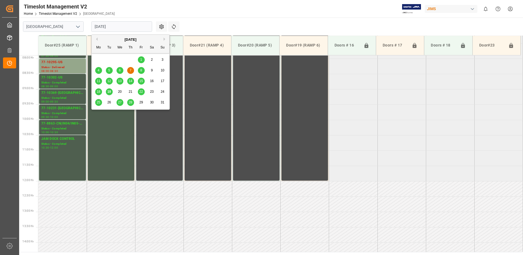
click at [110, 92] on span "19" at bounding box center [109, 92] width 4 height 4
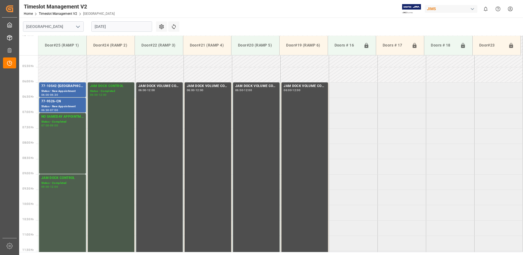
scroll to position [156, 0]
click at [62, 89] on div "Status - New Appointment" at bounding box center [62, 91] width 42 height 5
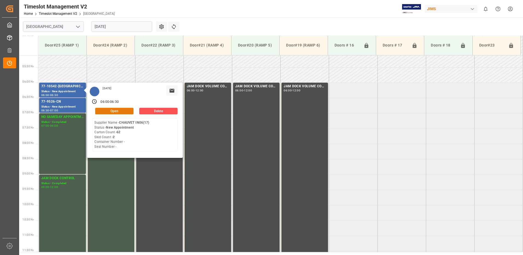
click at [118, 110] on button "Open" at bounding box center [114, 111] width 38 height 7
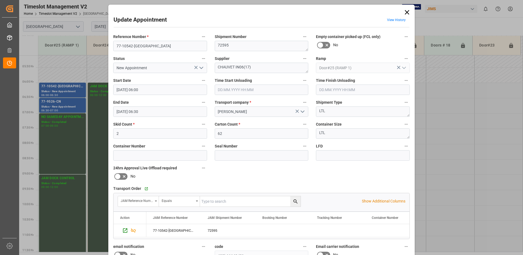
click at [199, 69] on icon "open menu" at bounding box center [201, 68] width 7 height 7
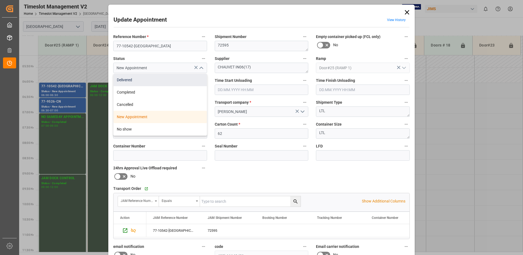
click at [141, 81] on div "Delivered" at bounding box center [160, 80] width 93 height 12
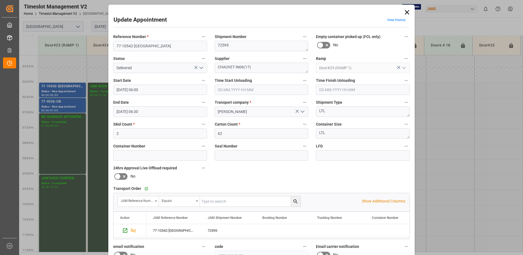
click at [234, 89] on input "text" at bounding box center [262, 90] width 94 height 10
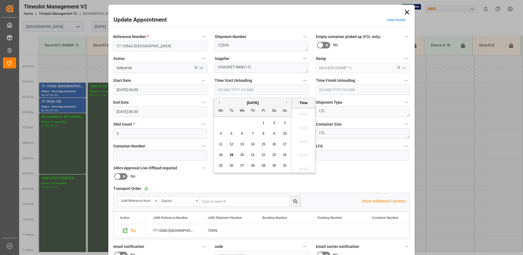
scroll to position [412, 0]
click at [232, 155] on span "19" at bounding box center [231, 155] width 4 height 4
click at [301, 140] on li "08:00" at bounding box center [303, 140] width 23 height 14
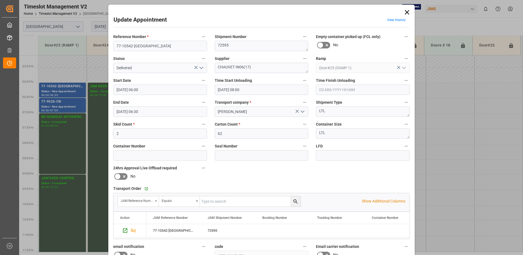
scroll to position [78, 0]
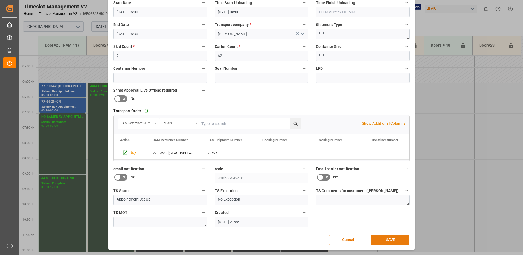
click at [388, 240] on button "SAVE" at bounding box center [390, 240] width 38 height 10
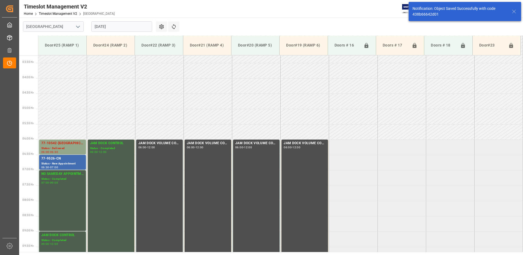
scroll to position [150, 0]
